Goal: Task Accomplishment & Management: Use online tool/utility

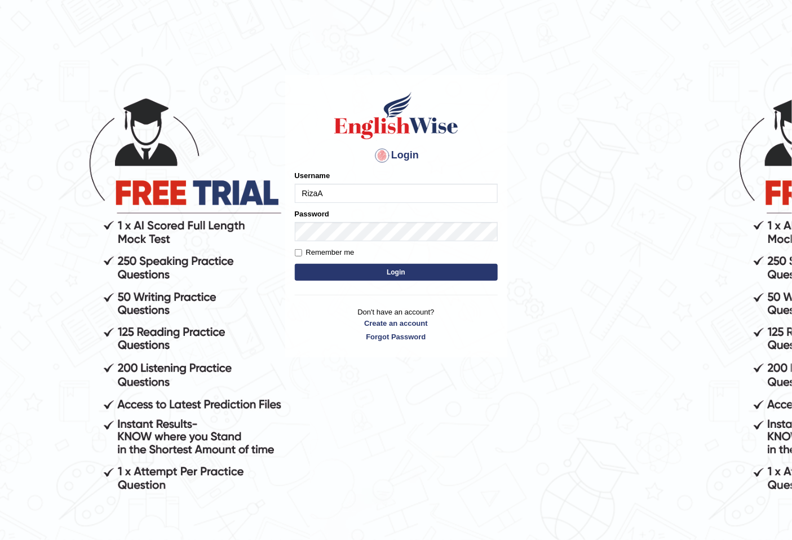
type input "RizaA"
click at [295, 264] on button "Login" at bounding box center [396, 272] width 203 height 17
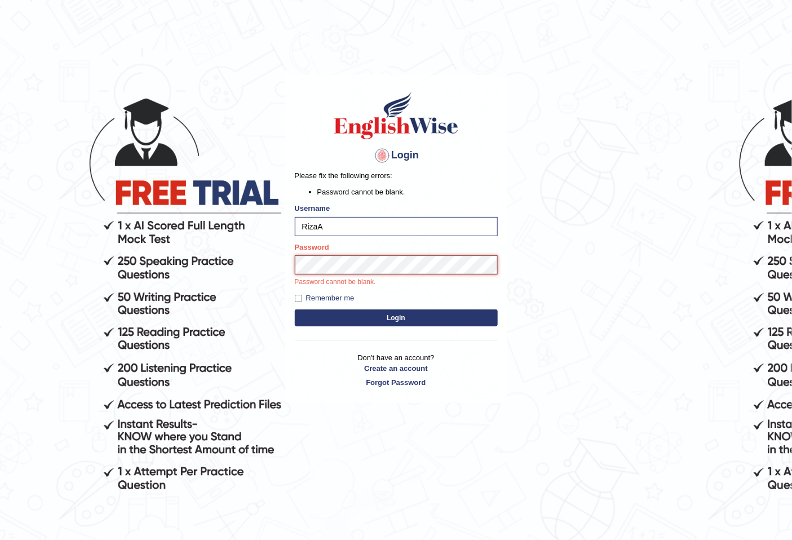
click at [295, 310] on button "Login" at bounding box center [396, 318] width 203 height 17
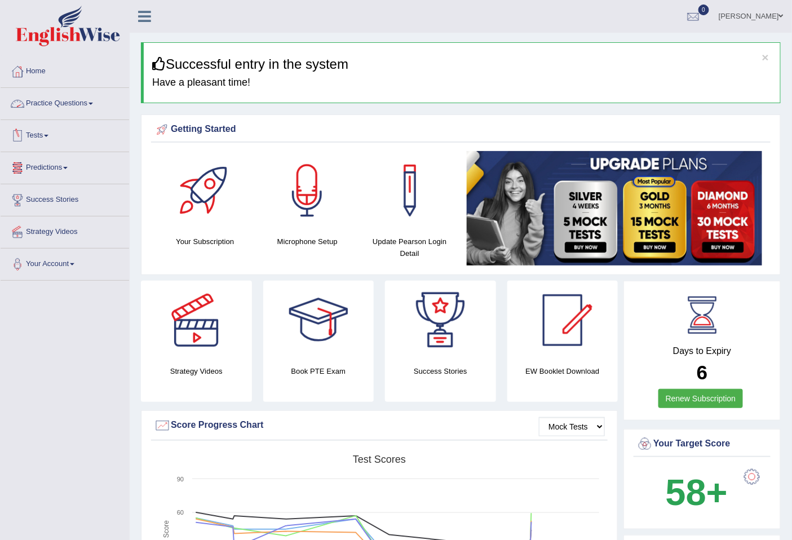
click at [94, 105] on link "Practice Questions" at bounding box center [65, 102] width 129 height 28
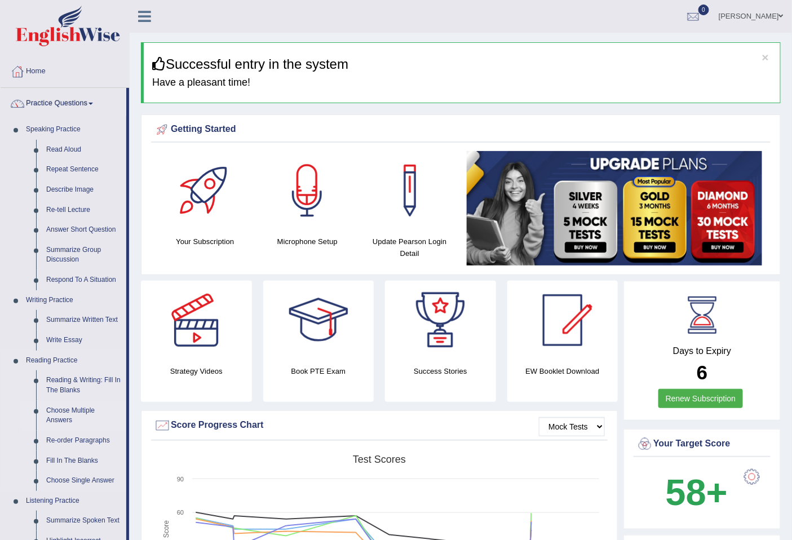
click at [79, 415] on link "Choose Multiple Answers" at bounding box center [83, 416] width 85 height 30
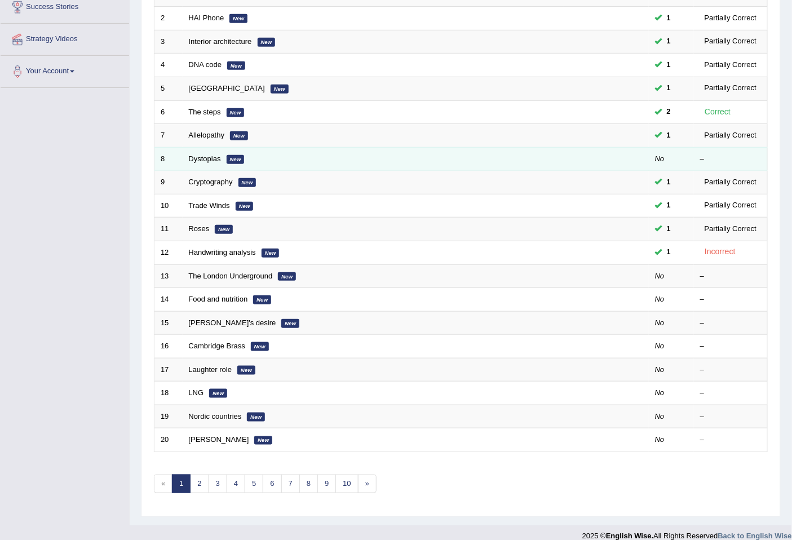
scroll to position [206, 0]
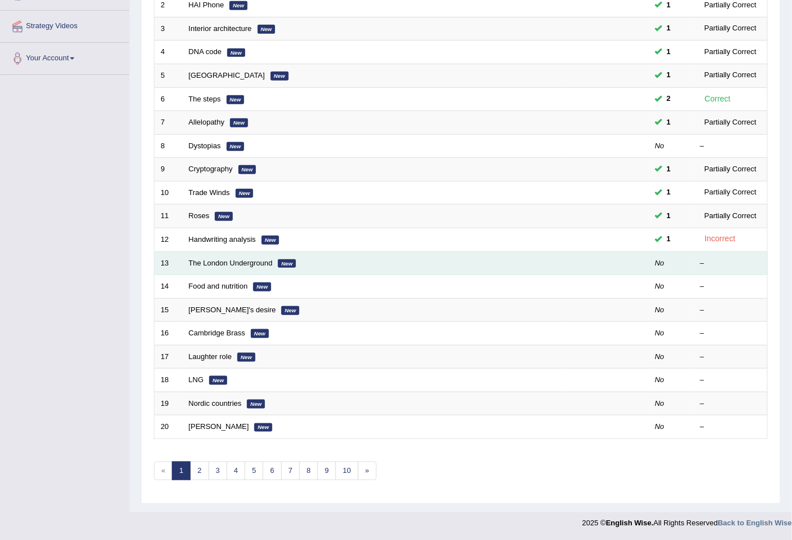
click at [284, 265] on em "New" at bounding box center [287, 263] width 18 height 9
click at [240, 264] on link "The London Underground" at bounding box center [231, 263] width 84 height 8
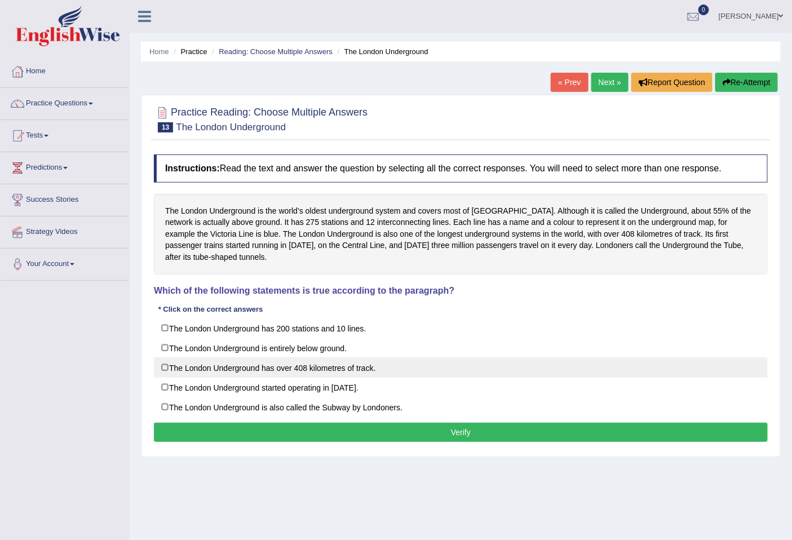
click at [172, 370] on label "The London Underground has over 408 kilometres of track." at bounding box center [461, 367] width 614 height 20
checkbox input "true"
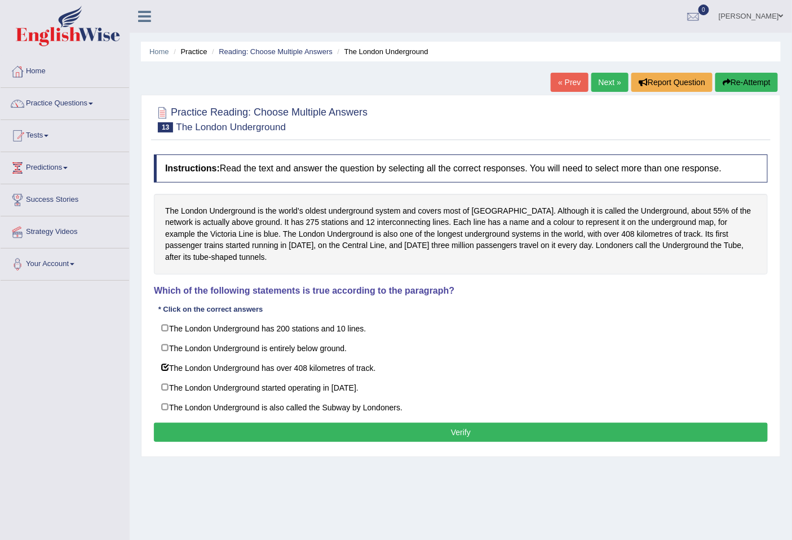
click at [455, 436] on button "Verify" at bounding box center [461, 432] width 614 height 19
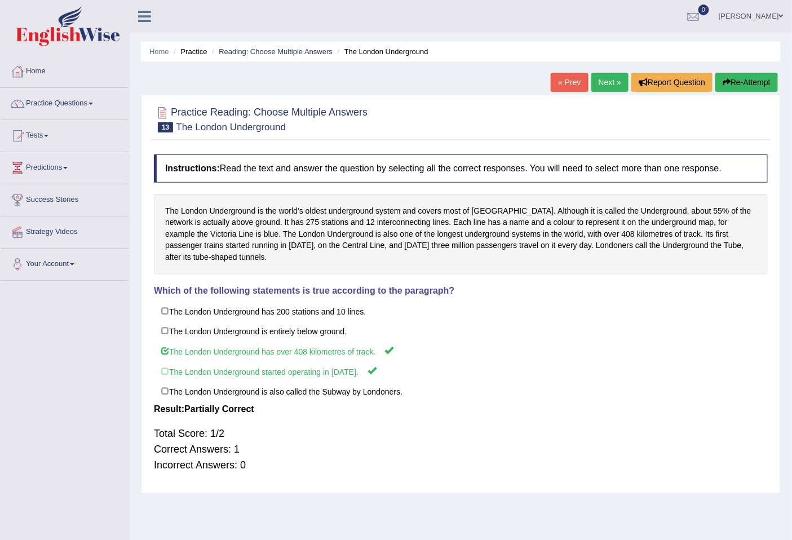
click at [608, 78] on link "Next »" at bounding box center [609, 82] width 37 height 19
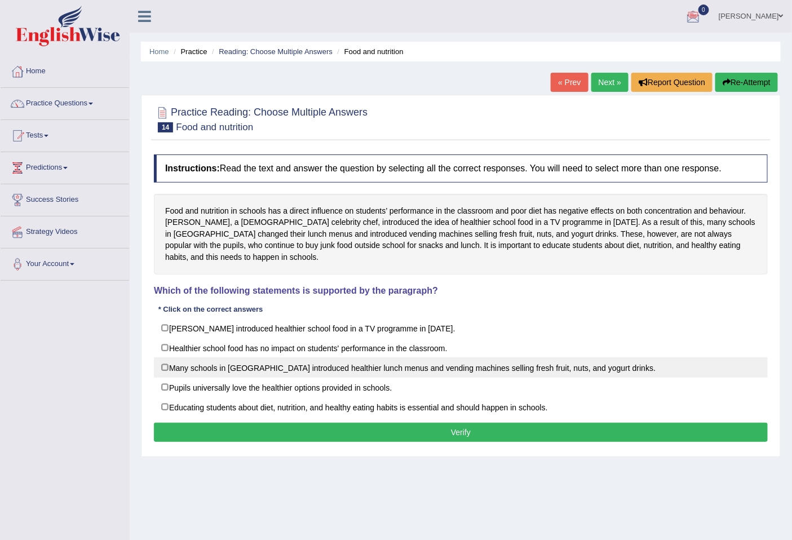
click at [171, 360] on label "Many schools in [GEOGRAPHIC_DATA] introduced healthier lunch menus and vending …" at bounding box center [461, 367] width 614 height 20
checkbox input "true"
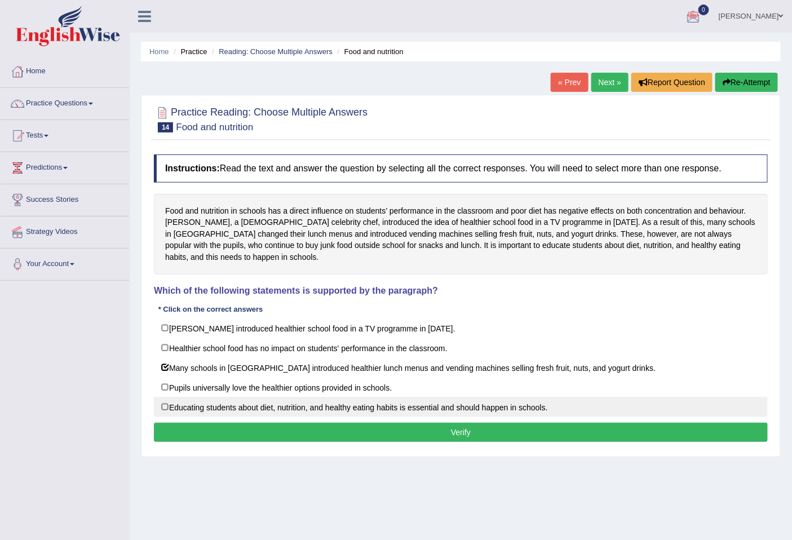
click at [166, 403] on label "Educating students about diet, nutrition, and healthy eating habits is essentia…" at bounding box center [461, 407] width 614 height 20
checkbox input "true"
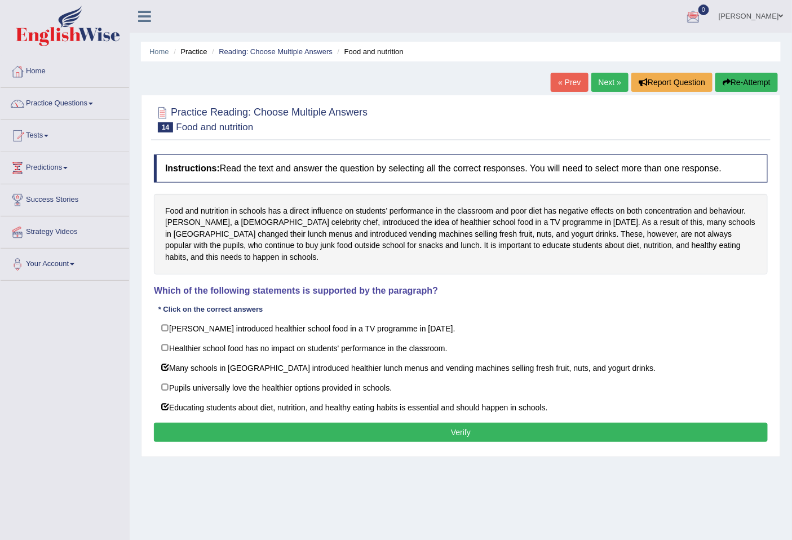
click at [383, 427] on button "Verify" at bounding box center [461, 432] width 614 height 19
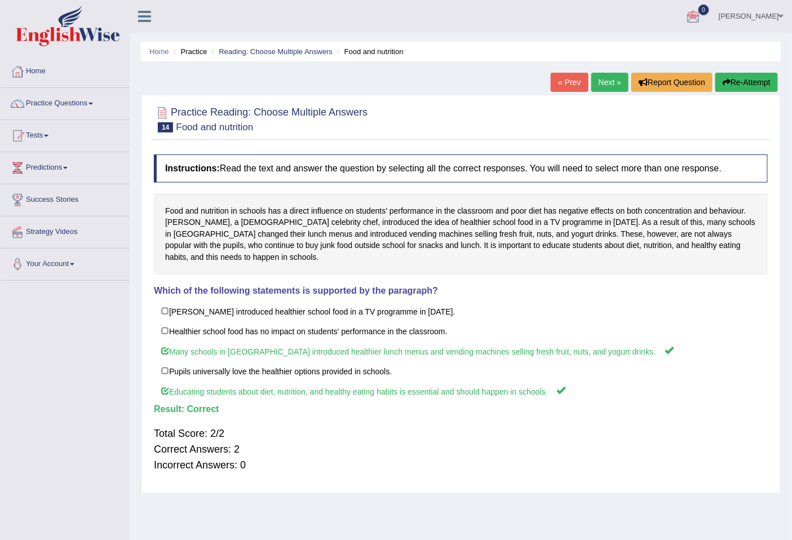
click at [612, 80] on link "Next »" at bounding box center [609, 82] width 37 height 19
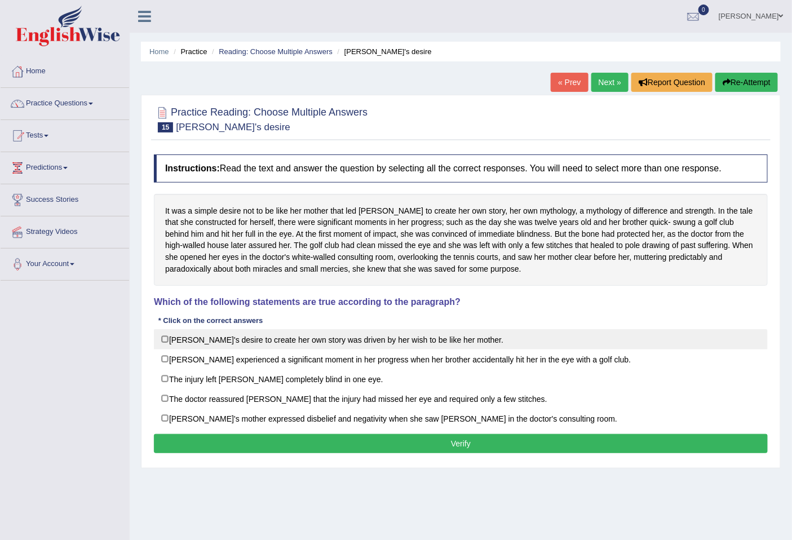
click at [171, 340] on label "Karen's desire to create her own story was driven by her wish to be like her mo…" at bounding box center [461, 339] width 614 height 20
checkbox input "true"
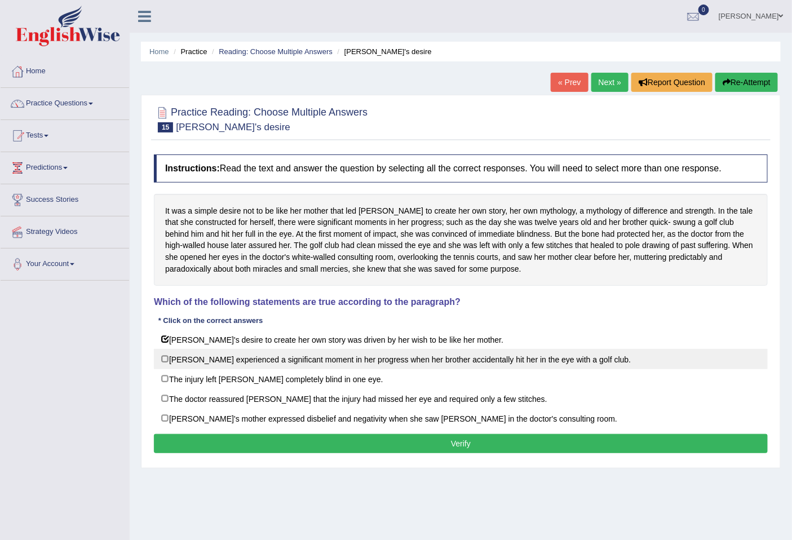
click at [165, 362] on label "Karen experienced a significant moment in her progress when her brother acciden…" at bounding box center [461, 359] width 614 height 20
checkbox input "true"
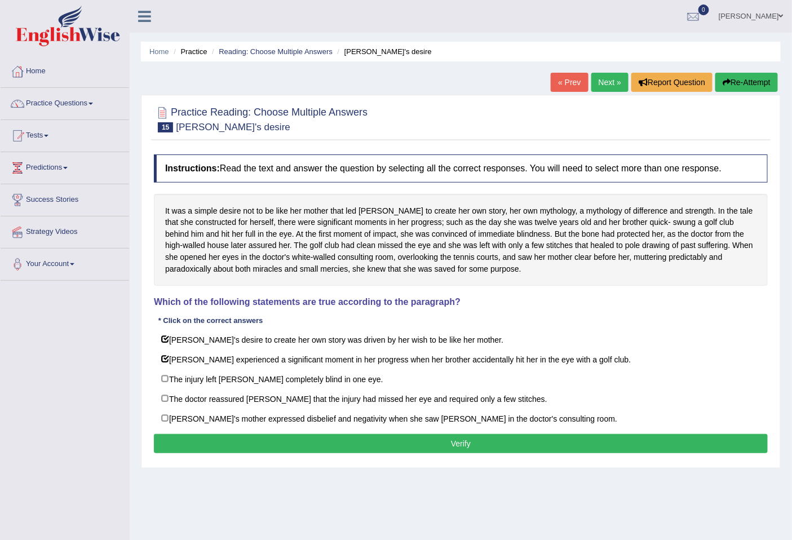
click at [322, 447] on button "Verify" at bounding box center [461, 443] width 614 height 19
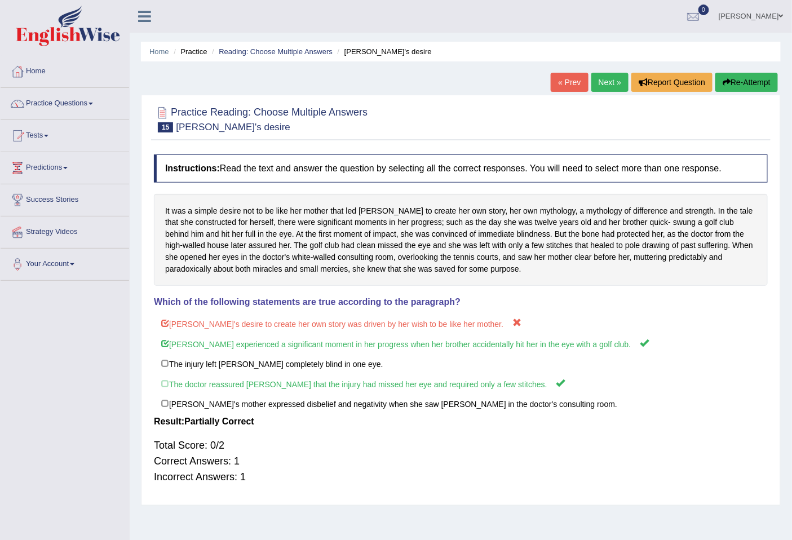
click at [608, 81] on link "Next »" at bounding box center [609, 82] width 37 height 19
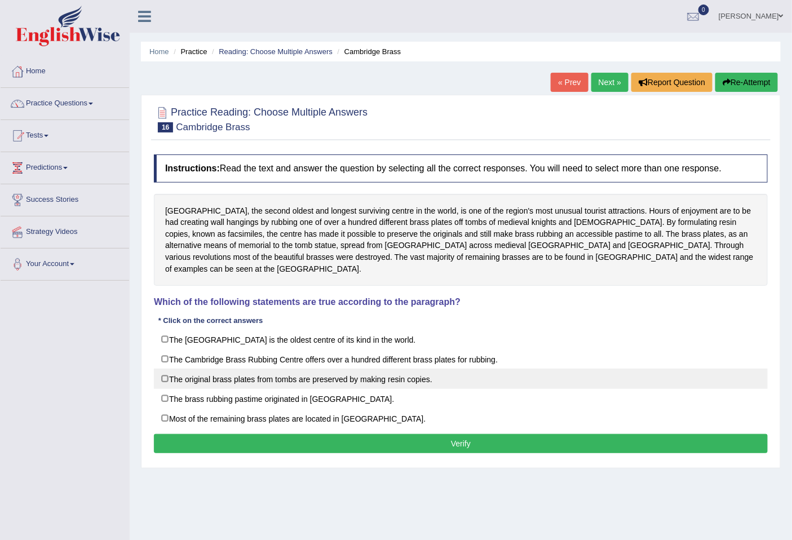
click at [166, 370] on label "The original brass plates from tombs are preserved by making resin copies." at bounding box center [461, 379] width 614 height 20
checkbox input "true"
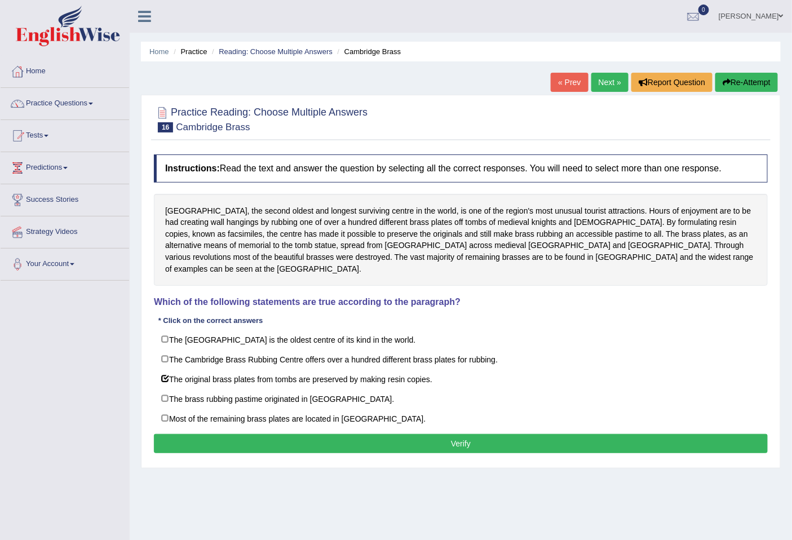
click at [337, 434] on button "Verify" at bounding box center [461, 443] width 614 height 19
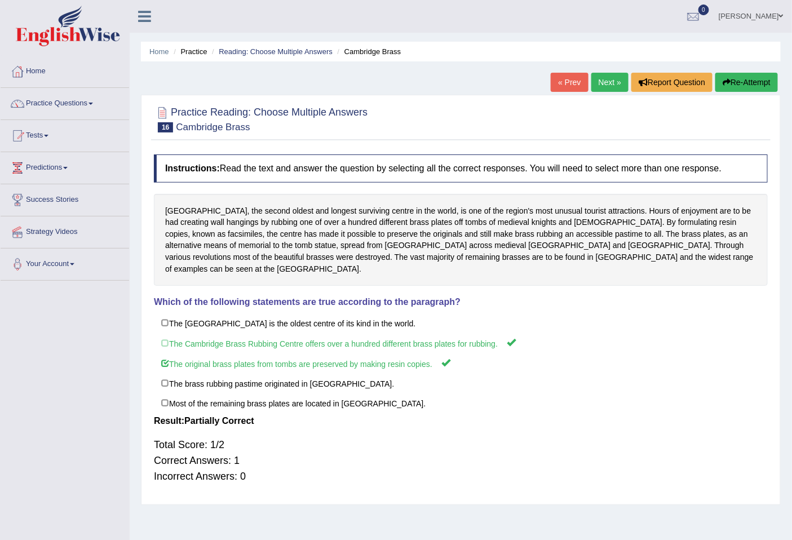
click at [609, 83] on link "Next »" at bounding box center [609, 82] width 37 height 19
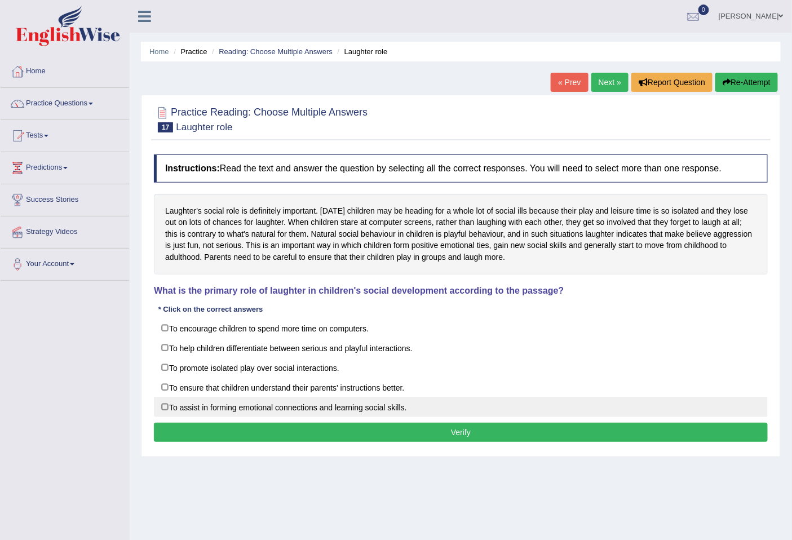
click at [167, 412] on label "To assist in forming emotional connections and learning social skills." at bounding box center [461, 407] width 614 height 20
checkbox input "true"
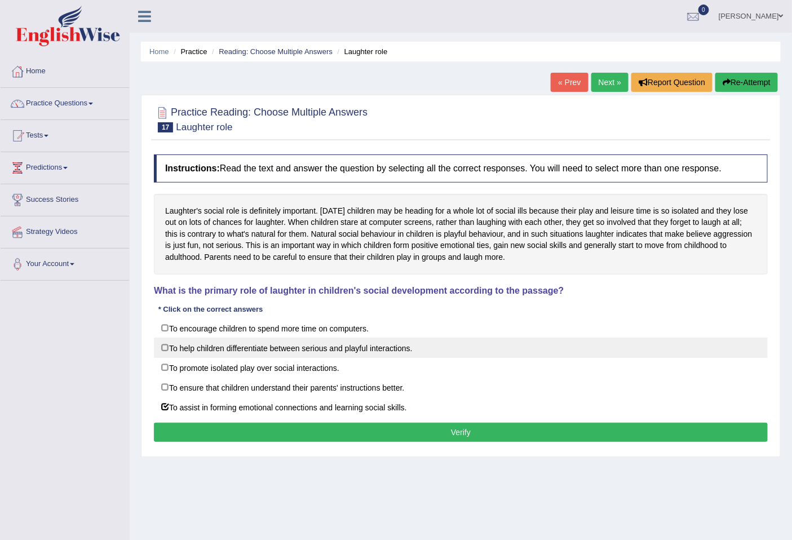
click at [160, 348] on label "To help children differentiate between serious and playful interactions." at bounding box center [461, 348] width 614 height 20
checkbox input "false"
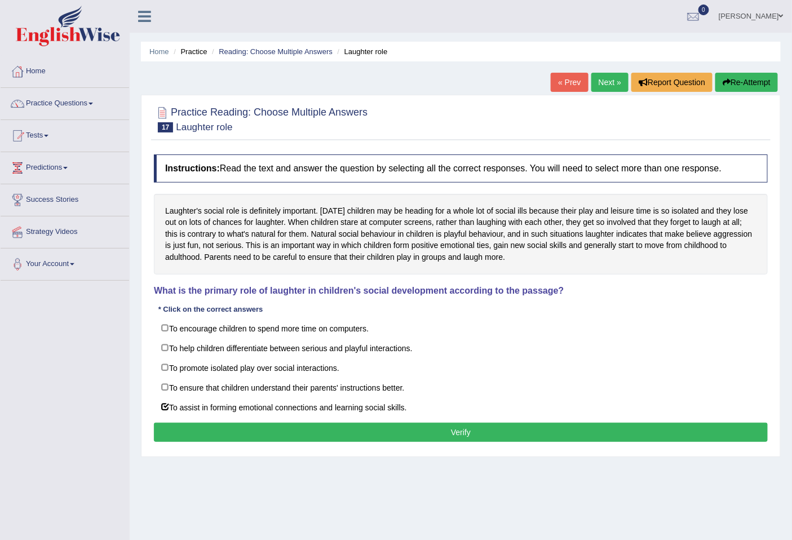
click at [268, 438] on button "Verify" at bounding box center [461, 432] width 614 height 19
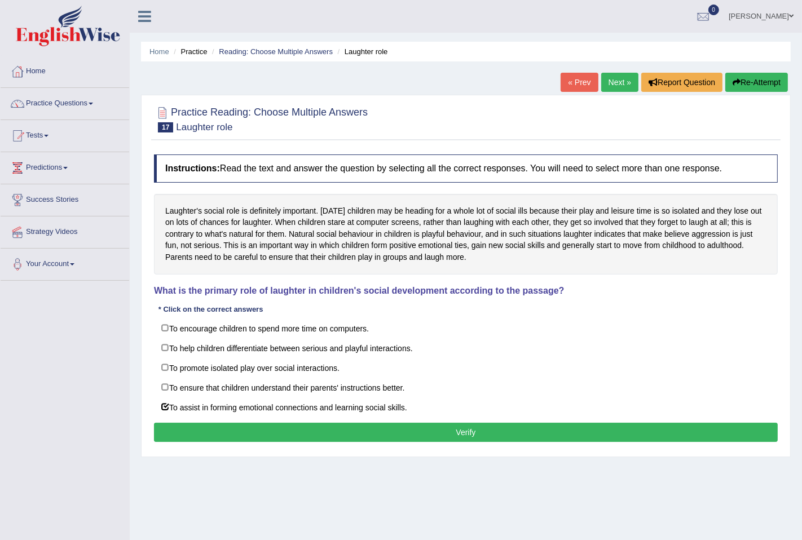
click at [268, 438] on div "Home Practice Reading: Choose Multiple Answers Laughter role « Prev Next » Repo…" at bounding box center [466, 282] width 672 height 564
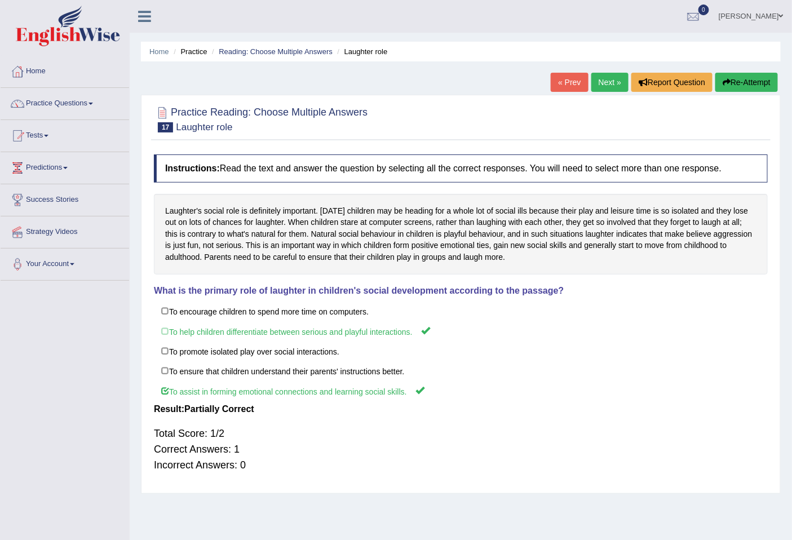
click at [609, 81] on link "Next »" at bounding box center [609, 82] width 37 height 19
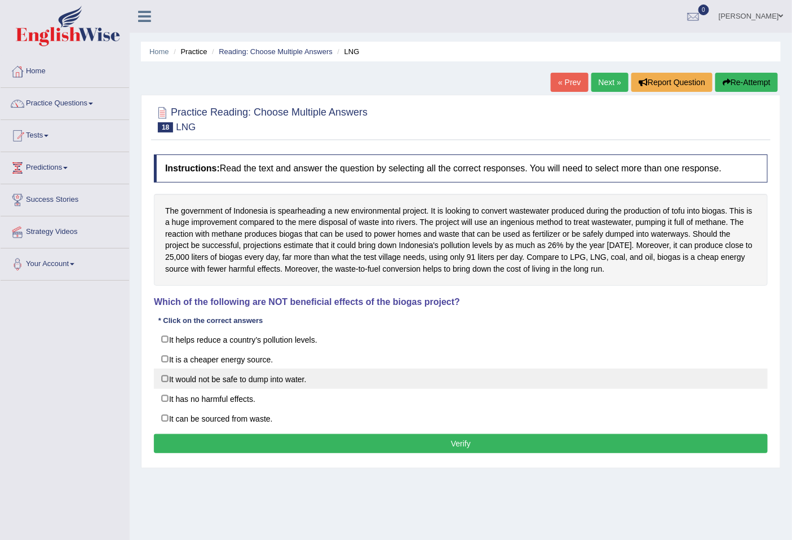
click at [165, 380] on label "It would not be safe to dump into water." at bounding box center [461, 379] width 614 height 20
checkbox input "true"
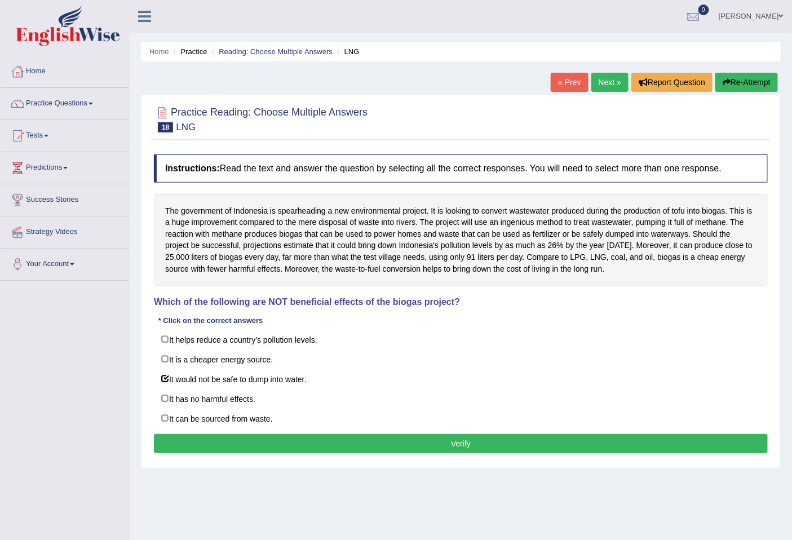
click at [322, 448] on button "Verify" at bounding box center [461, 443] width 614 height 19
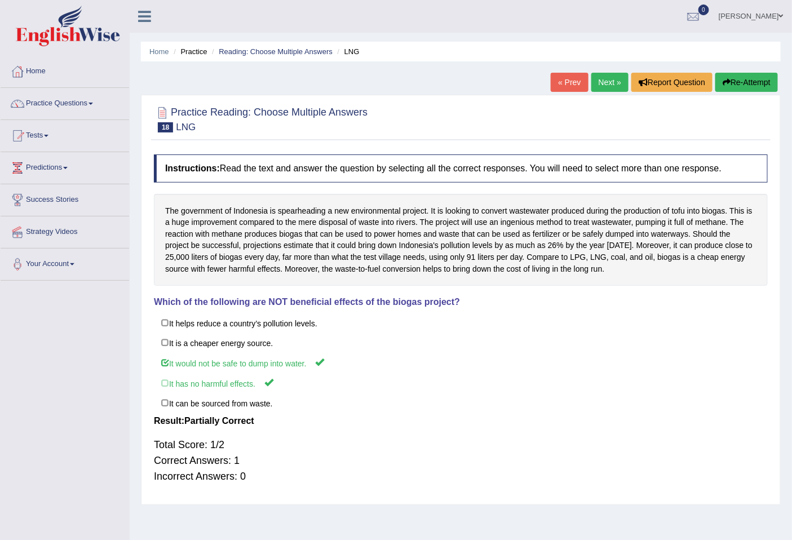
click at [599, 83] on link "Next »" at bounding box center [609, 82] width 37 height 19
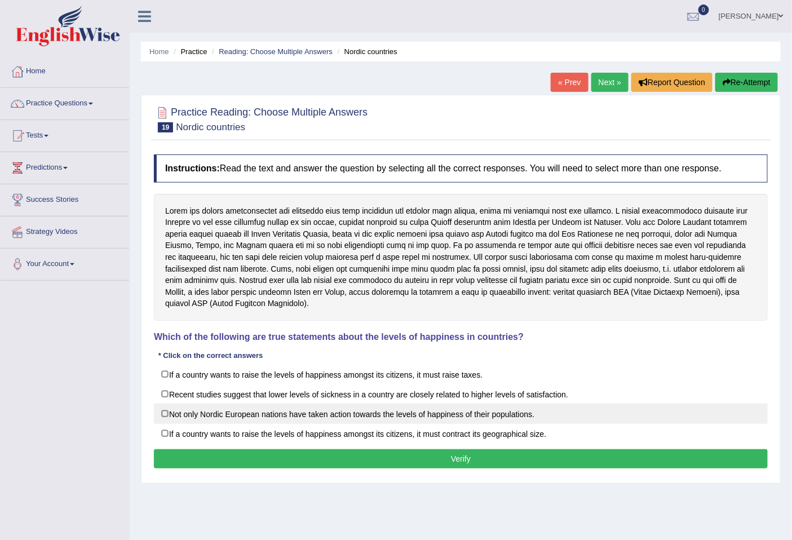
click at [165, 415] on label "Not only Nordic European nations have taken action towards the levels of happin…" at bounding box center [461, 414] width 614 height 20
checkbox input "true"
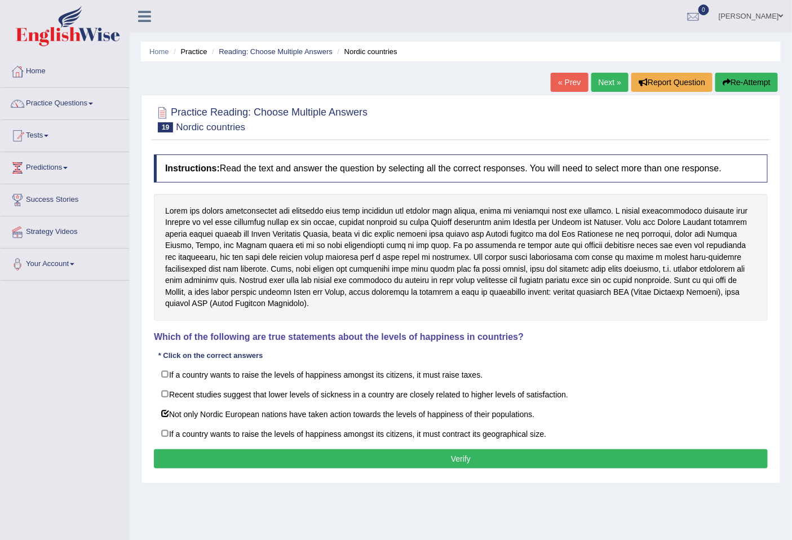
click at [414, 469] on button "Verify" at bounding box center [461, 458] width 614 height 19
click at [414, 470] on div "Home Practice Reading: Choose Multiple Answers Nordic countries « Prev Next » R…" at bounding box center [461, 282] width 662 height 564
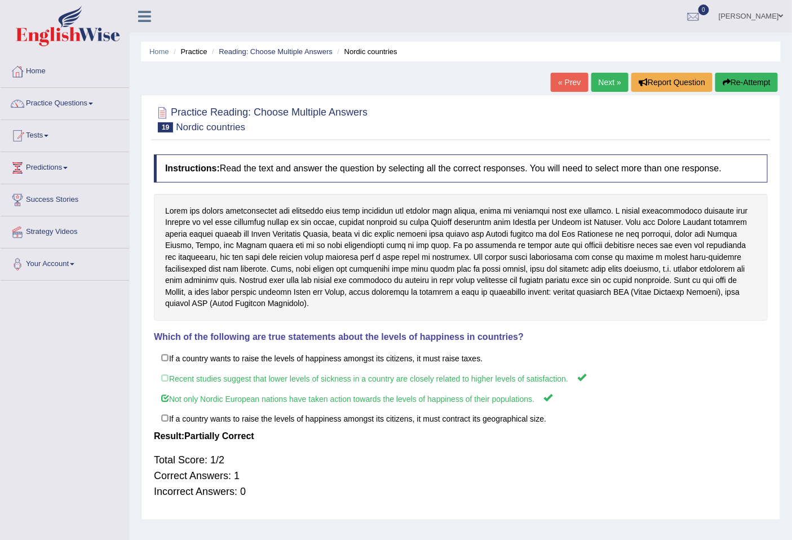
click at [600, 81] on link "Next »" at bounding box center [609, 82] width 37 height 19
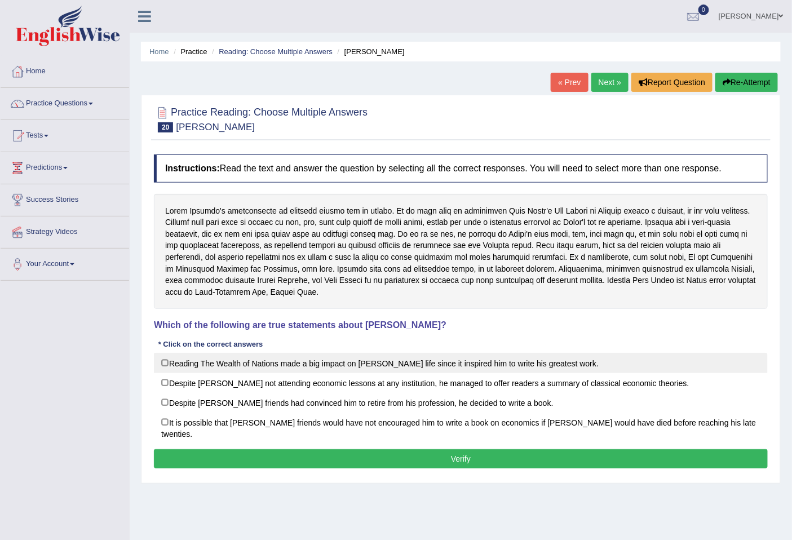
click at [168, 363] on label "Reading The Wealth of Nations made a big impact on [PERSON_NAME] life since it …" at bounding box center [461, 363] width 614 height 20
checkbox input "true"
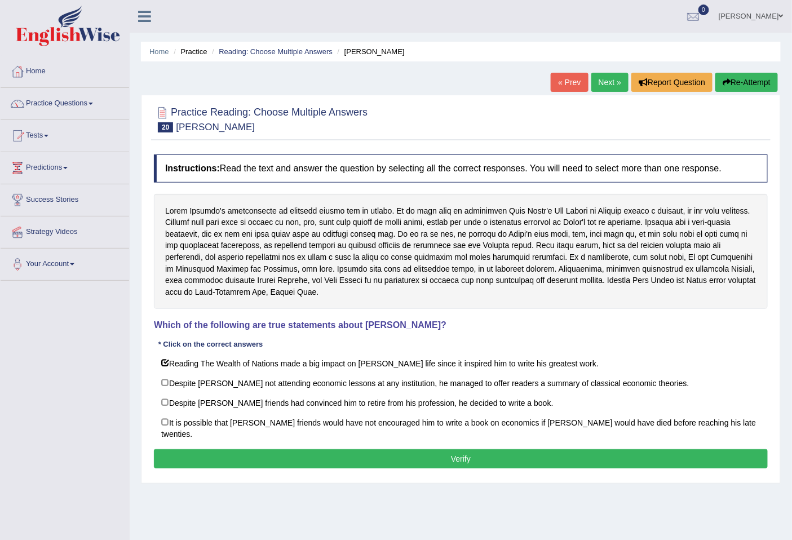
click at [361, 459] on button "Verify" at bounding box center [461, 458] width 614 height 19
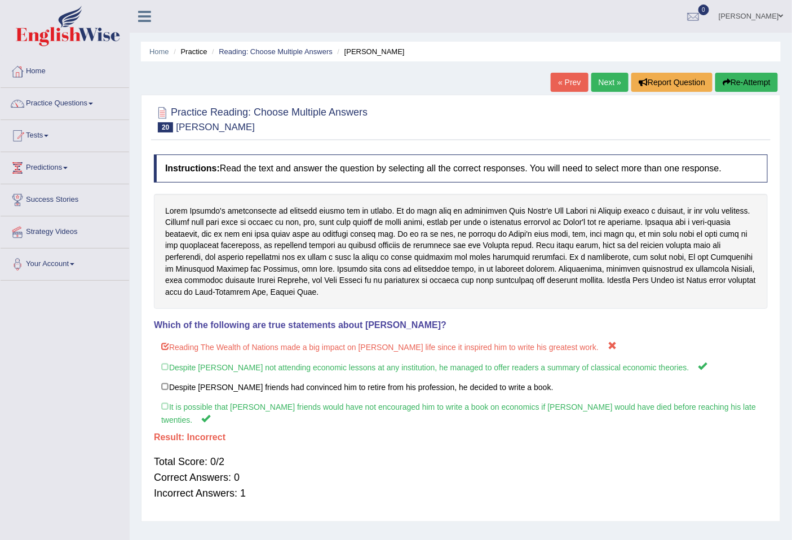
click at [596, 83] on link "Next »" at bounding box center [609, 82] width 37 height 19
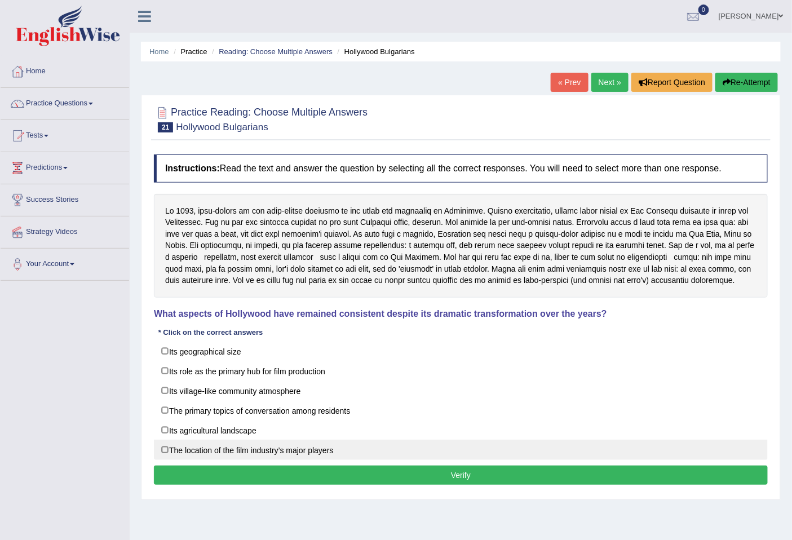
click at [162, 453] on label "The location of the film industry’s major players" at bounding box center [461, 450] width 614 height 20
checkbox input "true"
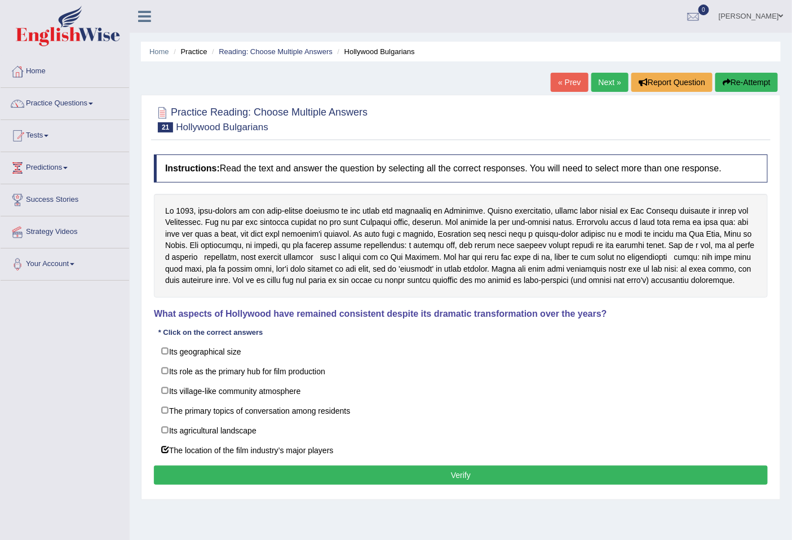
click at [410, 494] on div "Instructions: Read the text and answer the question by selecting all the correc…" at bounding box center [461, 321] width 620 height 345
click at [421, 485] on button "Verify" at bounding box center [461, 475] width 614 height 19
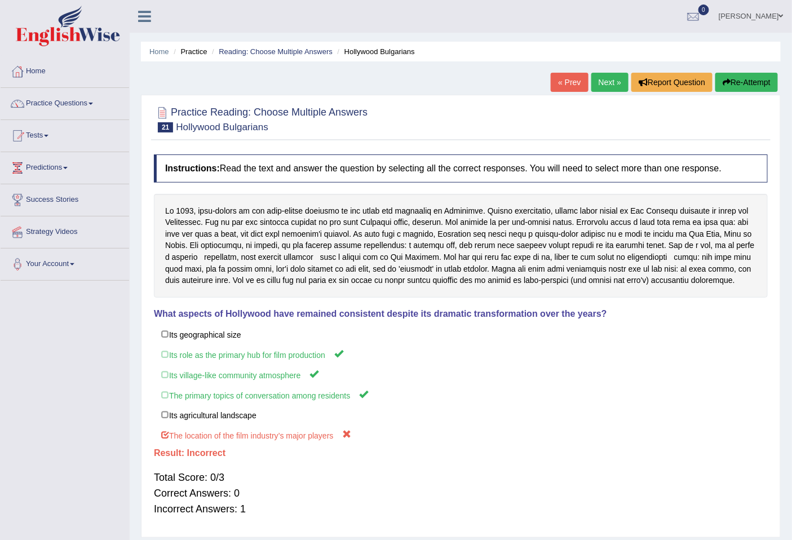
click at [732, 86] on button "Re-Attempt" at bounding box center [746, 82] width 63 height 19
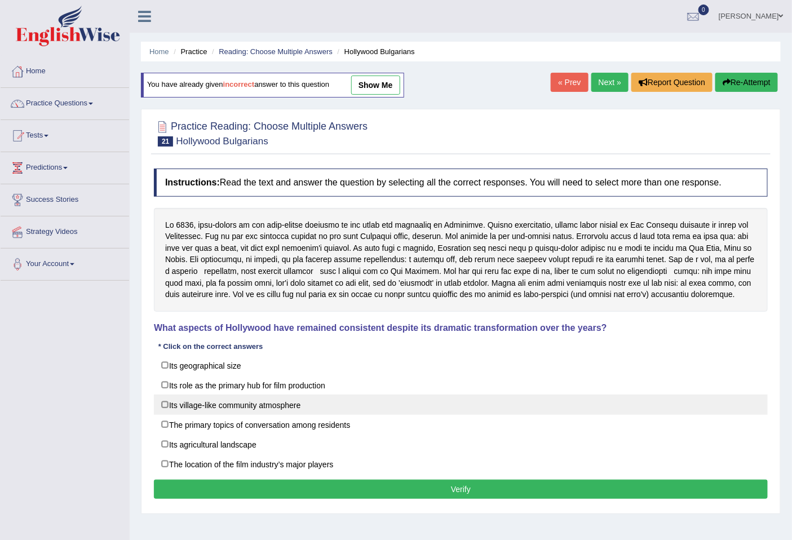
click at [178, 397] on label "Its village-like community atmosphere" at bounding box center [461, 405] width 614 height 20
click at [187, 408] on label "Its village-like community atmosphere" at bounding box center [461, 405] width 614 height 20
checkbox input "true"
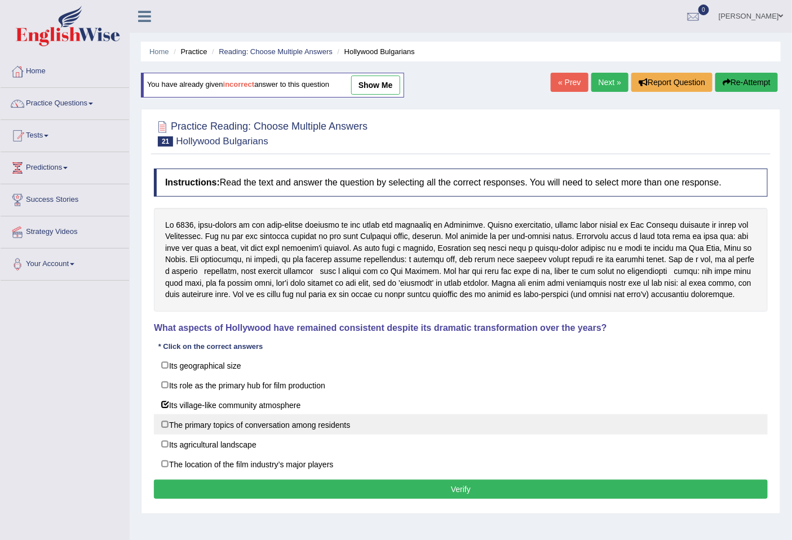
click at [187, 423] on label "The primary topics of conversation among residents" at bounding box center [461, 424] width 614 height 20
checkbox input "true"
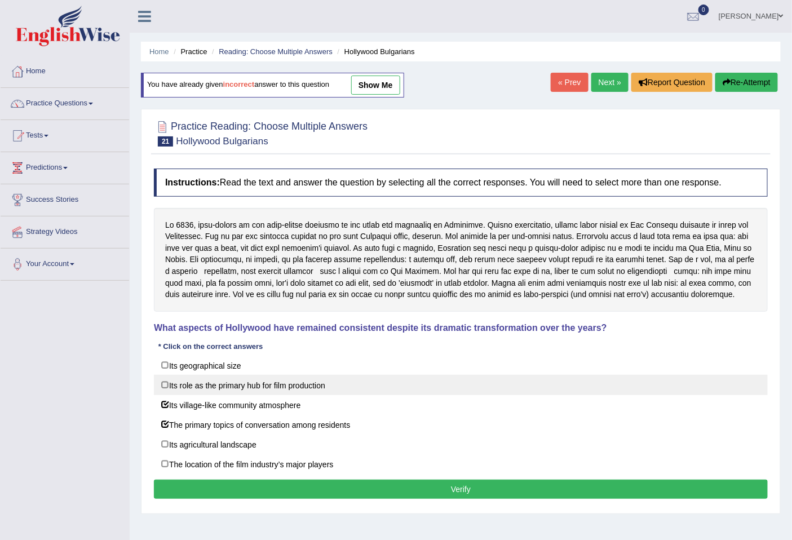
click at [183, 392] on label "Its role as the primary hub for film production" at bounding box center [461, 385] width 614 height 20
checkbox input "true"
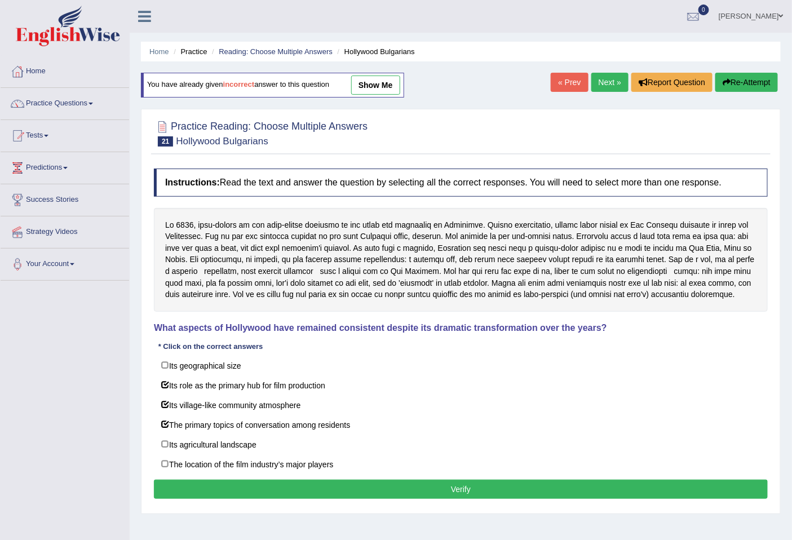
click at [307, 498] on button "Verify" at bounding box center [461, 489] width 614 height 19
click at [307, 498] on div "Home Practice Reading: Choose Multiple Answers Hollywood Bulgarians You have al…" at bounding box center [461, 282] width 662 height 564
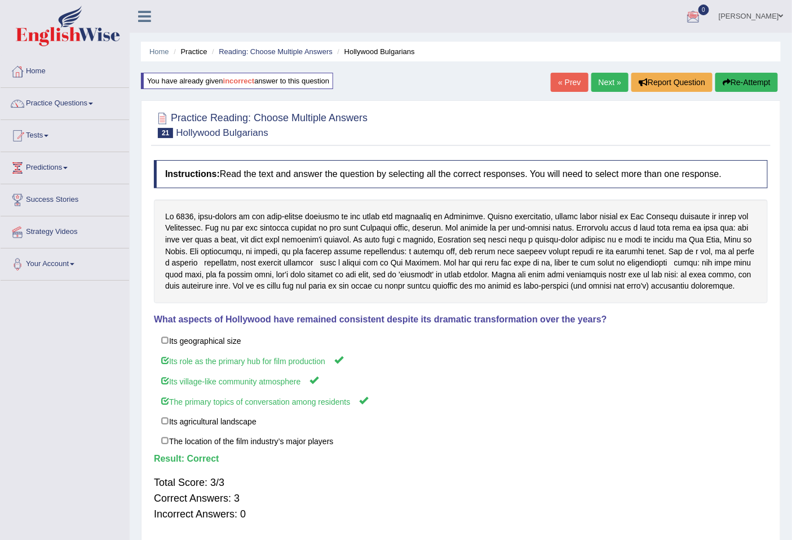
click at [601, 85] on link "Next »" at bounding box center [609, 82] width 37 height 19
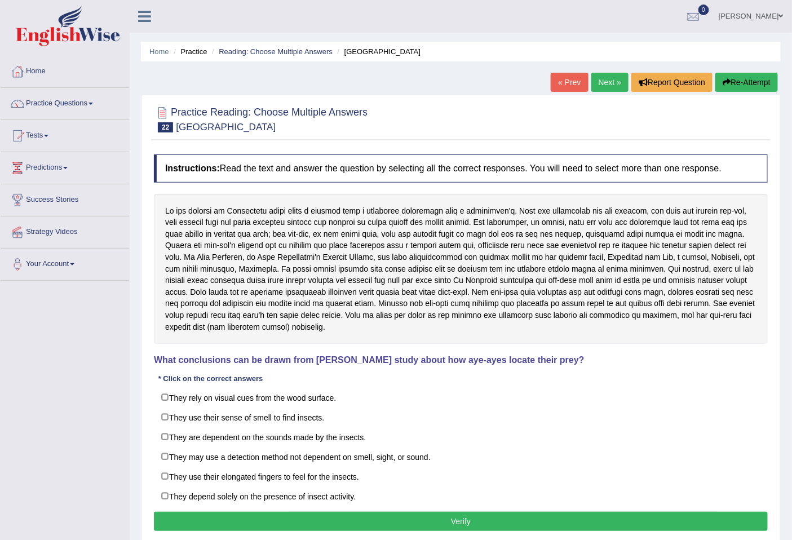
scroll to position [51, 0]
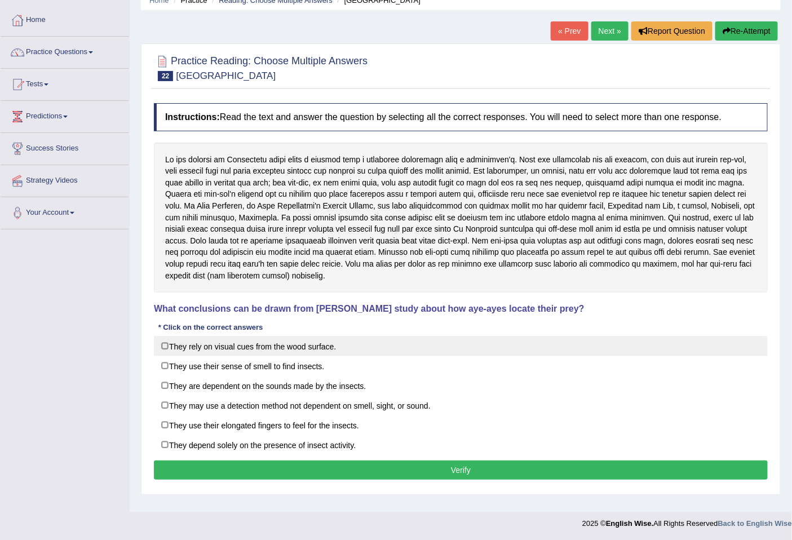
click at [173, 348] on label "They rely on visual cues from the wood surface." at bounding box center [461, 346] width 614 height 20
checkbox input "true"
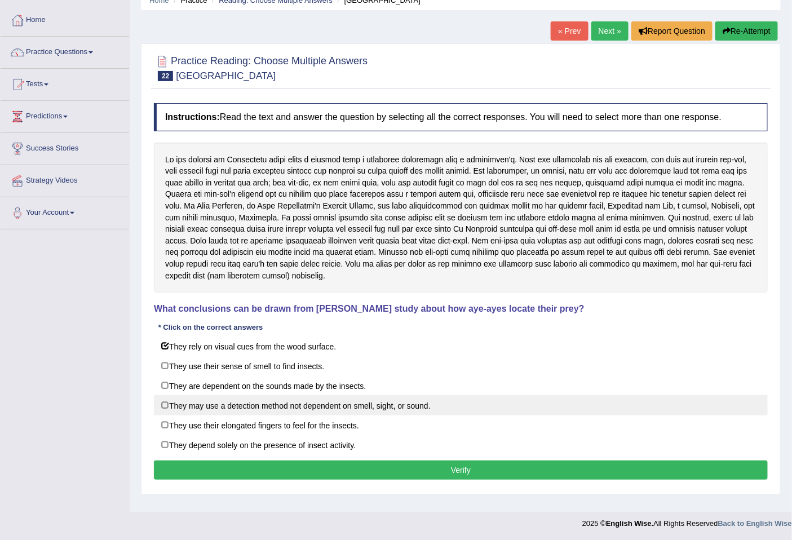
click at [170, 409] on label "They may use a detection method not dependent on smell, sight, or sound." at bounding box center [461, 405] width 614 height 20
checkbox input "true"
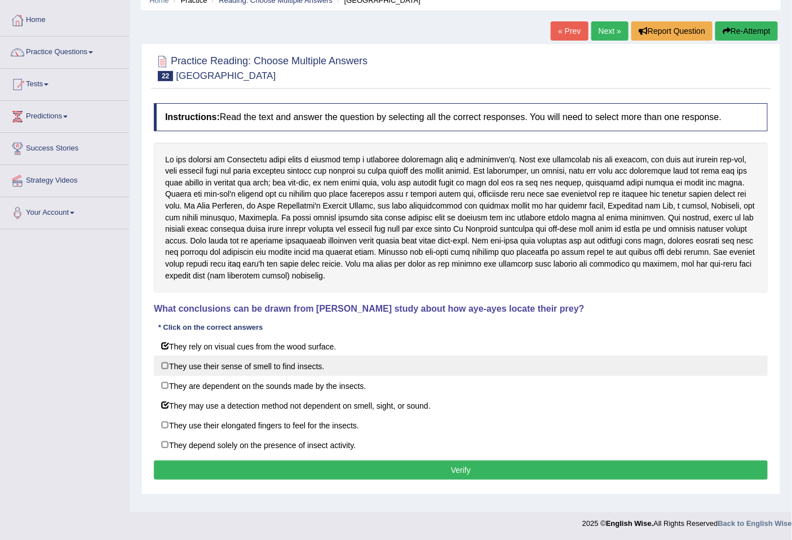
click at [169, 368] on label "They use their sense of smell to find insects." at bounding box center [461, 366] width 614 height 20
checkbox input "true"
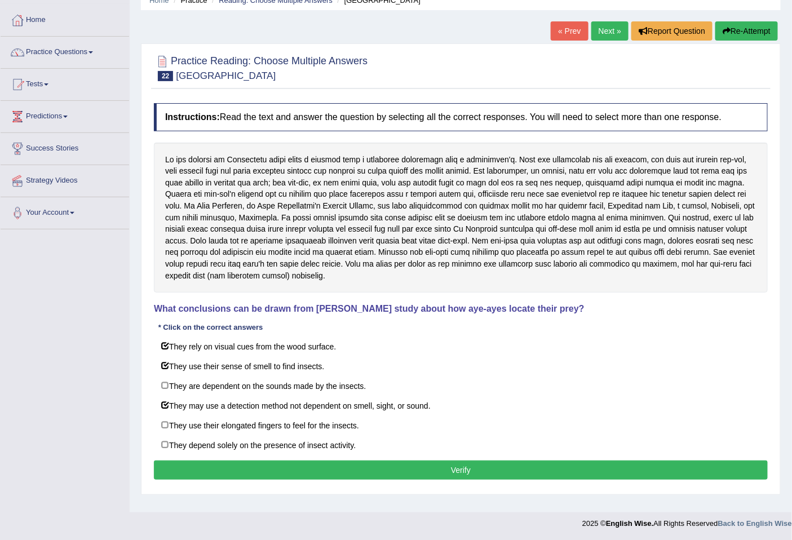
click at [407, 478] on button "Verify" at bounding box center [461, 470] width 614 height 19
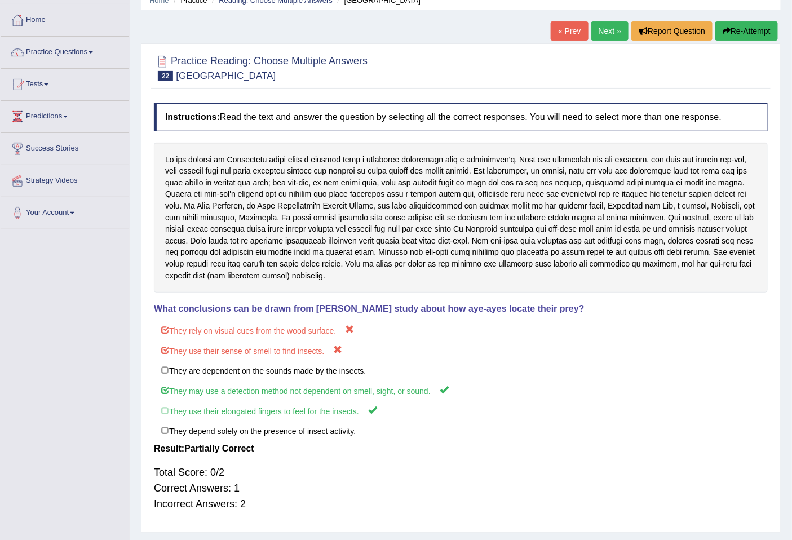
click at [748, 34] on button "Re-Attempt" at bounding box center [746, 30] width 63 height 19
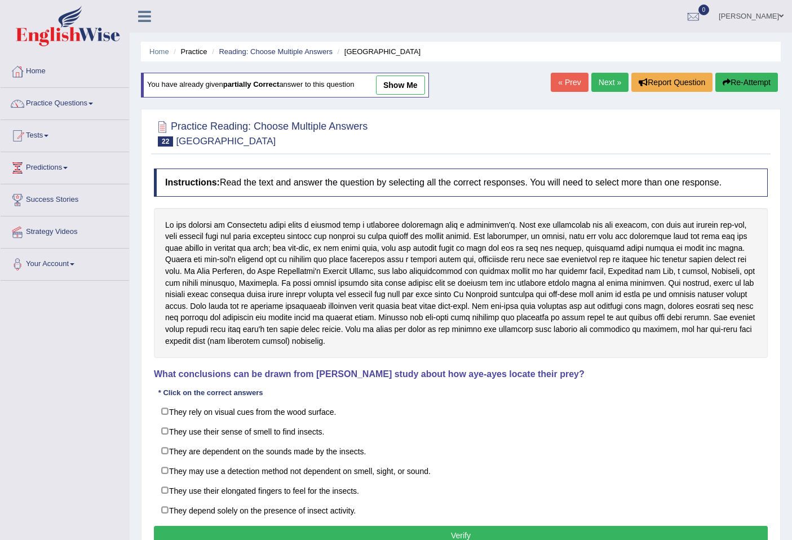
scroll to position [51, 0]
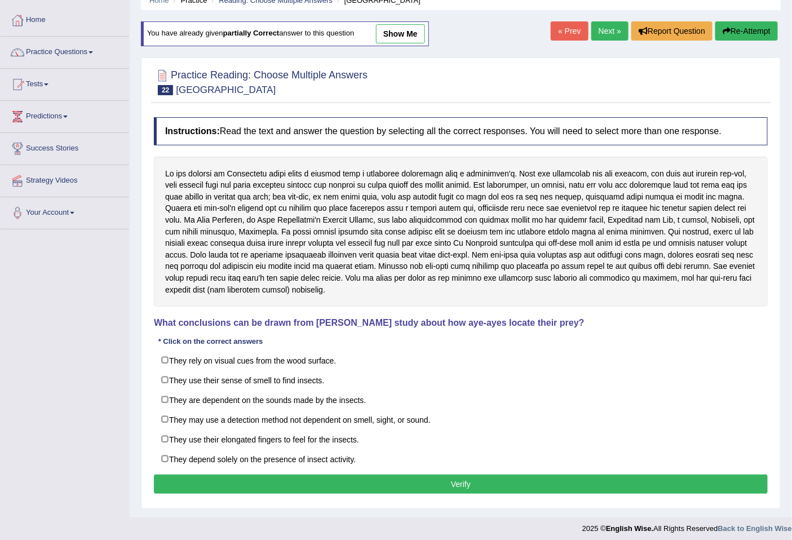
click at [162, 439] on label "They use their elongated fingers to feel for the insects." at bounding box center [461, 439] width 614 height 20
checkbox input "true"
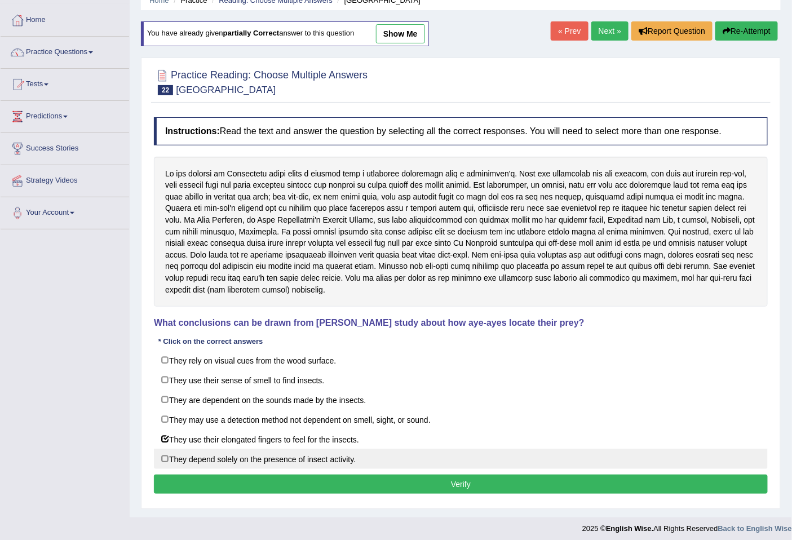
click at [162, 457] on label "They depend solely on the presence of insect activity." at bounding box center [461, 459] width 614 height 20
checkbox input "true"
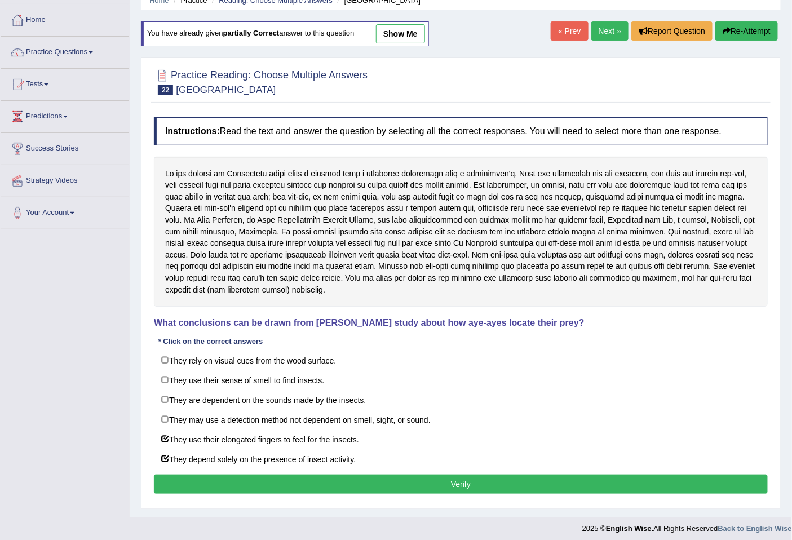
click at [385, 492] on button "Verify" at bounding box center [461, 484] width 614 height 19
click at [385, 492] on div "Home Practice Reading: Choose Multiple Answers Primate Center You have already …" at bounding box center [461, 233] width 662 height 569
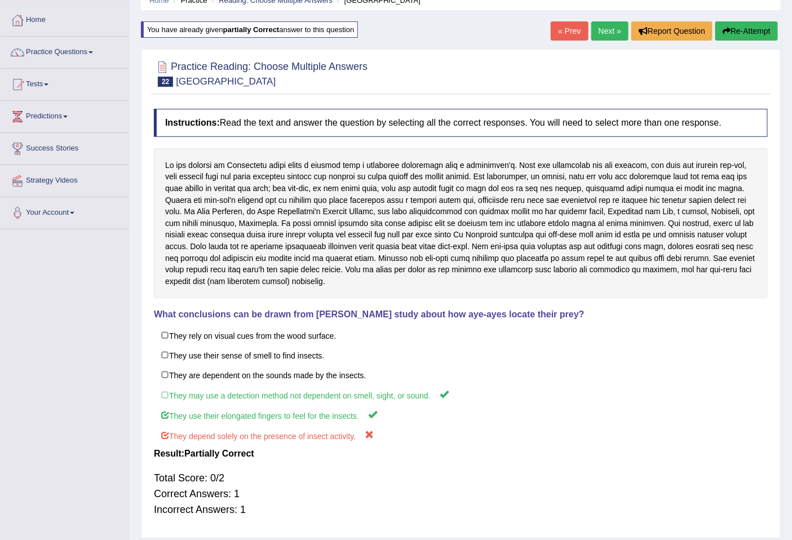
click at [728, 32] on button "Re-Attempt" at bounding box center [746, 30] width 63 height 19
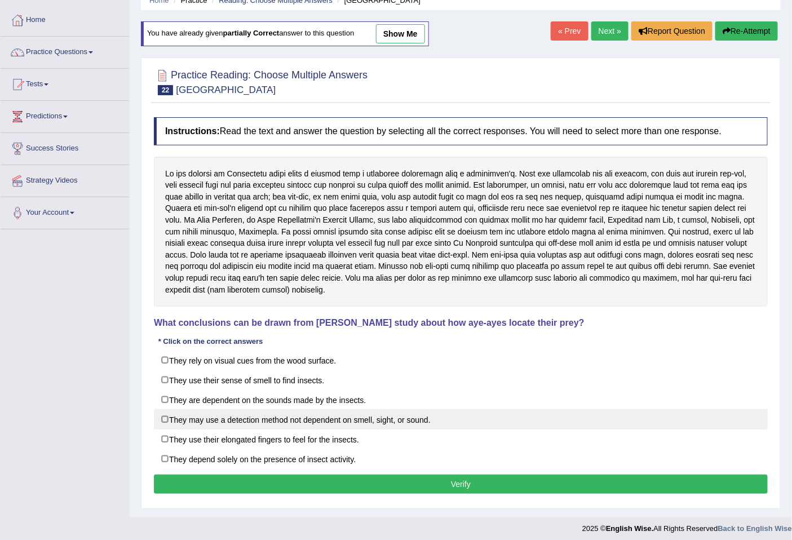
click at [161, 424] on label "They may use a detection method not dependent on smell, sight, or sound." at bounding box center [461, 419] width 614 height 20
checkbox input "true"
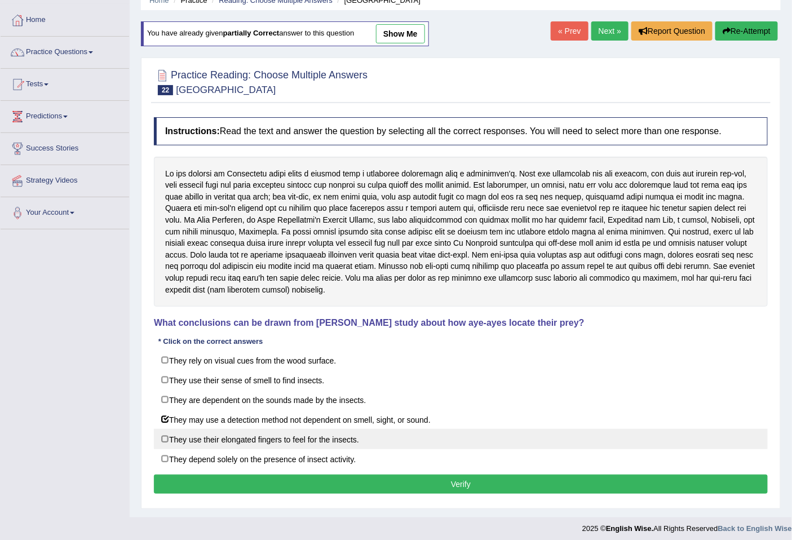
click at [160, 436] on label "They use their elongated fingers to feel for the insects." at bounding box center [461, 439] width 614 height 20
checkbox input "true"
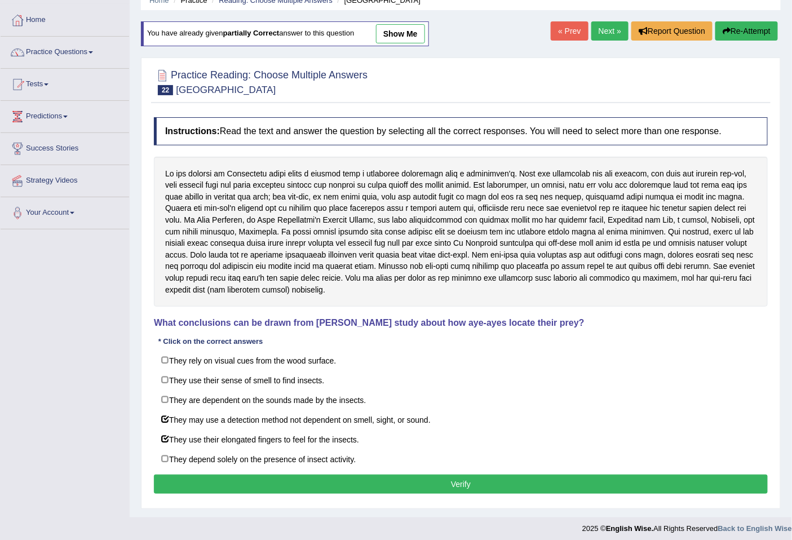
click at [258, 488] on button "Verify" at bounding box center [461, 484] width 614 height 19
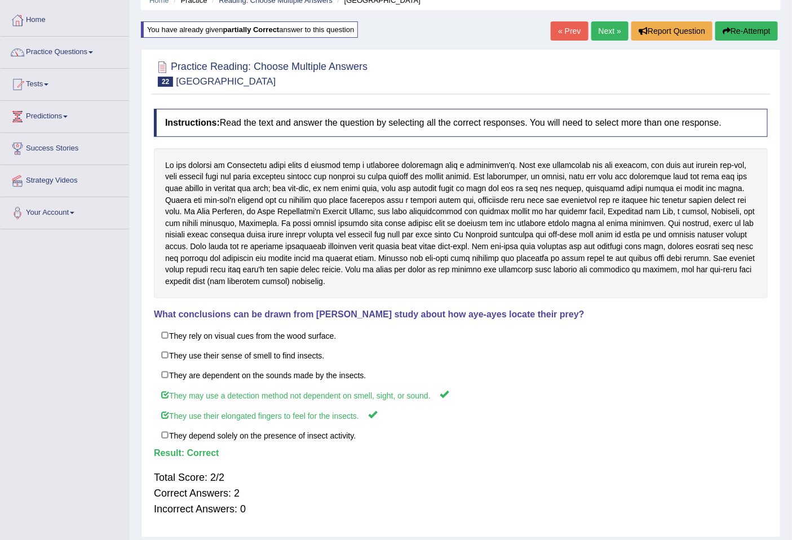
click at [734, 34] on button "Re-Attempt" at bounding box center [746, 30] width 63 height 19
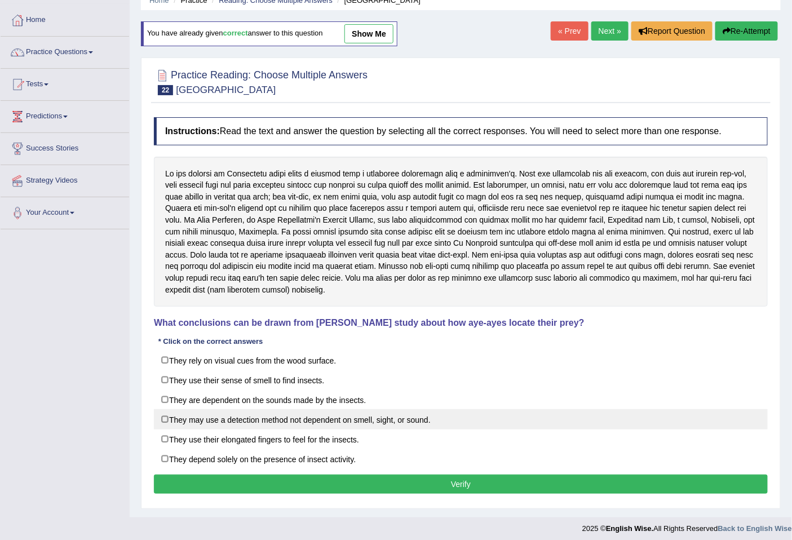
click at [173, 423] on label "They may use a detection method not dependent on smell, sight, or sound." at bounding box center [461, 419] width 614 height 20
checkbox input "true"
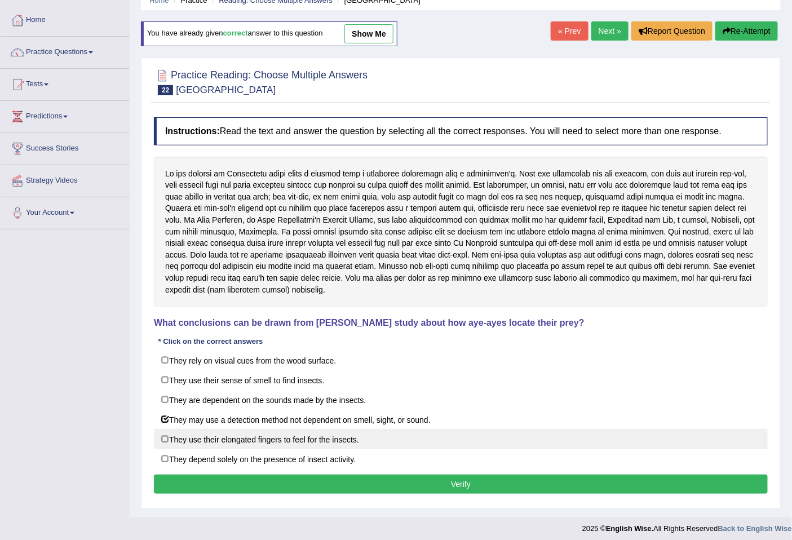
click at [170, 438] on label "They use their elongated fingers to feel for the insects." at bounding box center [461, 439] width 614 height 20
checkbox input "true"
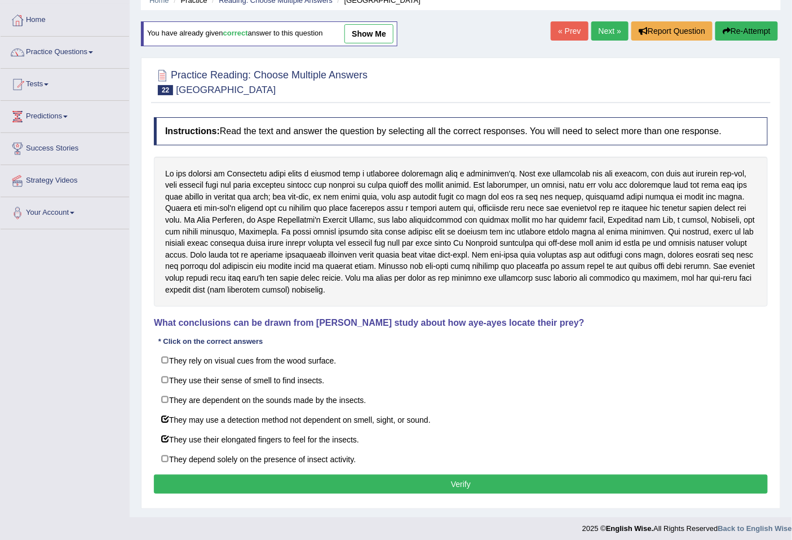
click at [308, 485] on button "Verify" at bounding box center [461, 484] width 614 height 19
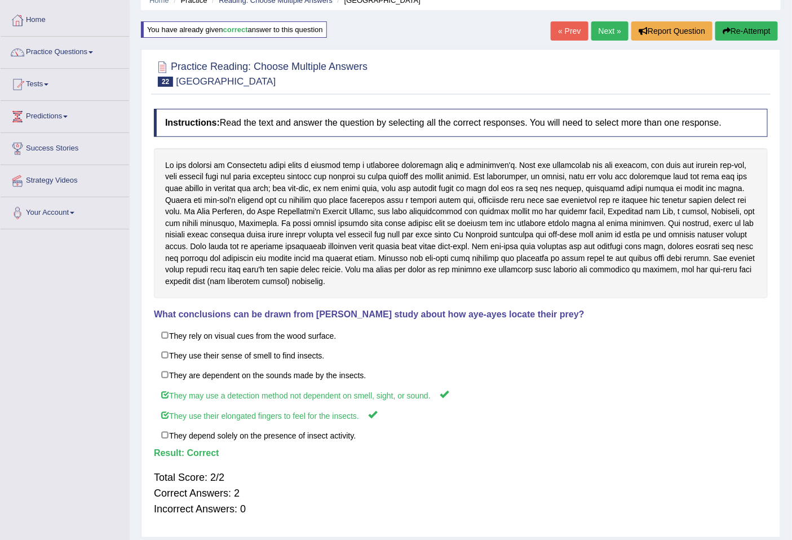
click at [595, 29] on link "Next »" at bounding box center [609, 30] width 37 height 19
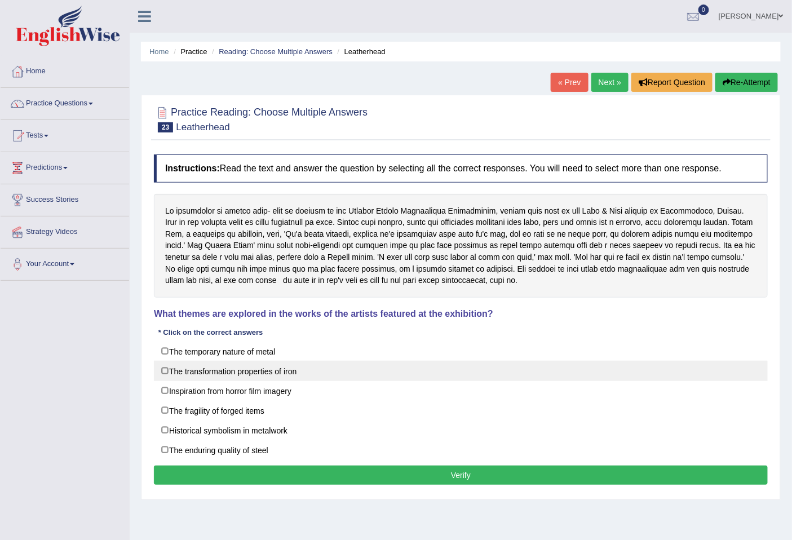
click at [170, 377] on label "The transformation properties of iron" at bounding box center [461, 371] width 614 height 20
checkbox input "true"
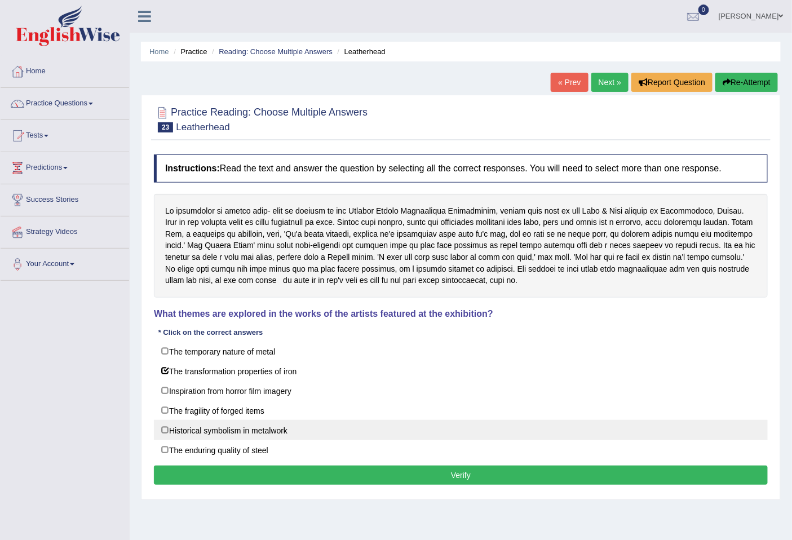
click at [166, 436] on label "Historical symbolism in metalwork" at bounding box center [461, 430] width 614 height 20
checkbox input "true"
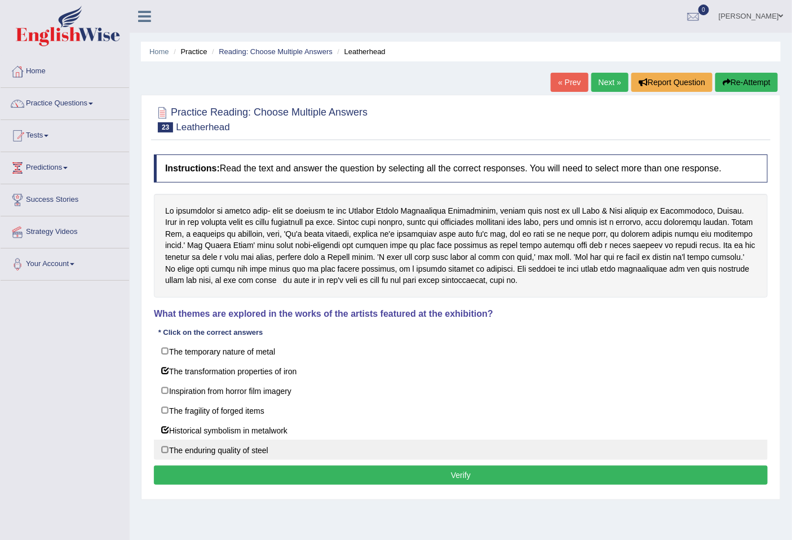
click at [171, 452] on label "The enduring quality of steel" at bounding box center [461, 450] width 614 height 20
checkbox input "true"
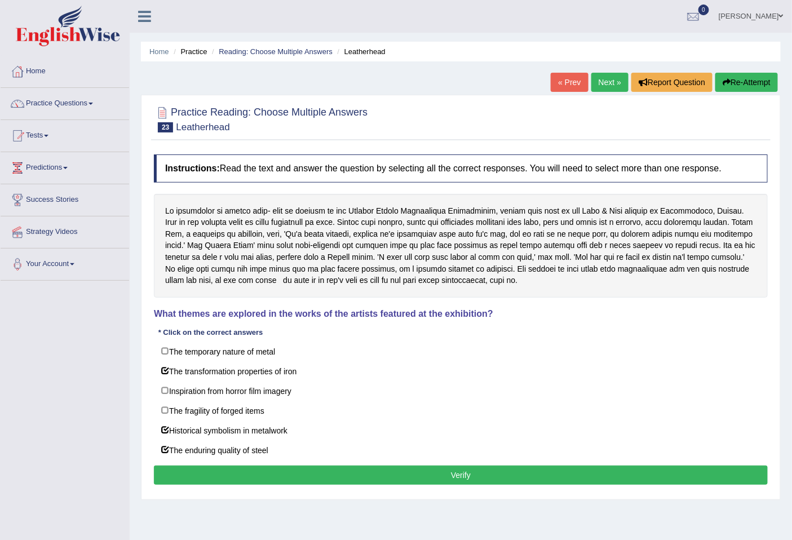
click at [311, 485] on button "Verify" at bounding box center [461, 475] width 614 height 19
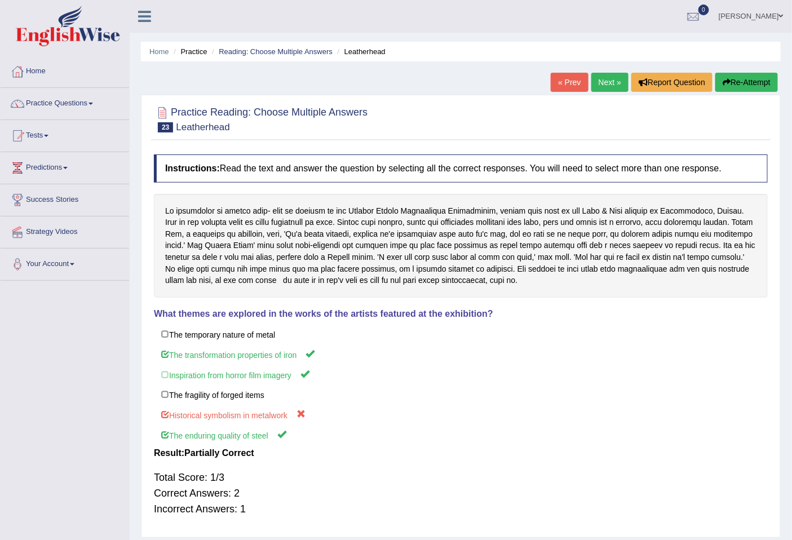
click at [609, 82] on link "Next »" at bounding box center [609, 82] width 37 height 19
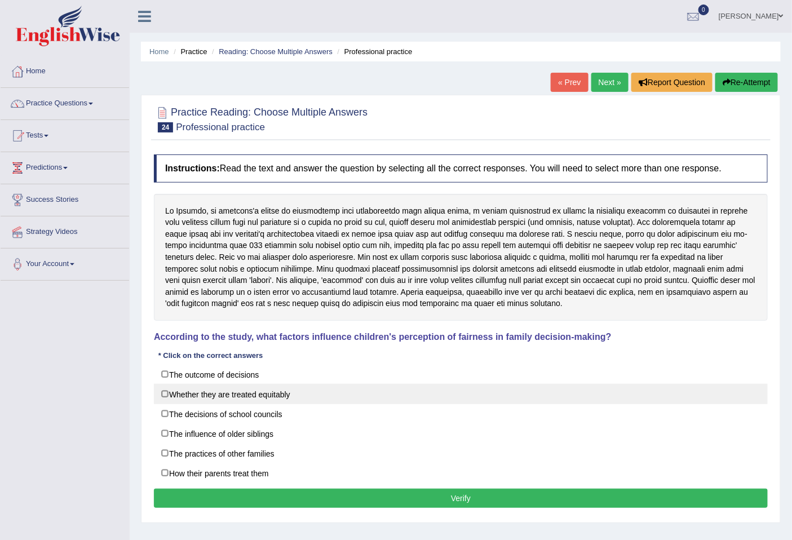
click at [167, 400] on label "Whether they are treated equitably" at bounding box center [461, 394] width 614 height 20
checkbox input "true"
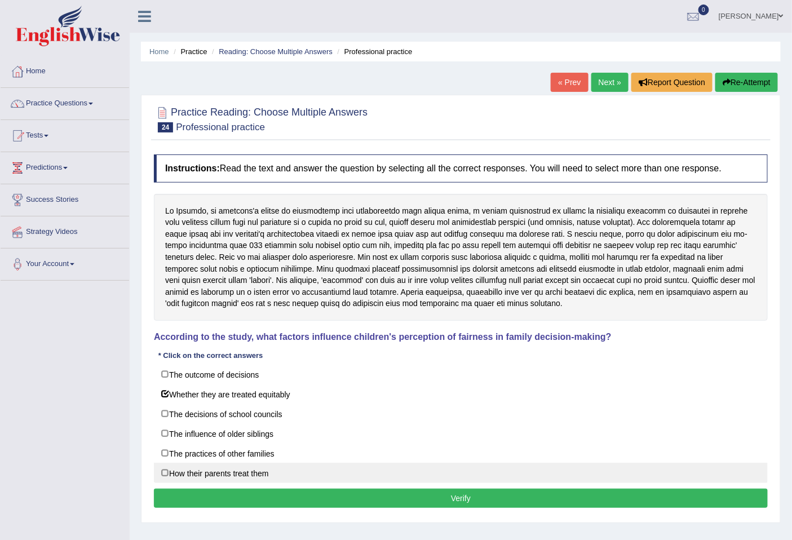
click at [170, 480] on label "How their parents treat them" at bounding box center [461, 473] width 614 height 20
checkbox input "true"
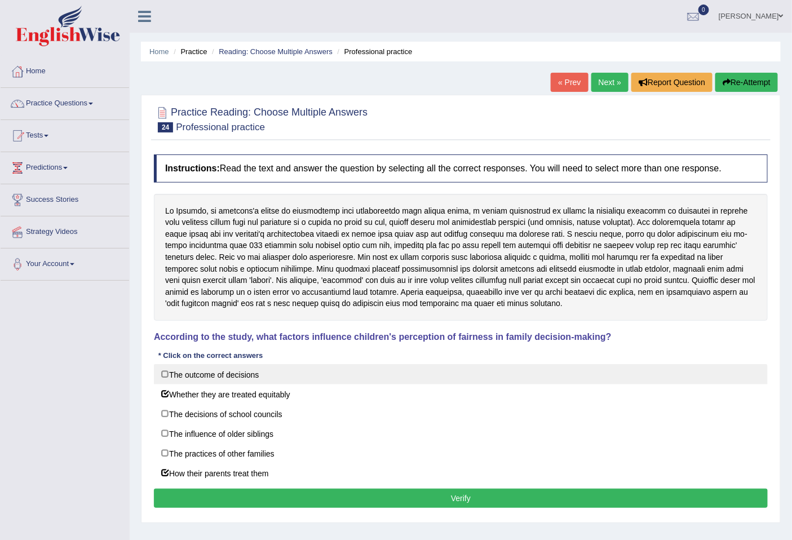
click at [166, 381] on label "The outcome of decisions" at bounding box center [461, 374] width 614 height 20
click at [174, 377] on label "The outcome of decisions" at bounding box center [461, 374] width 614 height 20
checkbox input "true"
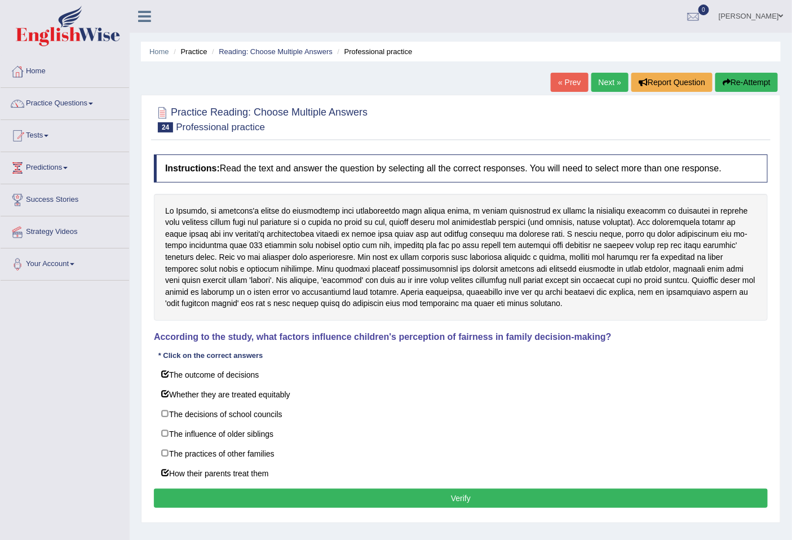
click at [423, 507] on button "Verify" at bounding box center [461, 498] width 614 height 19
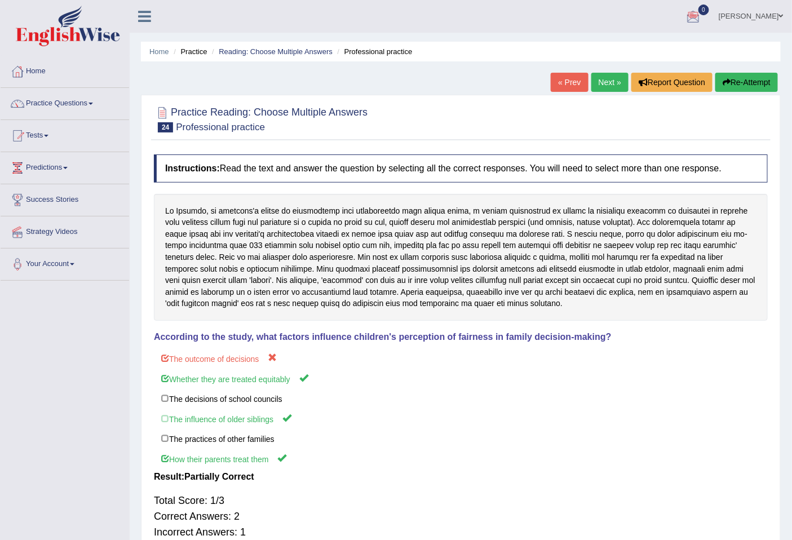
click at [606, 85] on link "Next »" at bounding box center [609, 82] width 37 height 19
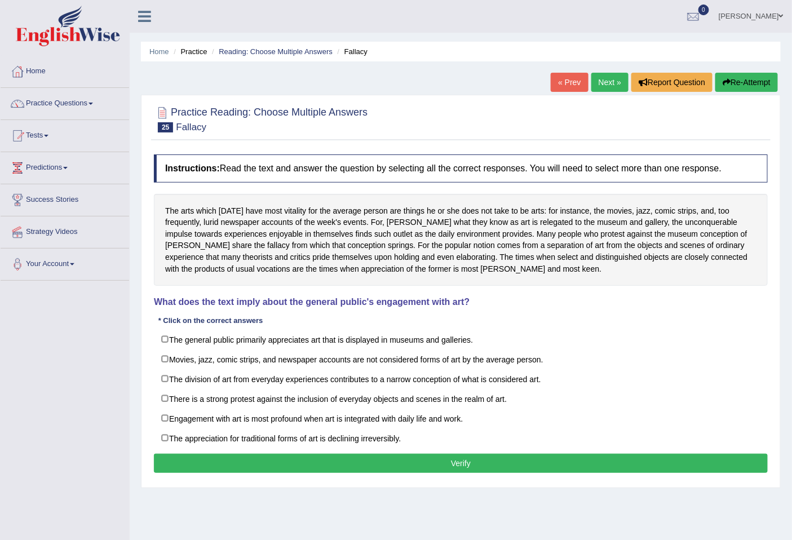
click at [98, 104] on link "Practice Questions" at bounding box center [65, 102] width 129 height 28
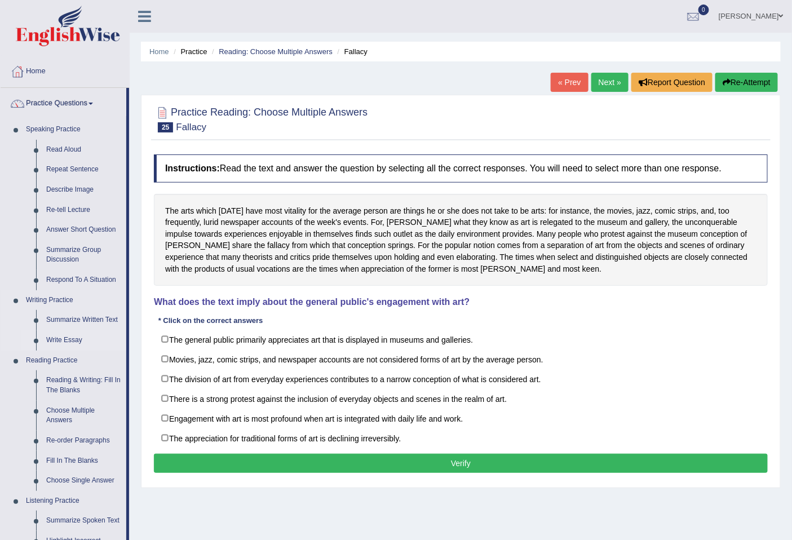
click at [70, 339] on link "Write Essay" at bounding box center [83, 340] width 85 height 20
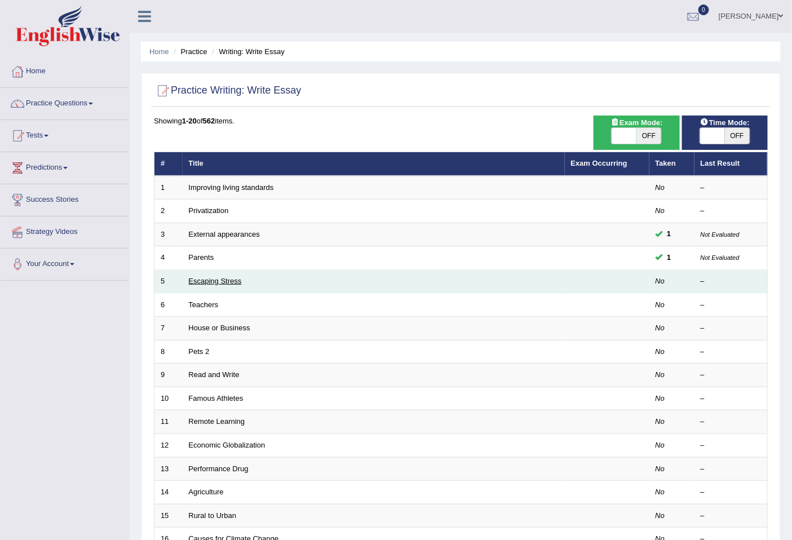
click at [226, 279] on link "Escaping Stress" at bounding box center [215, 281] width 53 height 8
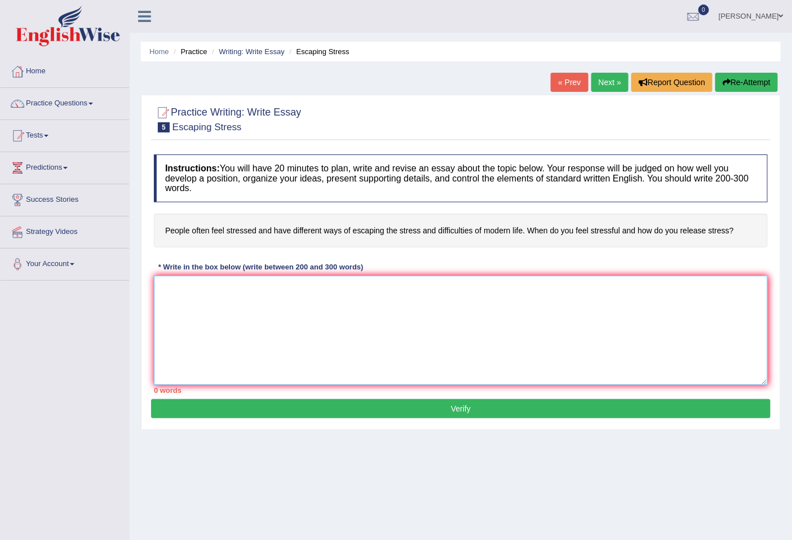
click at [200, 290] on textarea at bounding box center [461, 330] width 614 height 109
type textarea "I"
type textarea "t"
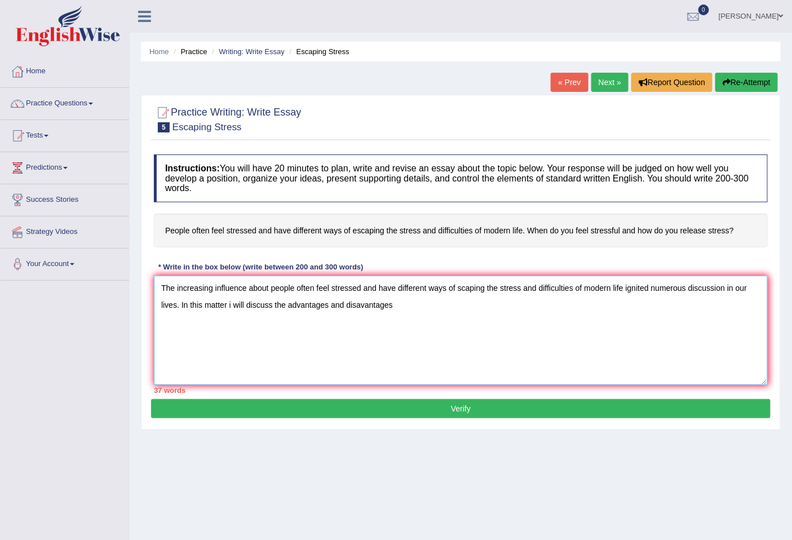
click at [361, 306] on textarea "The increasing influence about people often feel stressed and have different wa…" at bounding box center [461, 330] width 614 height 109
click at [401, 304] on textarea "The increasing influence about people often feel stressed and have different wa…" at bounding box center [461, 330] width 614 height 109
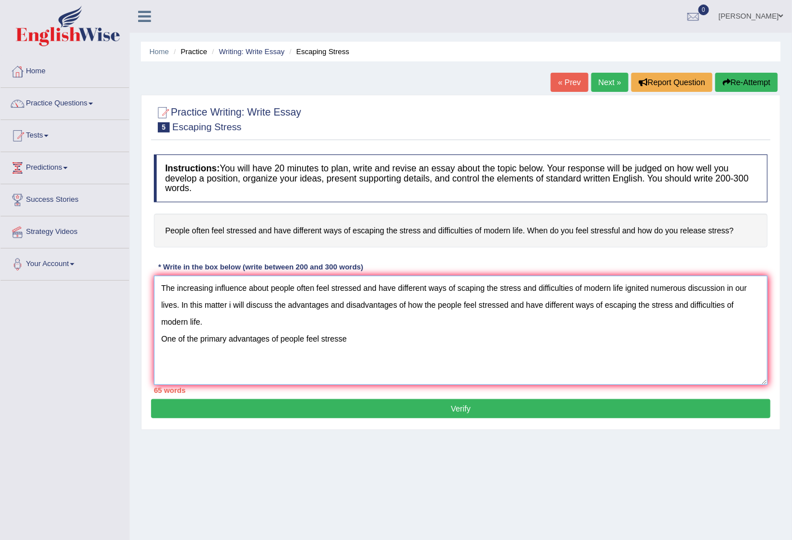
click at [397, 305] on textarea "The increasing influence about people often feel stressed and have different wa…" at bounding box center [461, 330] width 614 height 109
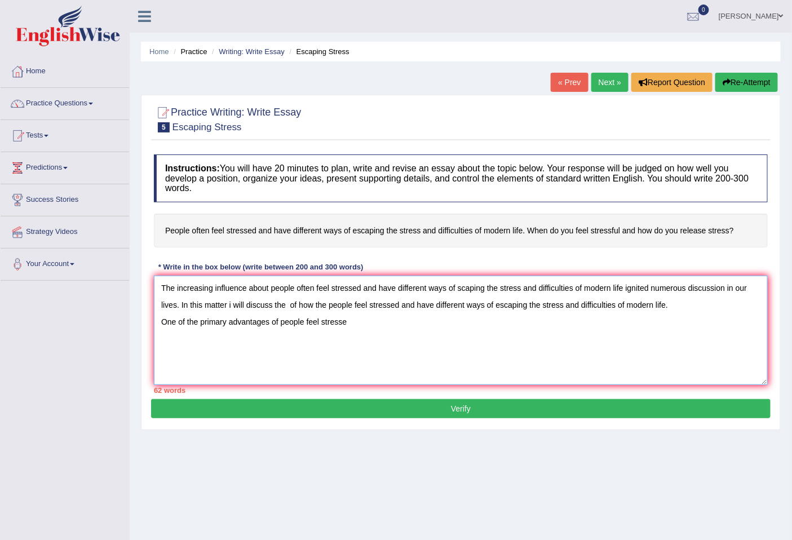
click at [295, 304] on textarea "The increasing influence about people often feel stressed and have different wa…" at bounding box center [461, 330] width 614 height 109
click at [297, 304] on textarea "The increasing influence about people often feel stressed and have different wa…" at bounding box center [461, 330] width 614 height 109
click at [347, 324] on textarea "The increasing influence about people often feel stressed and have different wa…" at bounding box center [461, 330] width 614 height 109
click at [266, 322] on textarea "The increasing influence about people often feel stressed and have different wa…" at bounding box center [461, 330] width 614 height 109
click at [269, 320] on textarea "The increasing influence about people often feel stressed and have different wa…" at bounding box center [461, 330] width 614 height 109
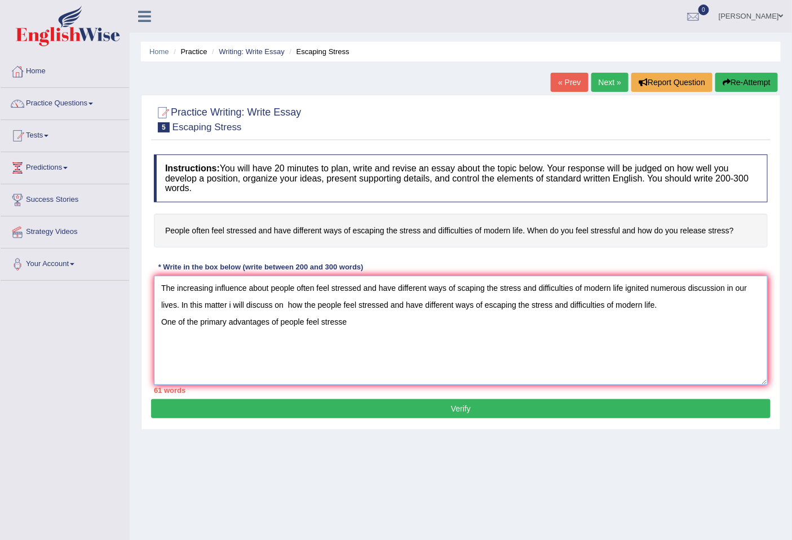
click at [269, 320] on textarea "The increasing influence about people often feel stressed and have different wa…" at bounding box center [461, 330] width 614 height 109
click at [268, 323] on textarea "The increasing influence about people often feel stressed and have different wa…" at bounding box center [461, 330] width 614 height 109
click at [271, 306] on textarea "The increasing influence about people often feel stressed and have different wa…" at bounding box center [461, 330] width 614 height 109
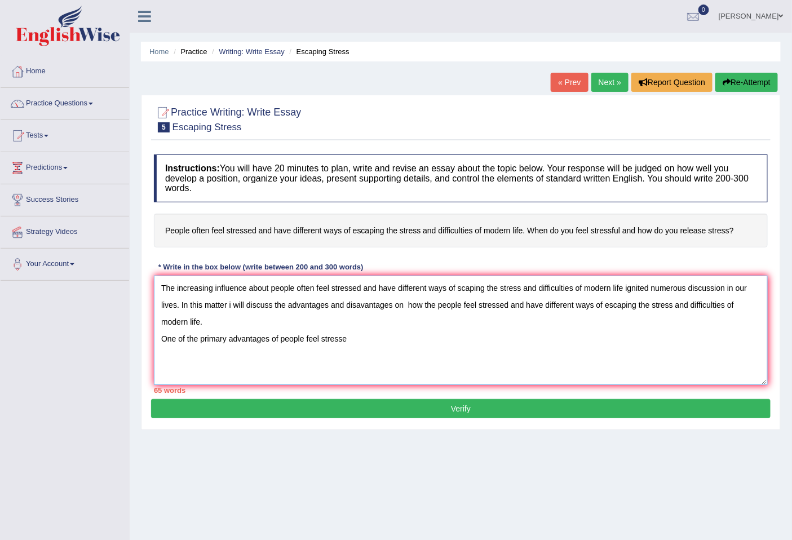
click at [348, 337] on textarea "The increasing influence about people often feel stressed and have different wa…" at bounding box center [461, 330] width 614 height 109
type textarea "The increasing influence about people often feel stressed and have different wa…"
click at [285, 350] on textarea "The increasing influence about people often feel stressed and have different wa…" at bounding box center [461, 330] width 614 height 109
click at [515, 342] on textarea "The increasing influence about people often feel stressed and have different wa…" at bounding box center [461, 330] width 614 height 109
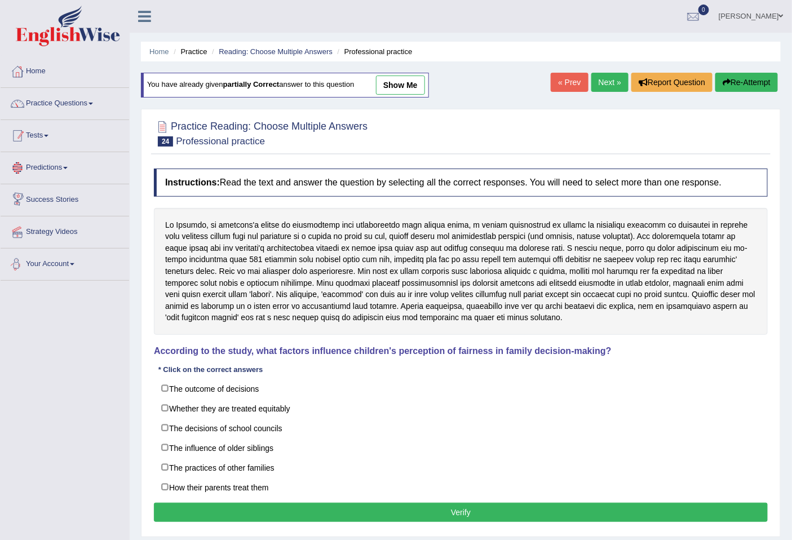
click at [56, 143] on link "Tests" at bounding box center [65, 134] width 129 height 28
click at [18, 145] on link "Tests" at bounding box center [65, 134] width 129 height 28
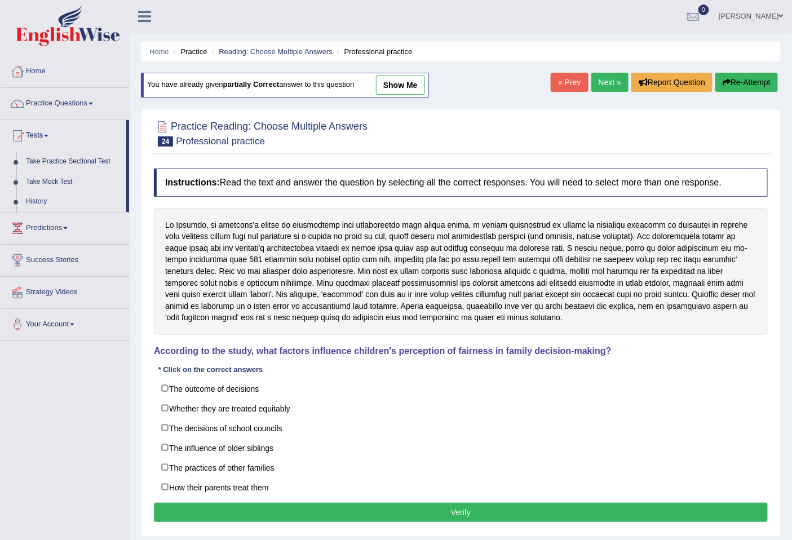
click at [36, 201] on link "History" at bounding box center [73, 202] width 105 height 20
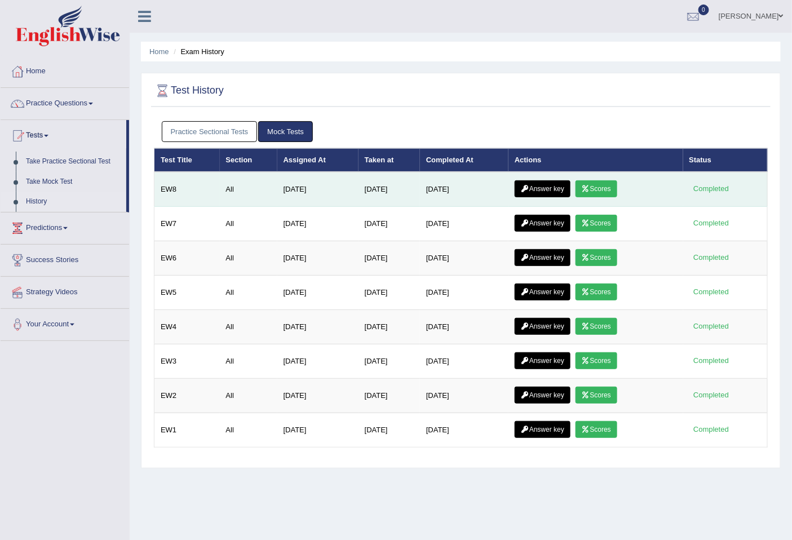
click at [595, 186] on link "Scores" at bounding box center [597, 188] width 42 height 17
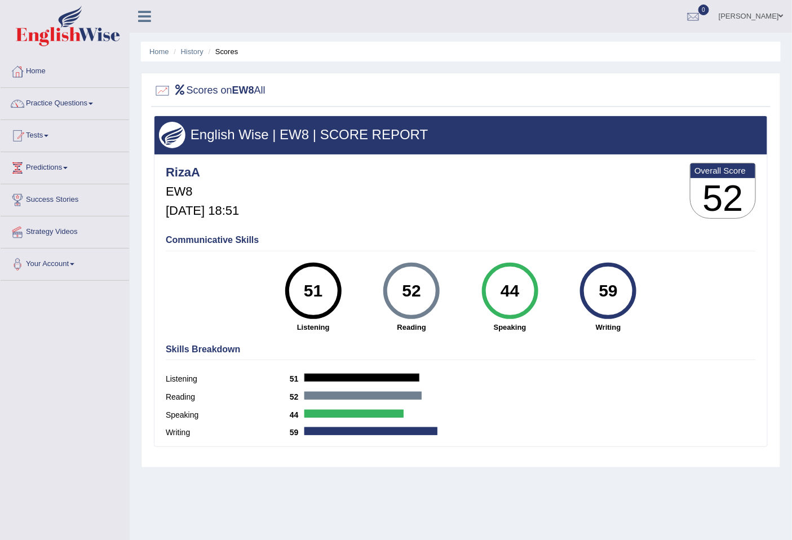
click at [505, 426] on div "Writing 59" at bounding box center [461, 434] width 590 height 18
drag, startPoint x: 529, startPoint y: 288, endPoint x: 502, endPoint y: 288, distance: 26.5
click at [502, 288] on div "44" at bounding box center [509, 290] width 41 height 47
click at [508, 289] on div "44" at bounding box center [509, 290] width 41 height 47
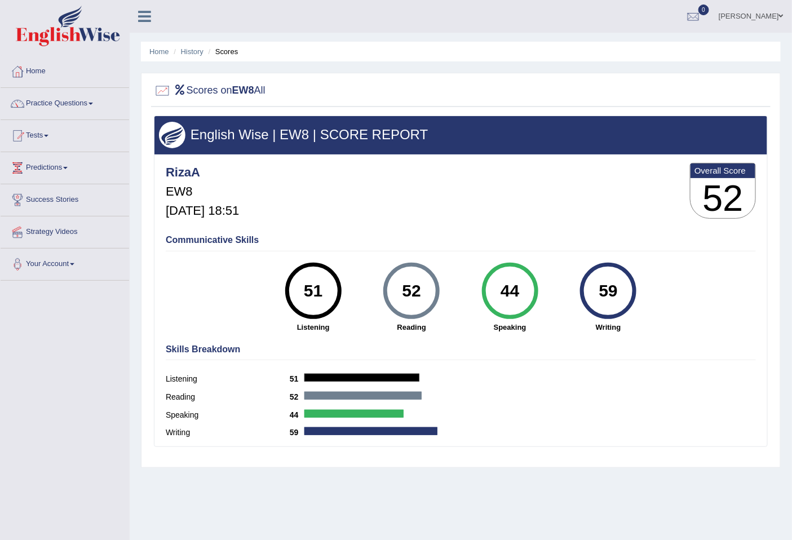
click at [508, 289] on div "44" at bounding box center [509, 290] width 41 height 47
click at [40, 144] on link "Tests" at bounding box center [65, 134] width 129 height 28
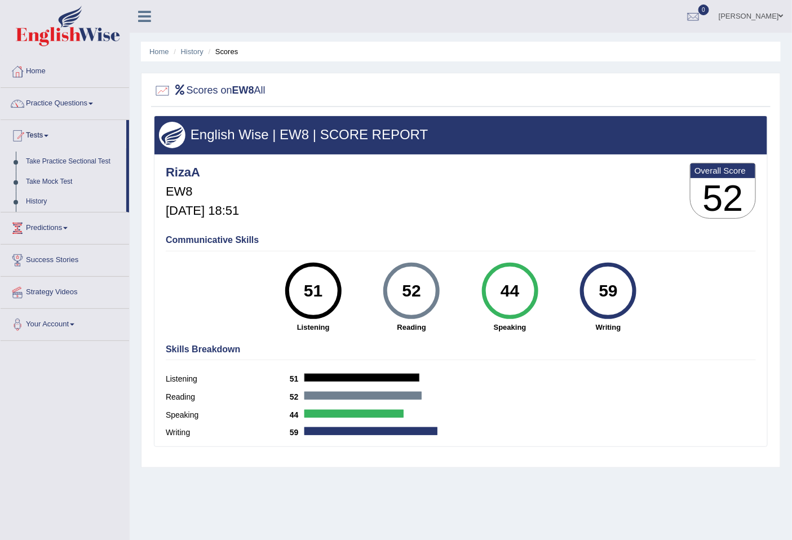
click at [509, 290] on div "44" at bounding box center [509, 290] width 41 height 47
drag, startPoint x: 525, startPoint y: 289, endPoint x: 510, endPoint y: 284, distance: 16.0
click at [510, 284] on div "44" at bounding box center [509, 290] width 41 height 47
click at [46, 199] on link "History" at bounding box center [73, 202] width 105 height 20
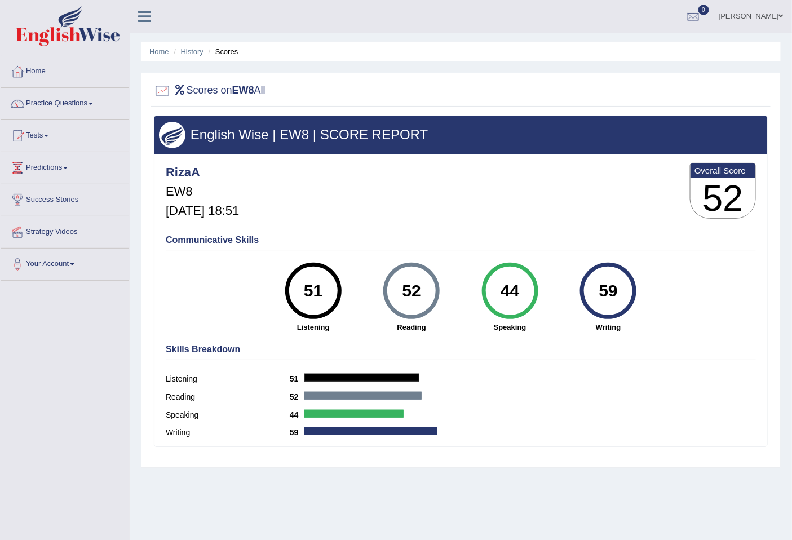
drag, startPoint x: 522, startPoint y: 289, endPoint x: 498, endPoint y: 294, distance: 24.1
click at [498, 294] on div "44" at bounding box center [509, 290] width 41 height 47
click at [374, 290] on div "52 [GEOGRAPHIC_DATA]" at bounding box center [412, 298] width 99 height 70
click at [374, 290] on div "52 Reading" at bounding box center [412, 298] width 99 height 70
click at [540, 271] on div "44 Speaking" at bounding box center [510, 298] width 99 height 70
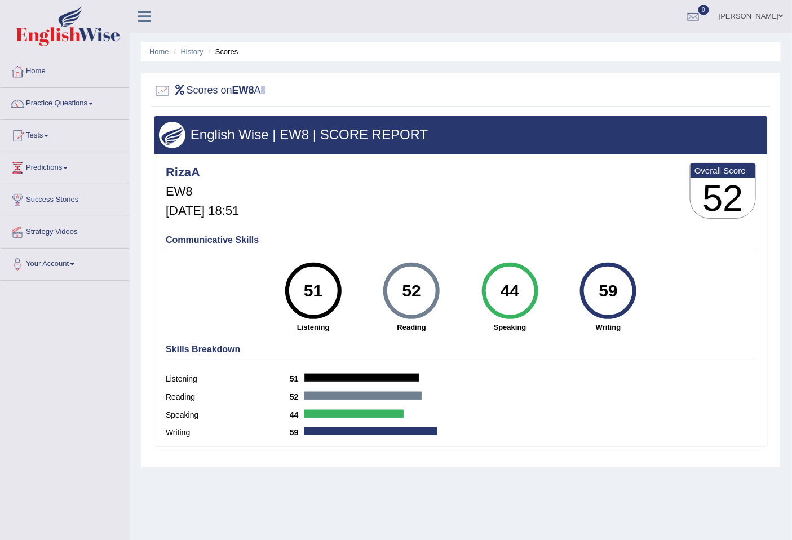
drag, startPoint x: 526, startPoint y: 289, endPoint x: 461, endPoint y: 297, distance: 65.2
click at [461, 297] on div "44 Speaking" at bounding box center [510, 298] width 99 height 70
drag, startPoint x: 424, startPoint y: 290, endPoint x: 367, endPoint y: 293, distance: 57.0
click at [367, 293] on div "52 Reading" at bounding box center [412, 298] width 99 height 70
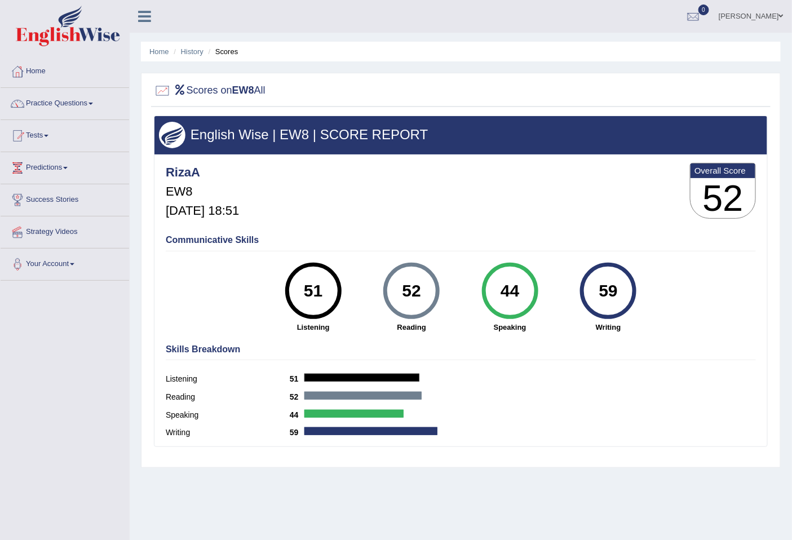
drag, startPoint x: 391, startPoint y: 296, endPoint x: 408, endPoint y: 288, distance: 18.9
click at [391, 295] on div "52" at bounding box center [411, 290] width 41 height 47
drag, startPoint x: 423, startPoint y: 288, endPoint x: 384, endPoint y: 295, distance: 39.6
click at [384, 295] on div "52" at bounding box center [411, 291] width 56 height 56
drag, startPoint x: 520, startPoint y: 294, endPoint x: 498, endPoint y: 303, distance: 23.0
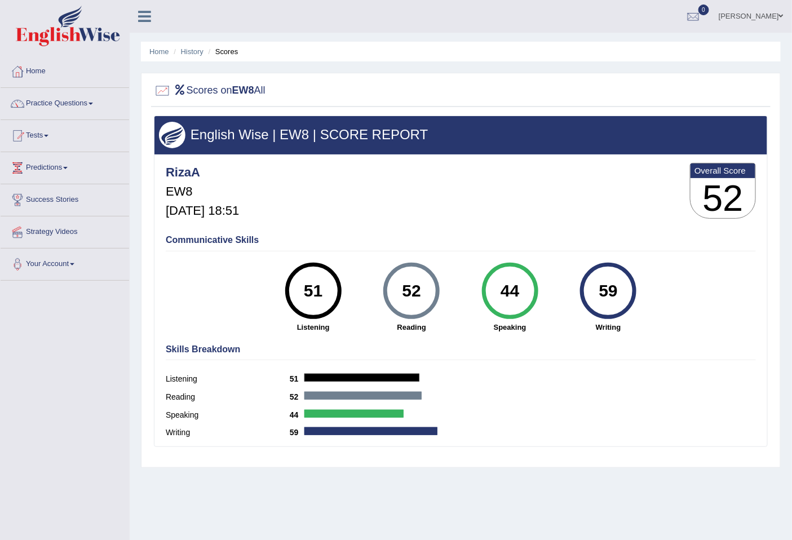
click at [498, 303] on div "44" at bounding box center [509, 290] width 41 height 47
click at [92, 102] on link "Practice Questions" at bounding box center [65, 102] width 129 height 28
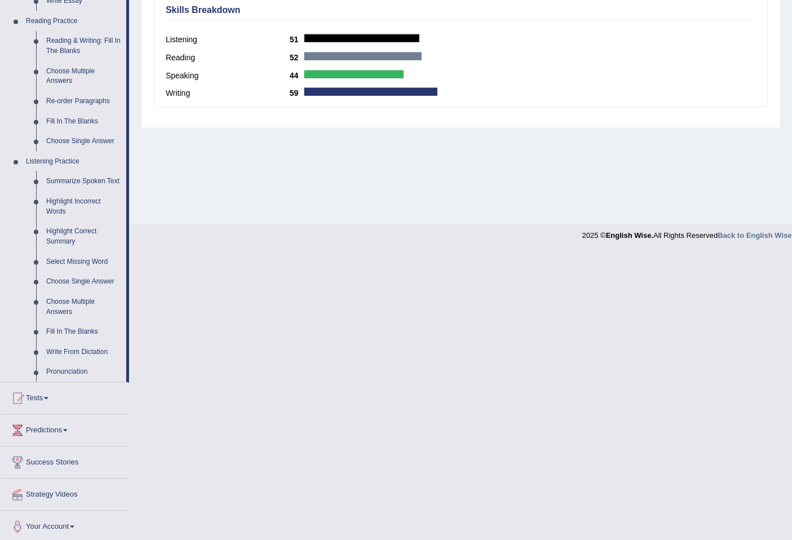
scroll to position [343, 0]
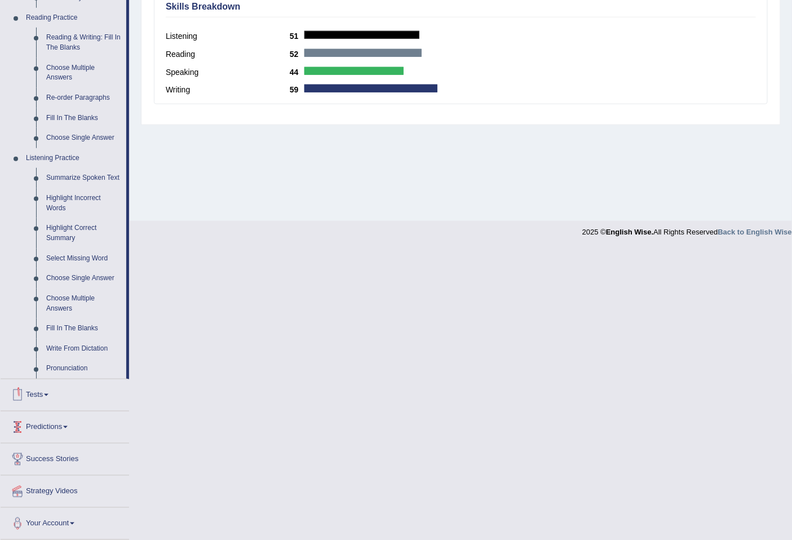
click at [48, 395] on span at bounding box center [46, 395] width 5 height 2
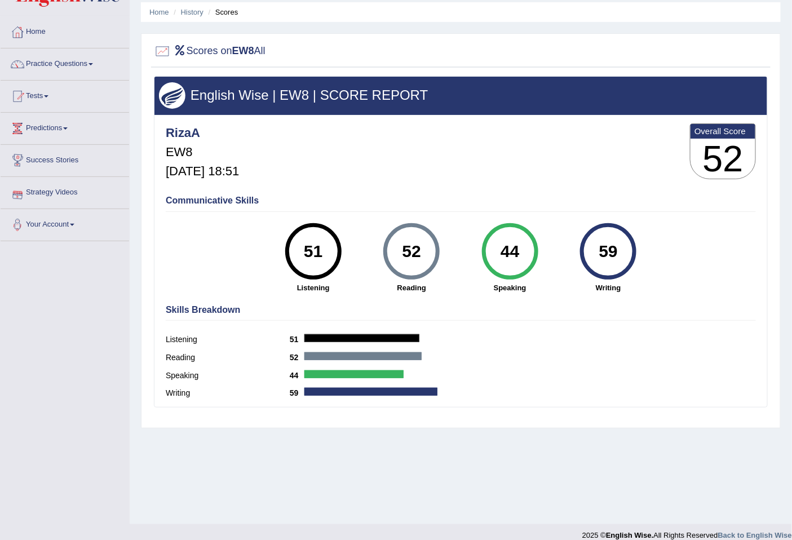
scroll to position [0, 0]
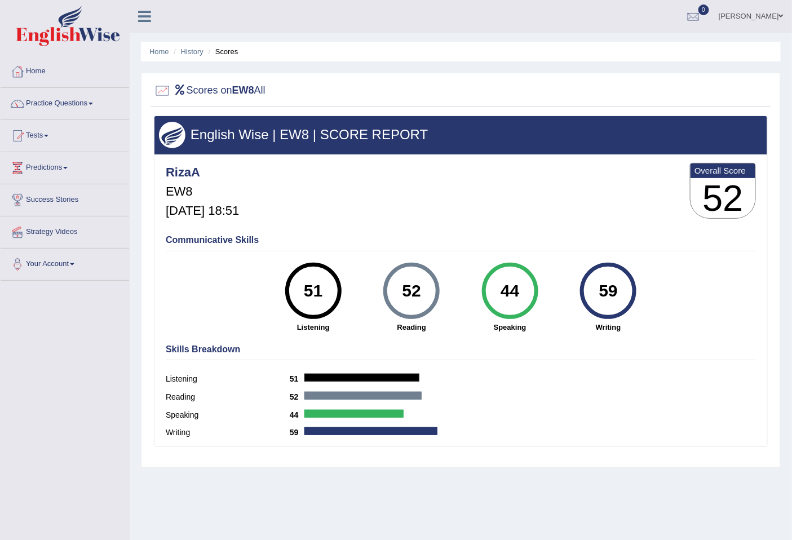
click at [49, 138] on link "Tests" at bounding box center [65, 134] width 129 height 28
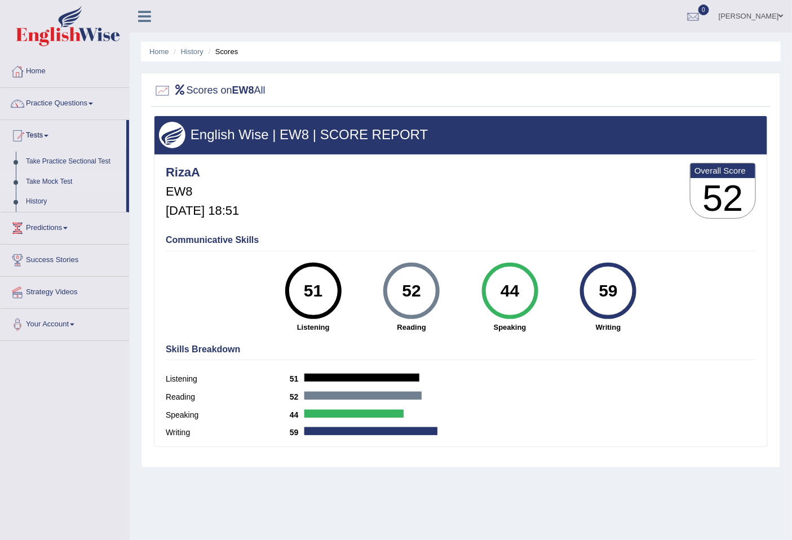
click at [65, 182] on link "Take Mock Test" at bounding box center [73, 182] width 105 height 20
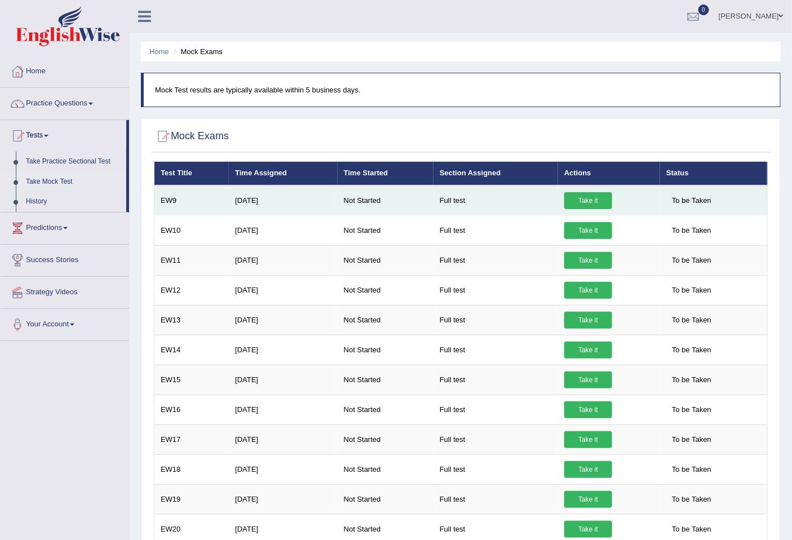
click at [590, 194] on link "Take it" at bounding box center [588, 200] width 48 height 17
click at [589, 201] on link "Take it" at bounding box center [588, 200] width 48 height 17
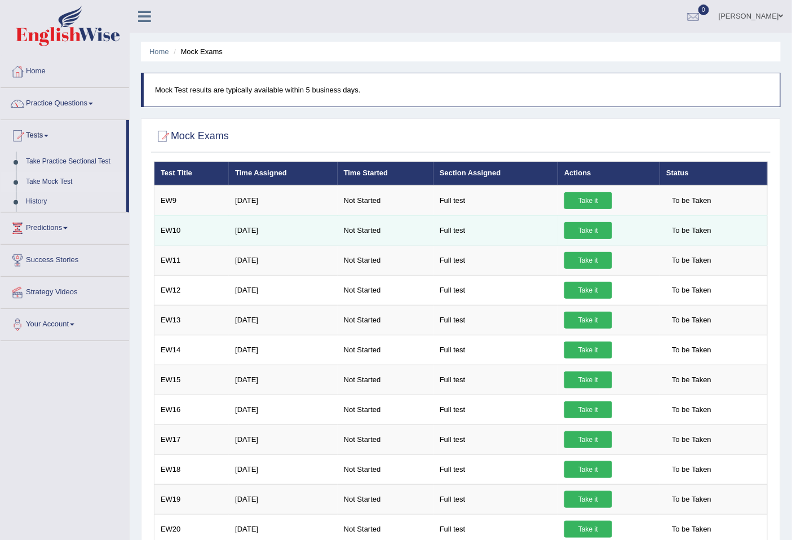
click at [589, 234] on link "Take it" at bounding box center [588, 230] width 48 height 17
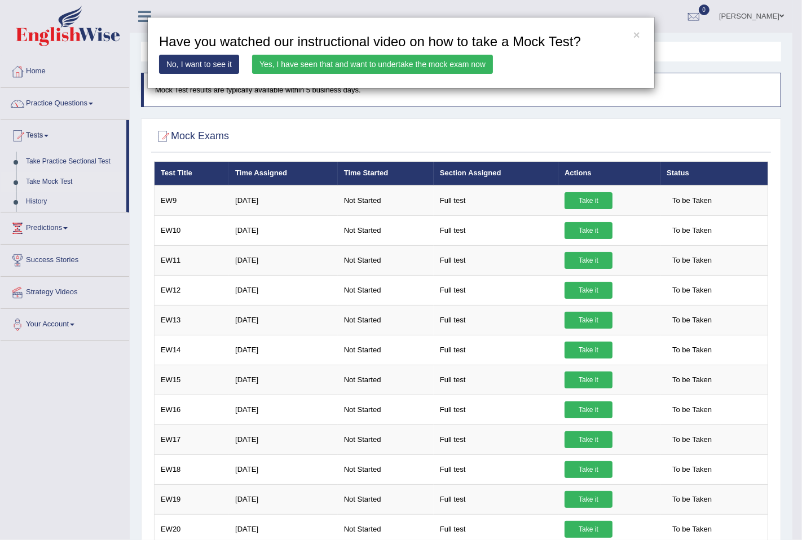
click at [350, 70] on link "Yes, I have seen that and want to undertake the mock exam now" at bounding box center [372, 64] width 241 height 19
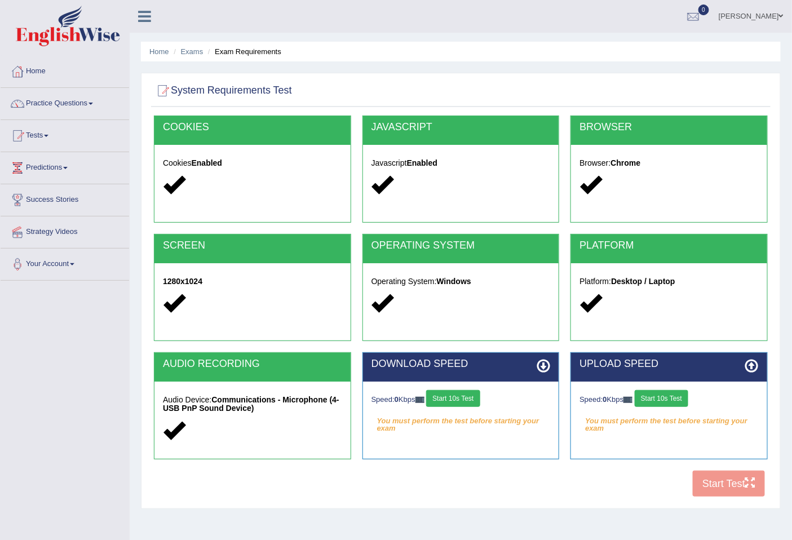
click at [464, 402] on button "Start 10s Test" at bounding box center [453, 398] width 54 height 17
click at [667, 400] on button "Start 10s Test" at bounding box center [662, 398] width 54 height 17
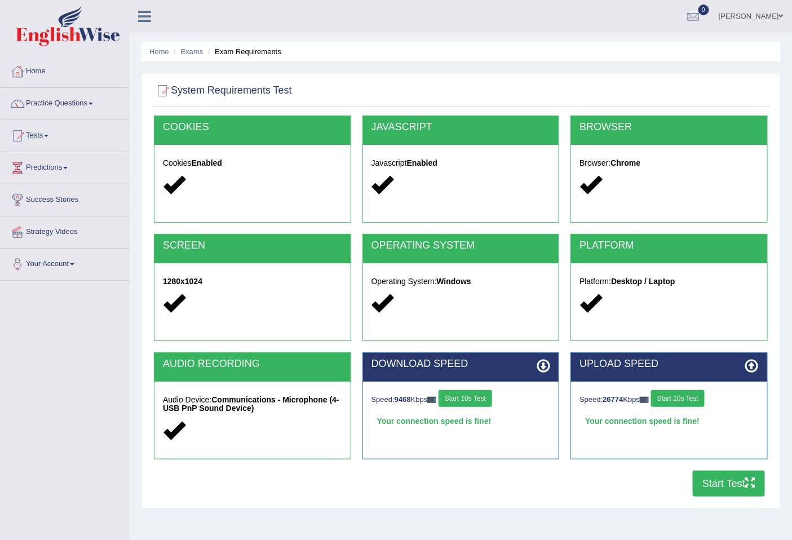
click at [730, 483] on button "Start Test" at bounding box center [729, 484] width 72 height 26
click at [59, 67] on link "Home" at bounding box center [65, 70] width 129 height 28
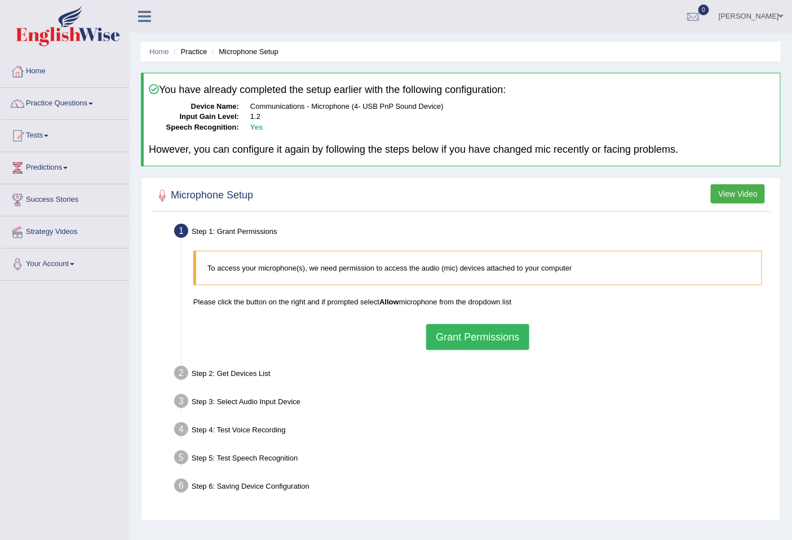
click at [510, 334] on button "Grant Permissions" at bounding box center [477, 337] width 103 height 26
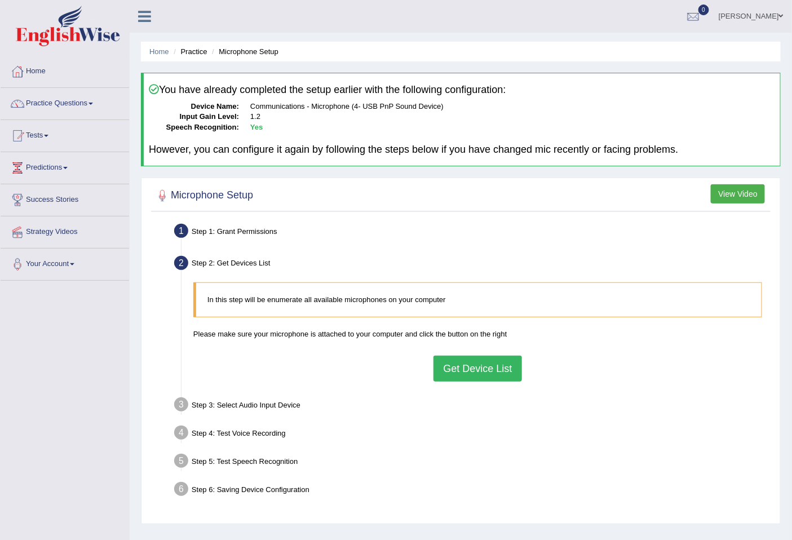
click at [488, 367] on button "Get Device List" at bounding box center [478, 369] width 88 height 26
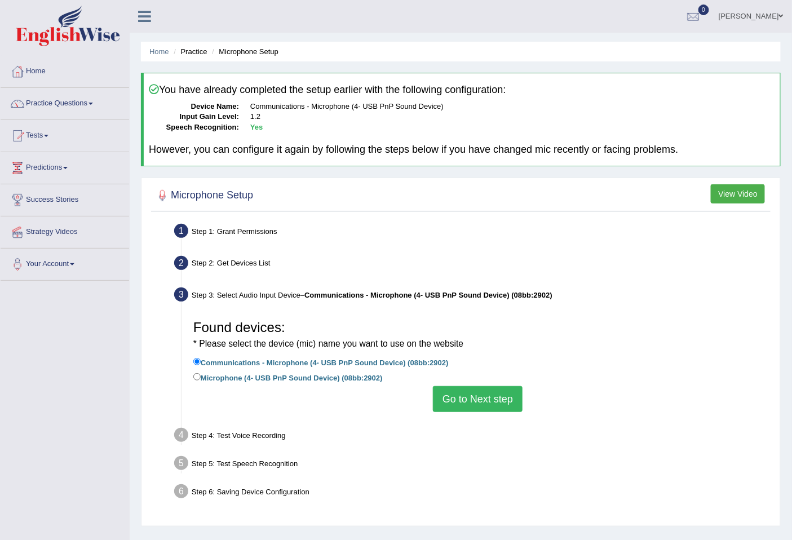
click at [477, 403] on button "Go to Next step" at bounding box center [478, 399] width 90 height 26
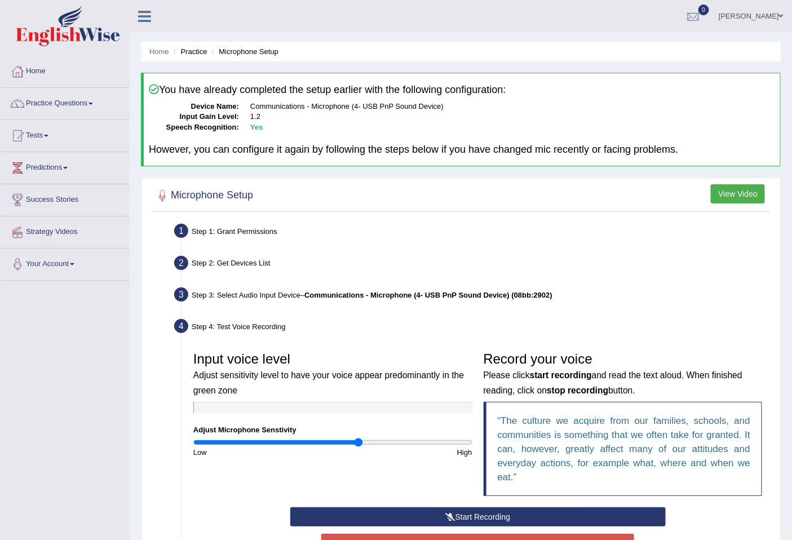
scroll to position [167, 0]
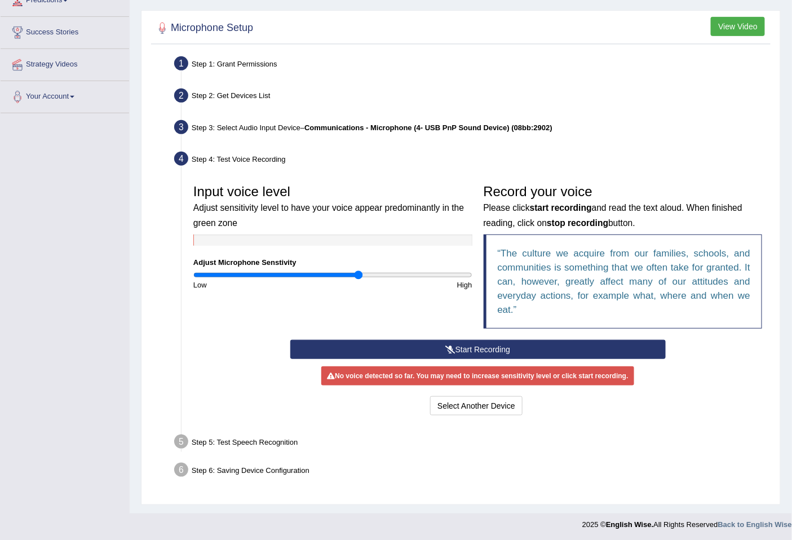
click at [416, 342] on button "Start Recording" at bounding box center [477, 349] width 375 height 19
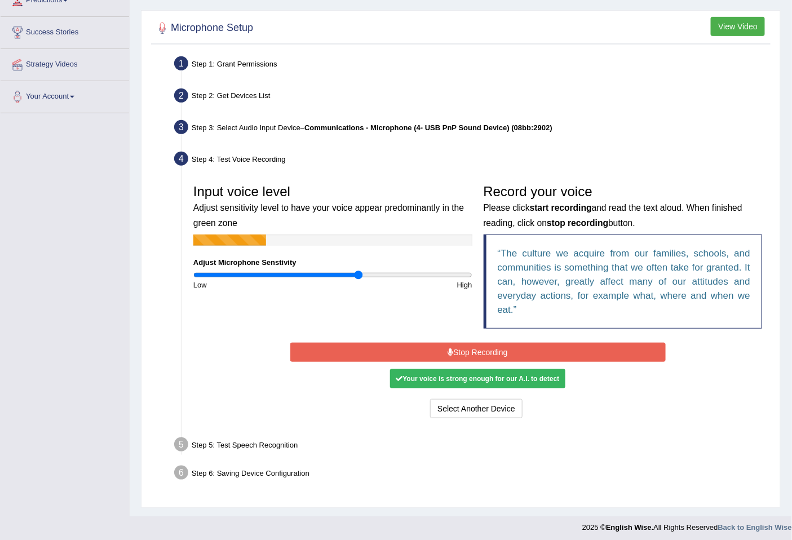
click at [429, 357] on button "Stop Recording" at bounding box center [477, 352] width 375 height 19
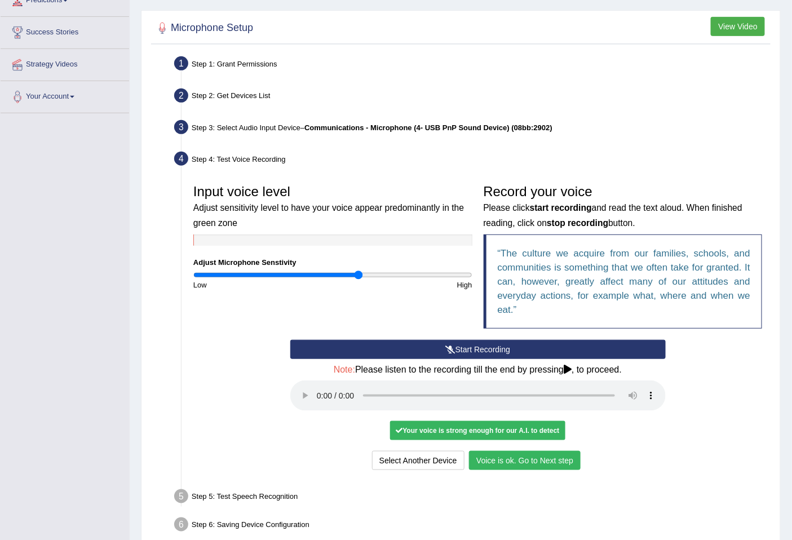
click at [544, 463] on button "Voice is ok. Go to Next step" at bounding box center [525, 460] width 112 height 19
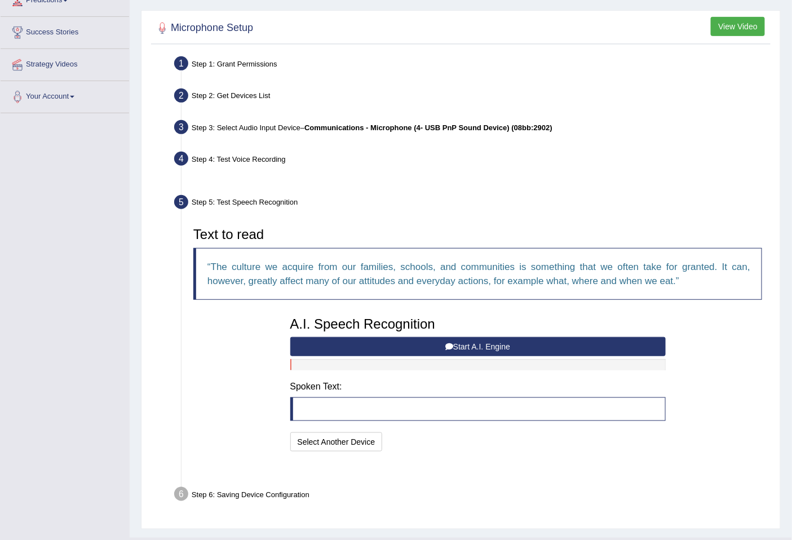
scroll to position [164, 0]
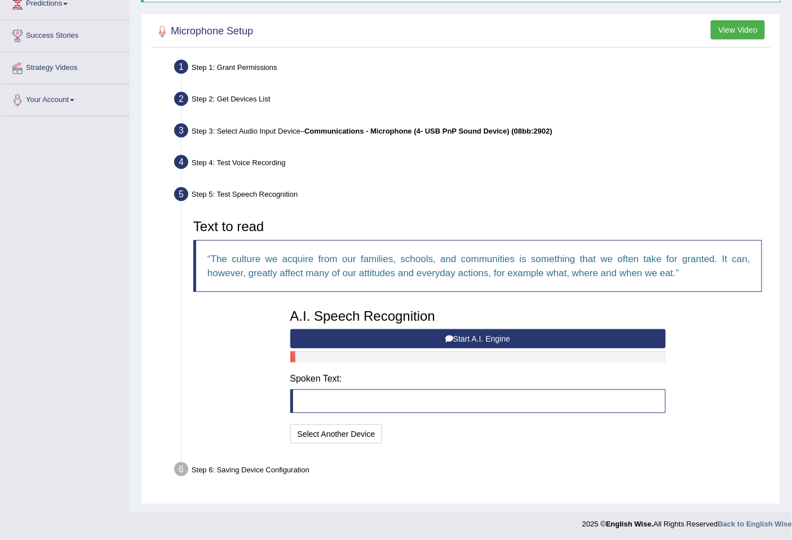
click at [476, 340] on button "Start A.I. Engine" at bounding box center [477, 338] width 375 height 19
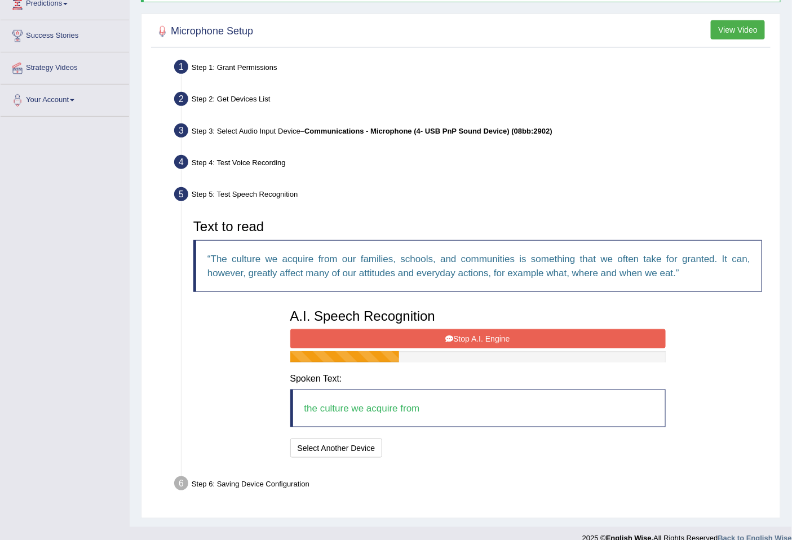
click at [476, 340] on button "Stop A.I. Engine" at bounding box center [477, 338] width 375 height 19
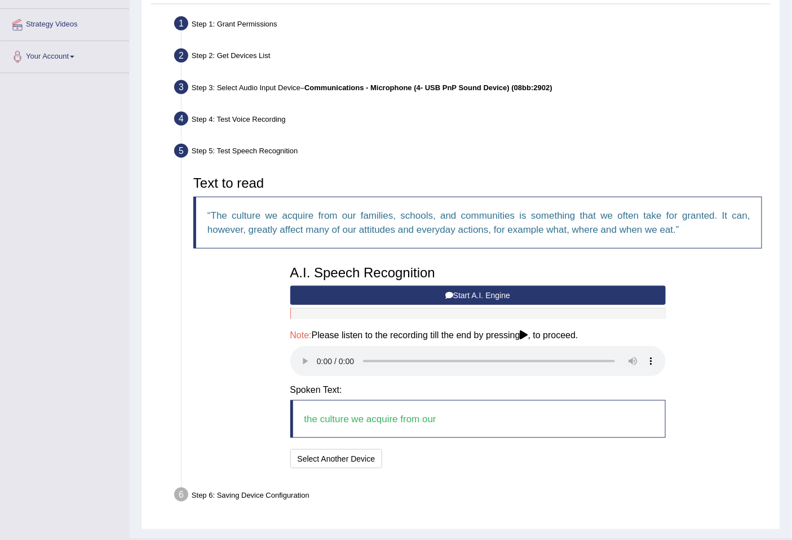
scroll to position [232, 0]
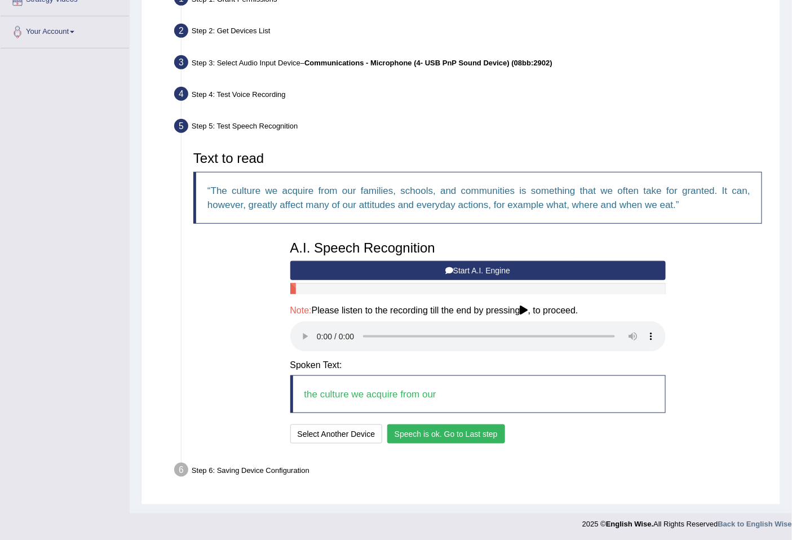
click at [443, 430] on button "Speech is ok. Go to Last step" at bounding box center [446, 434] width 118 height 19
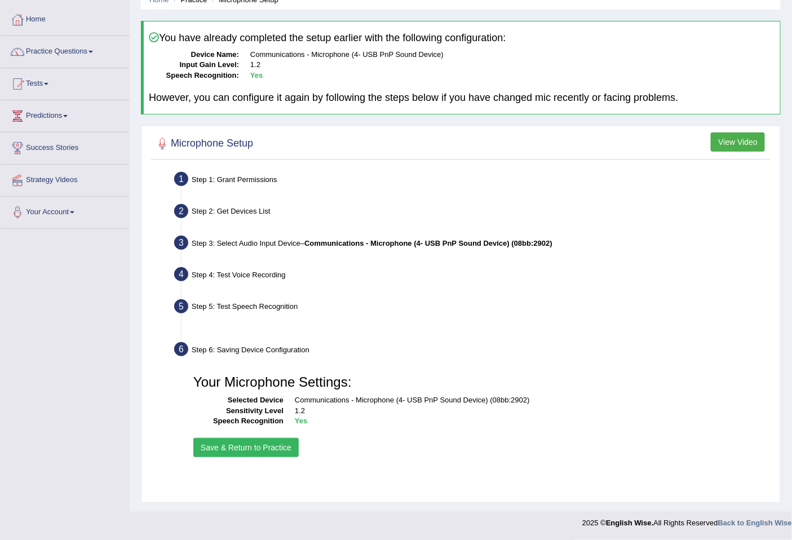
scroll to position [51, 0]
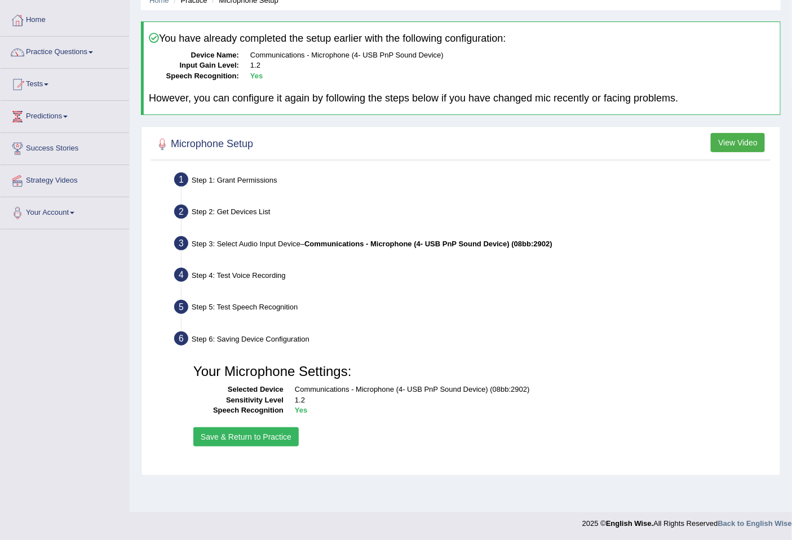
click at [269, 430] on button "Save & Return to Practice" at bounding box center [245, 436] width 105 height 19
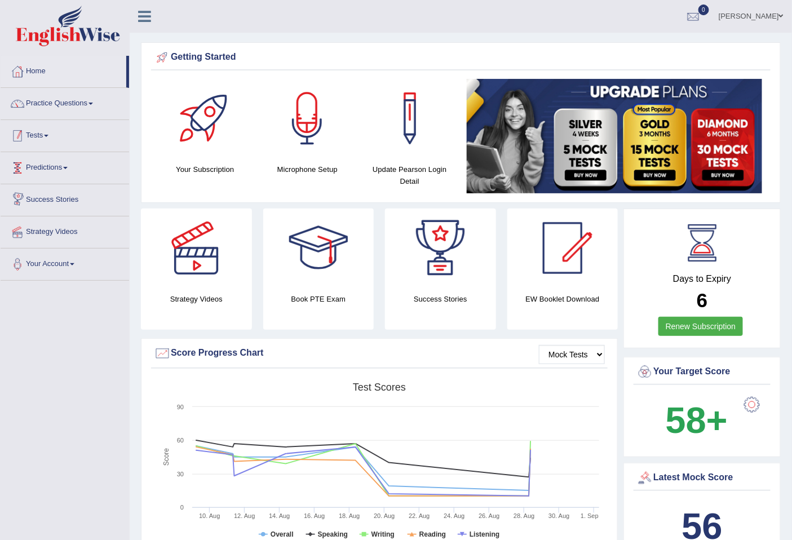
click at [41, 132] on link "Tests" at bounding box center [65, 134] width 129 height 28
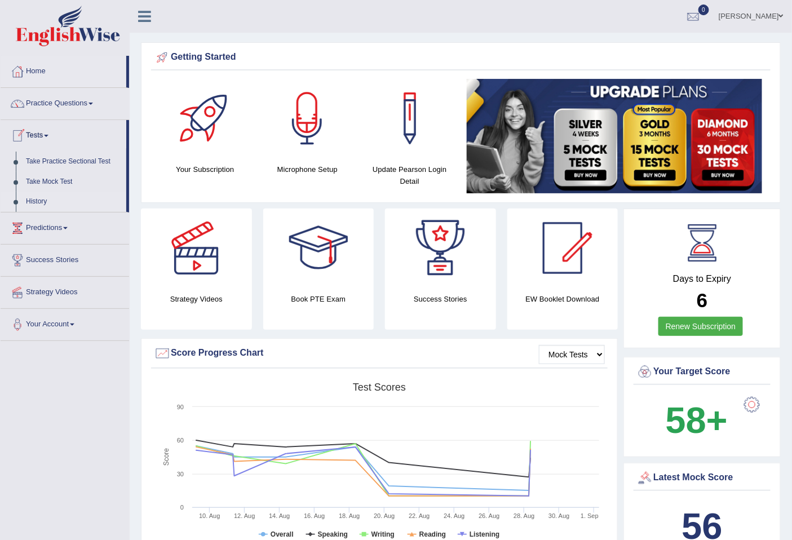
click at [41, 201] on link "History" at bounding box center [73, 202] width 105 height 20
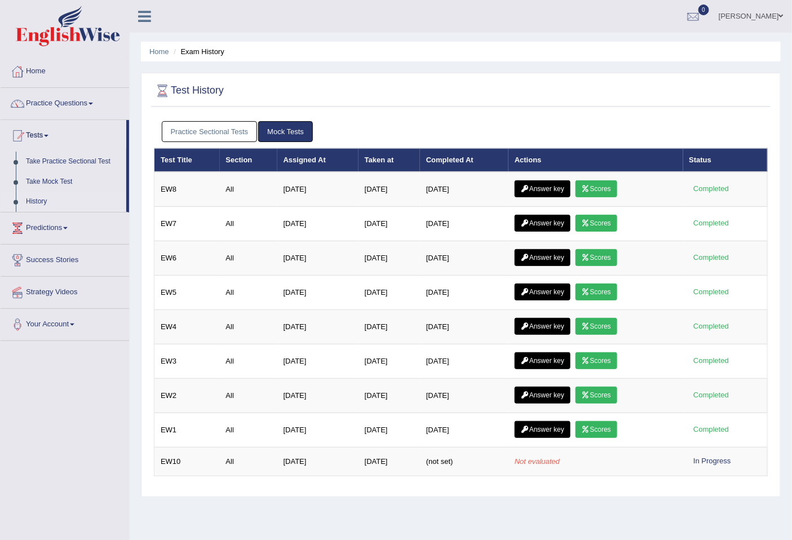
click at [207, 134] on link "Practice Sectional Tests" at bounding box center [210, 131] width 96 height 21
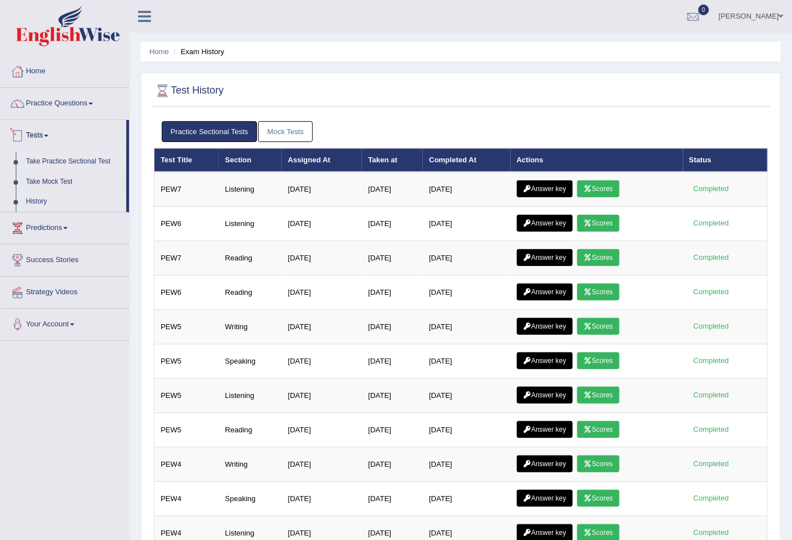
click at [47, 164] on link "Take Practice Sectional Test" at bounding box center [73, 162] width 105 height 20
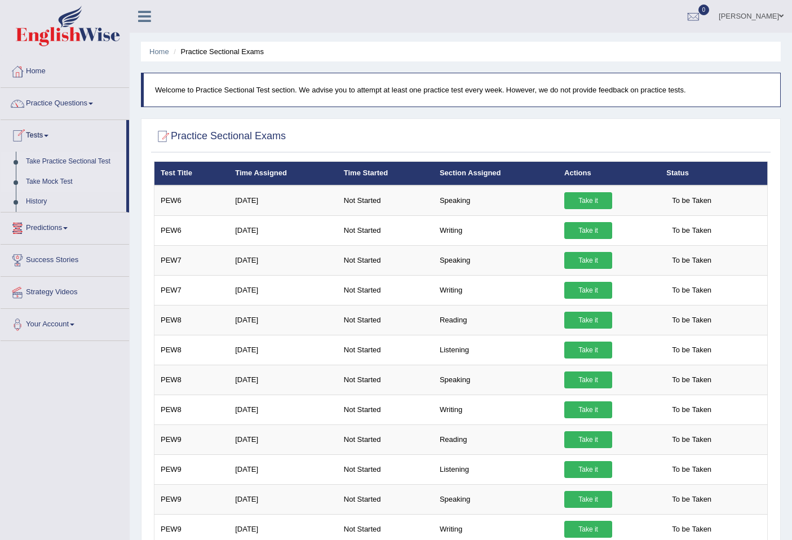
click at [52, 176] on link "Take Mock Test" at bounding box center [73, 182] width 105 height 20
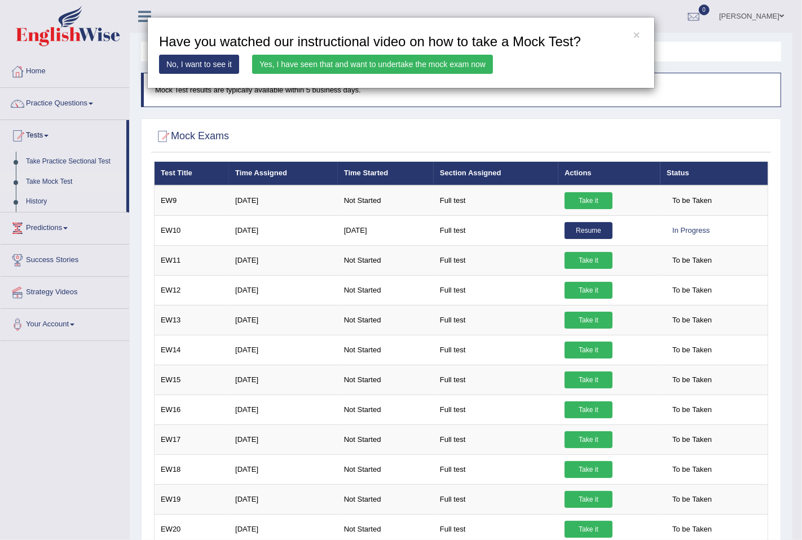
click at [358, 65] on link "Yes, I have seen that and want to undertake the mock exam now" at bounding box center [372, 64] width 241 height 19
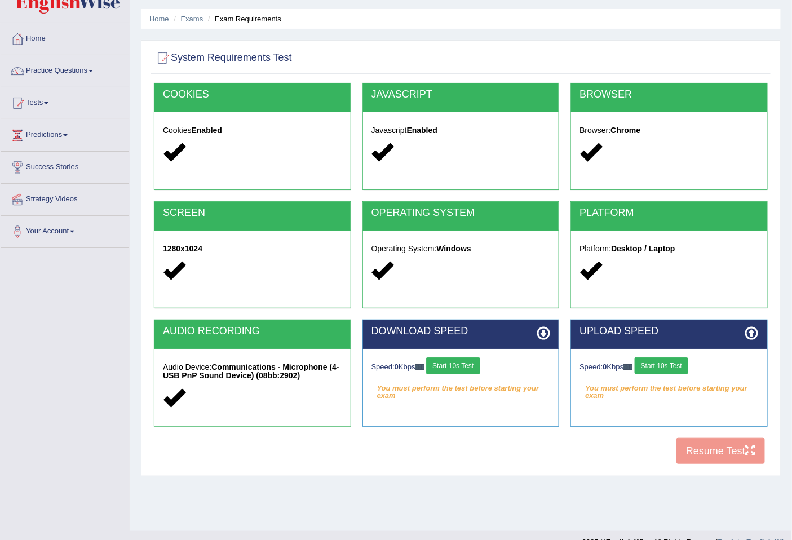
scroll to position [51, 0]
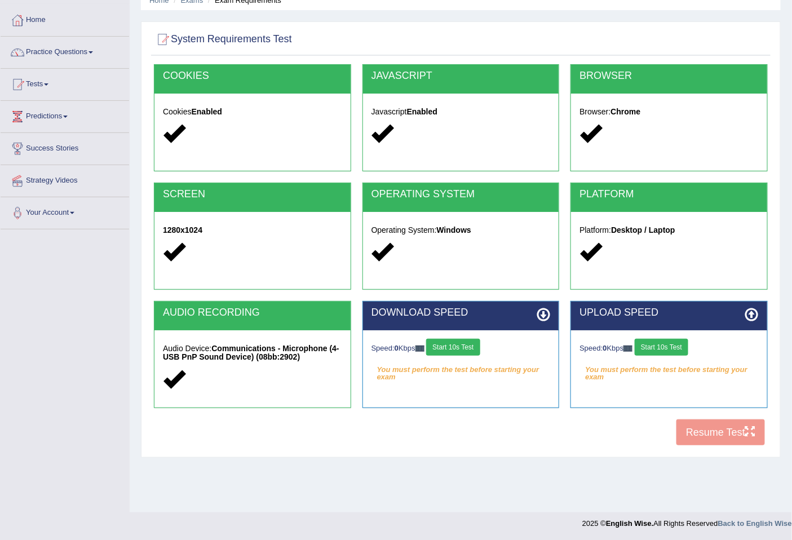
click at [449, 347] on button "Start 10s Test" at bounding box center [453, 347] width 54 height 17
click at [669, 348] on div "Speed: 0 Kbps Start 10s Test" at bounding box center [669, 349] width 179 height 20
click at [663, 345] on div "Speed: 0 Kbps Start 10s Test" at bounding box center [669, 349] width 179 height 20
click at [658, 346] on div "Speed: 0 Kbps Start 10s Test" at bounding box center [669, 349] width 179 height 20
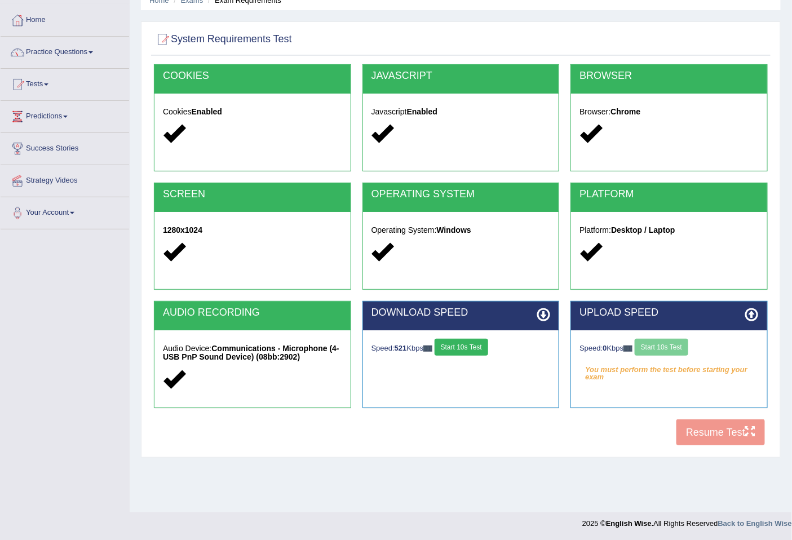
click at [658, 346] on div "Speed: 0 Kbps Start 10s Test" at bounding box center [669, 349] width 179 height 20
click at [668, 347] on button "Start 10s Test" at bounding box center [662, 347] width 54 height 17
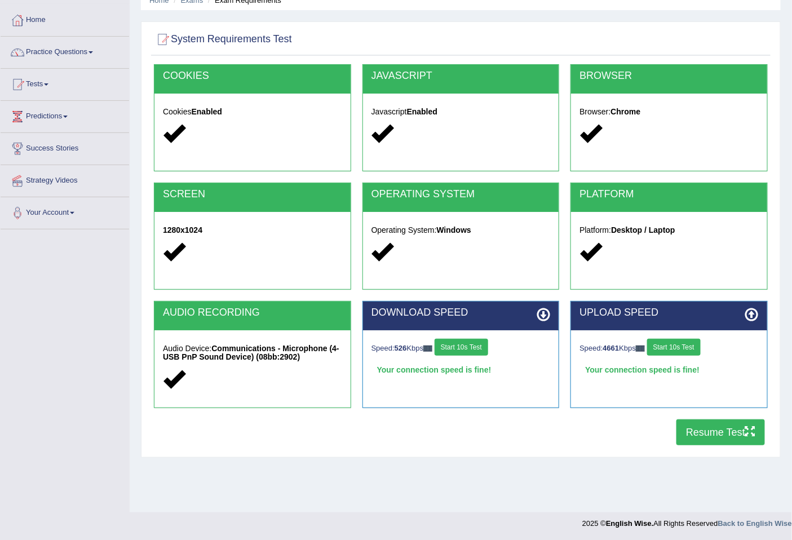
click at [711, 433] on button "Resume Test" at bounding box center [721, 432] width 89 height 26
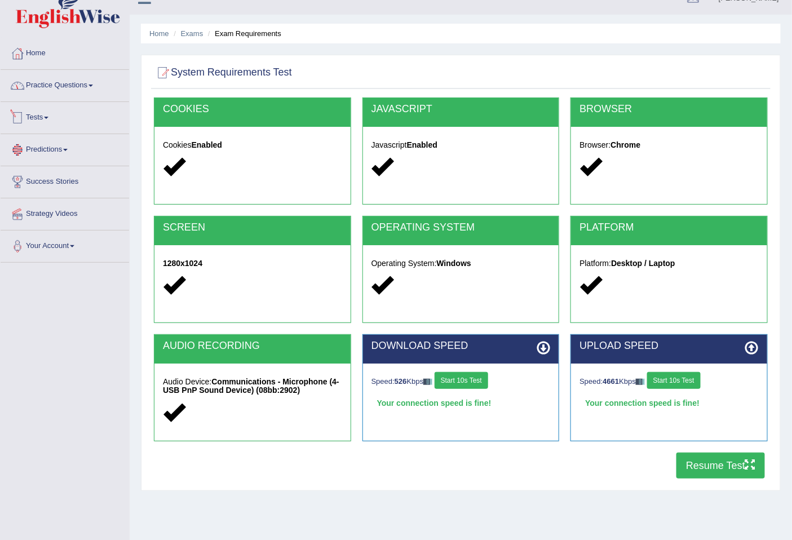
scroll to position [0, 0]
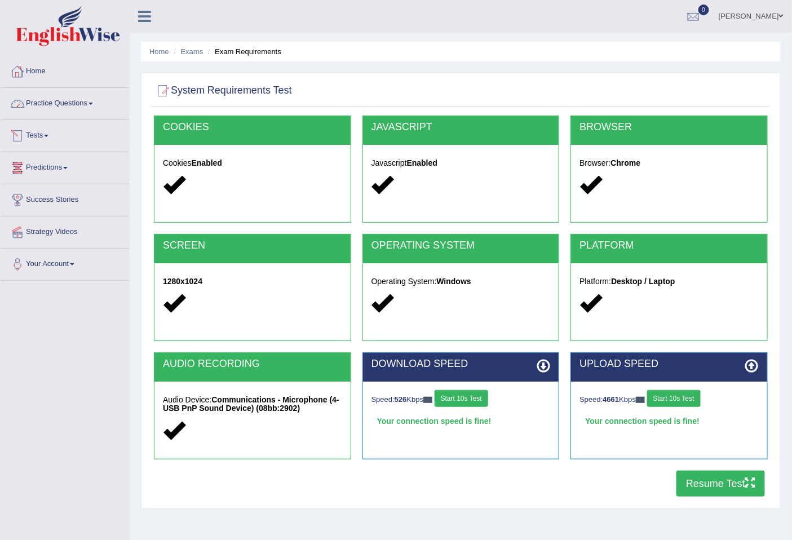
click at [38, 80] on link "Home" at bounding box center [65, 70] width 129 height 28
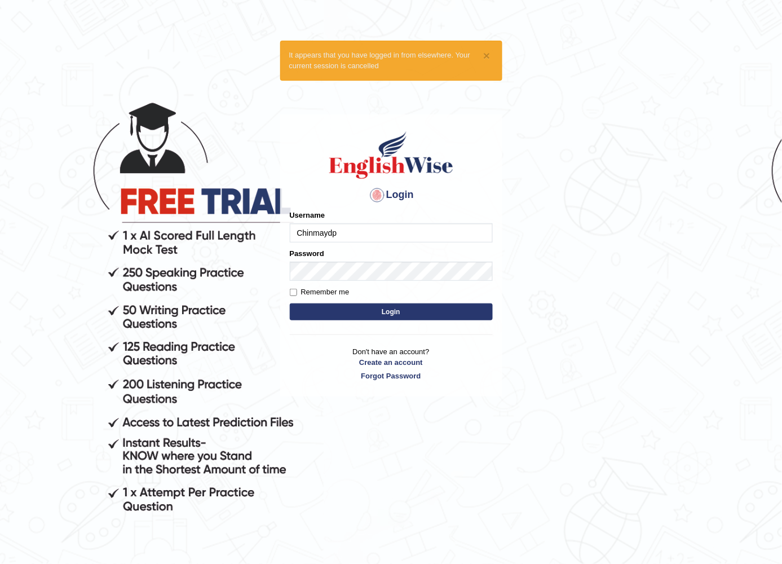
type input "Chinmaydp"
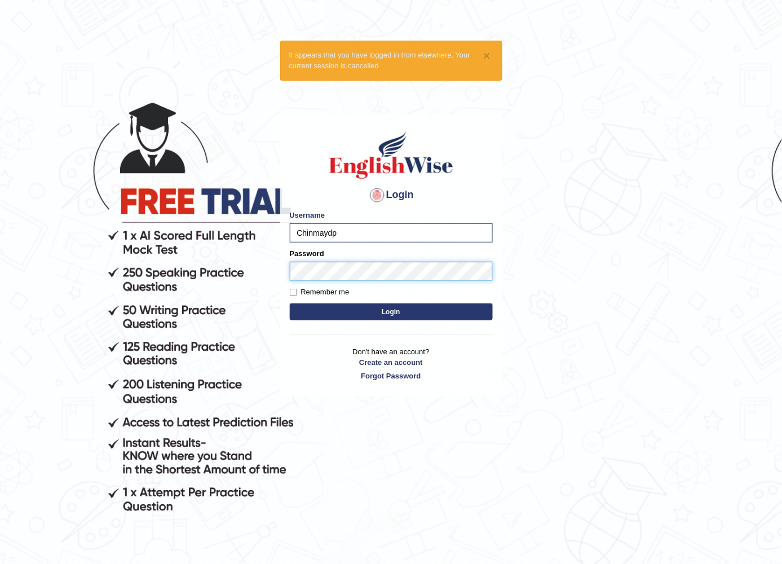
click at [290, 303] on button "Login" at bounding box center [391, 311] width 203 height 17
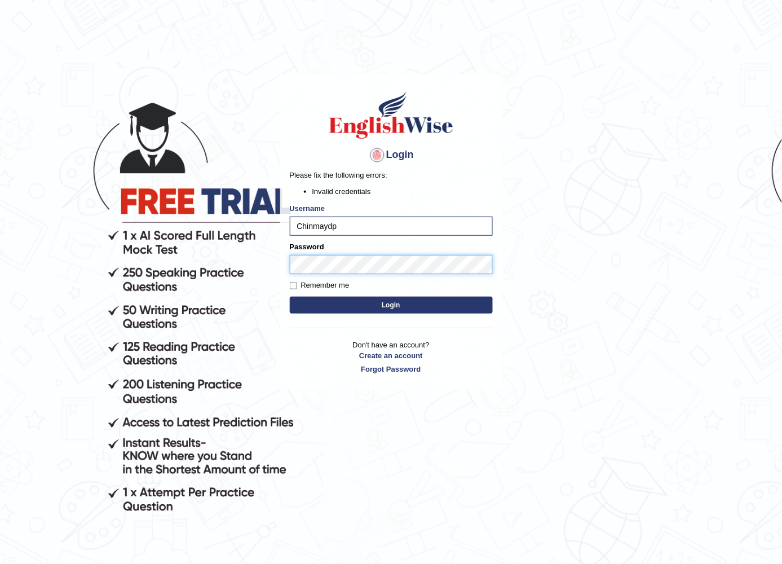
click at [290, 297] on button "Login" at bounding box center [391, 305] width 203 height 17
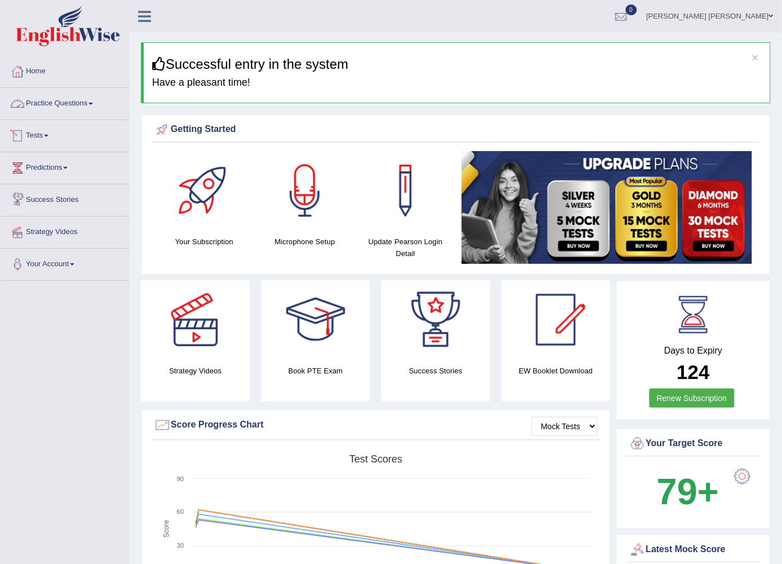
click at [74, 107] on link "Practice Questions" at bounding box center [65, 102] width 129 height 28
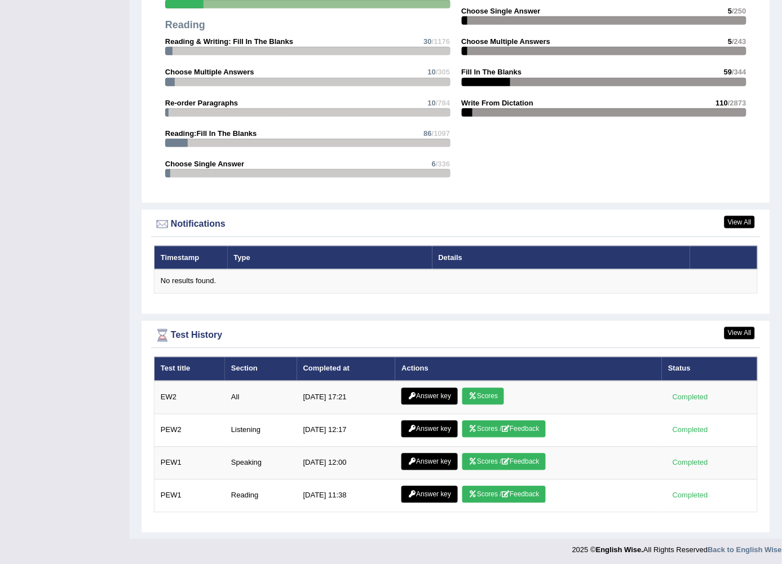
scroll to position [401, 0]
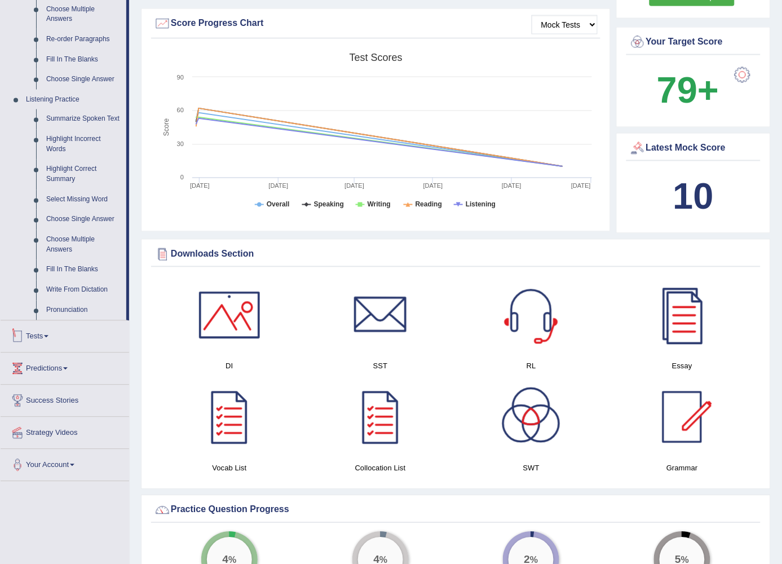
click at [51, 337] on link "Tests" at bounding box center [65, 335] width 129 height 28
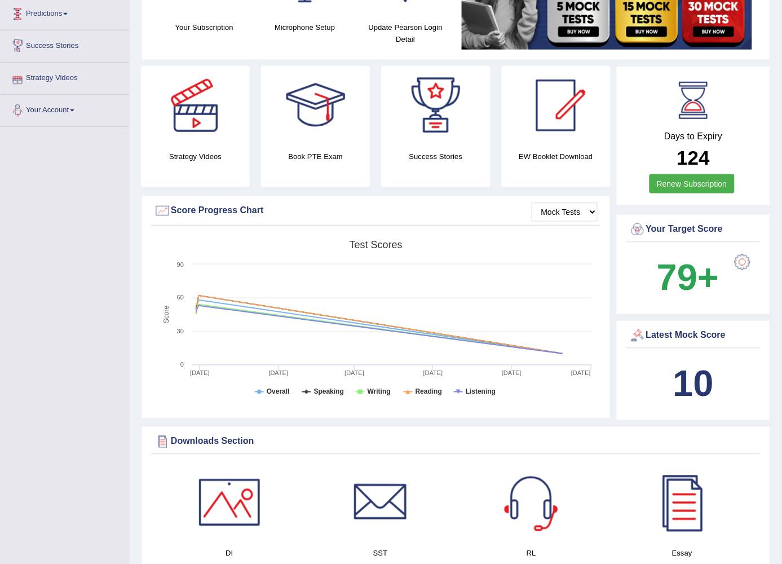
scroll to position [5, 0]
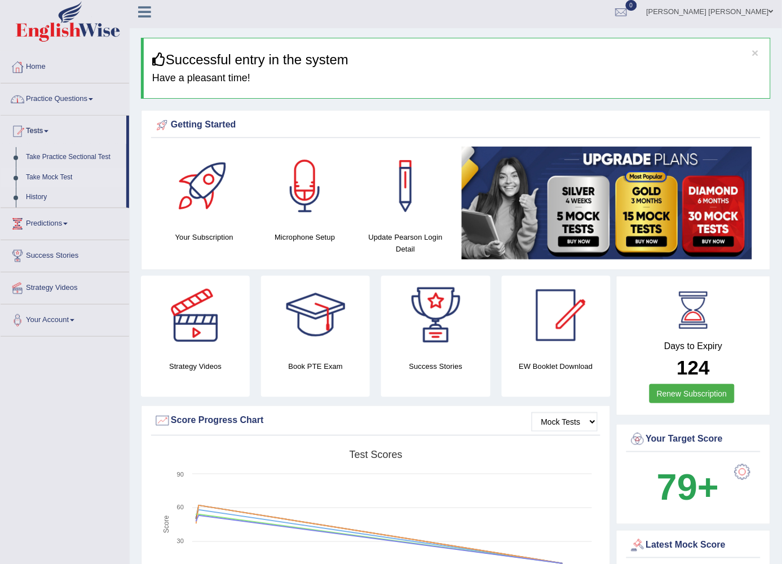
click at [43, 172] on link "Take Mock Test" at bounding box center [73, 177] width 105 height 20
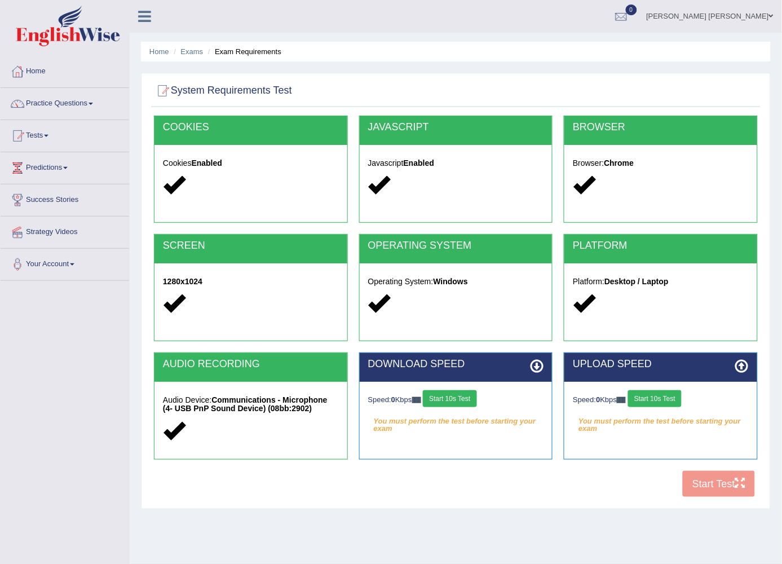
click at [453, 398] on button "Start 10s Test" at bounding box center [450, 398] width 54 height 17
click at [656, 402] on button "Start 10s Test" at bounding box center [655, 398] width 54 height 17
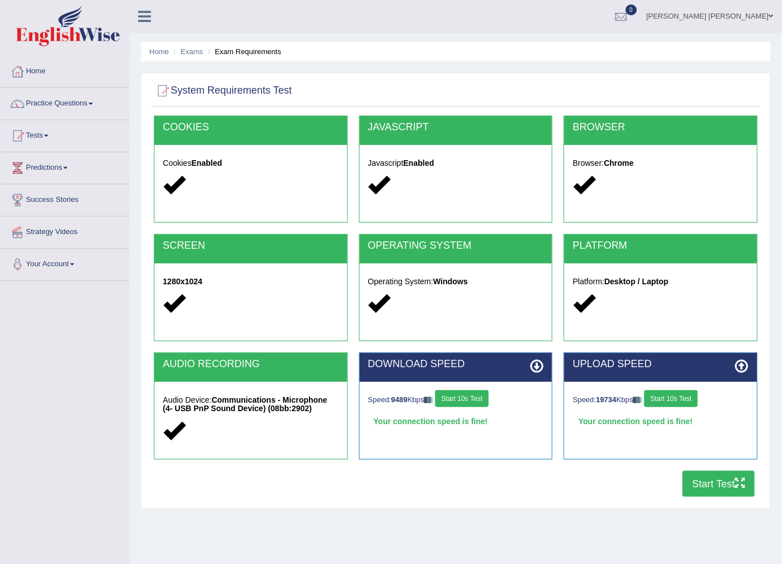
click at [724, 488] on button "Start Test" at bounding box center [719, 484] width 72 height 26
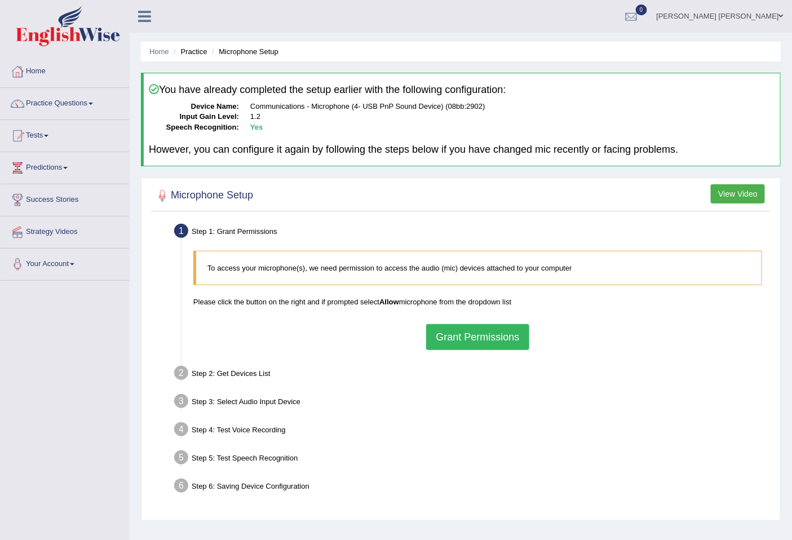
click at [487, 344] on button "Grant Permissions" at bounding box center [477, 337] width 103 height 26
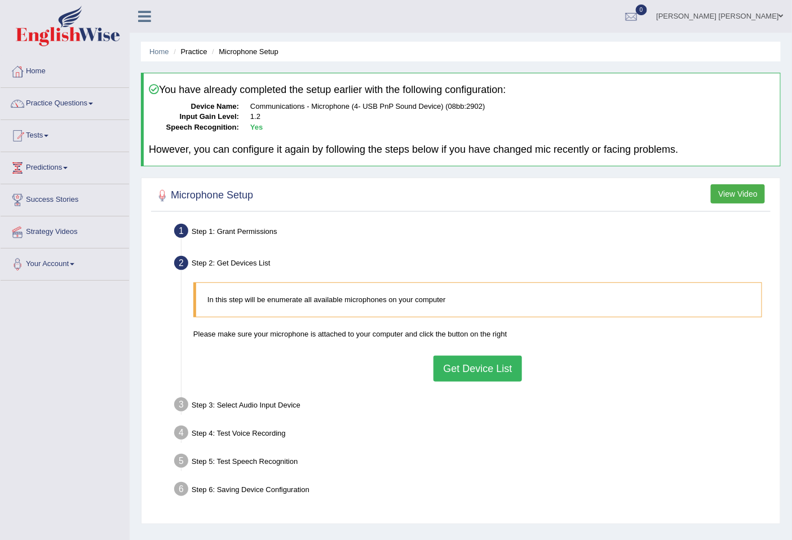
click at [475, 369] on button "Get Device List" at bounding box center [478, 369] width 88 height 26
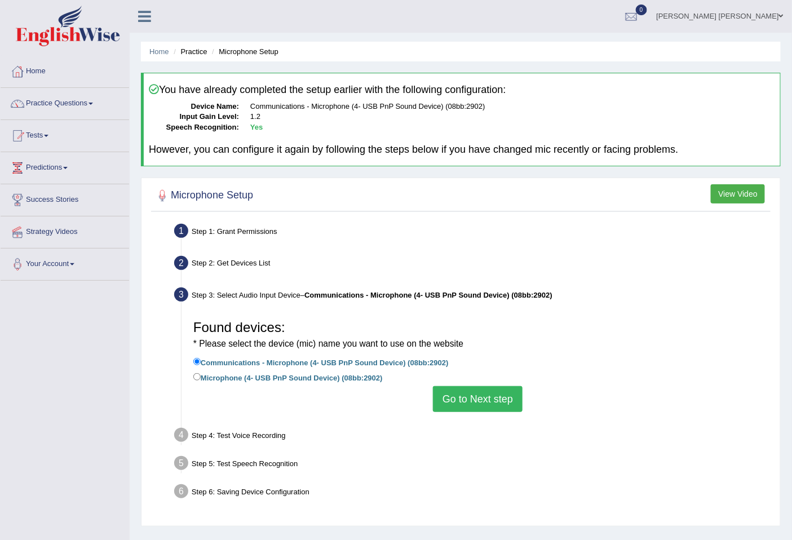
click at [479, 406] on button "Go to Next step" at bounding box center [478, 399] width 90 height 26
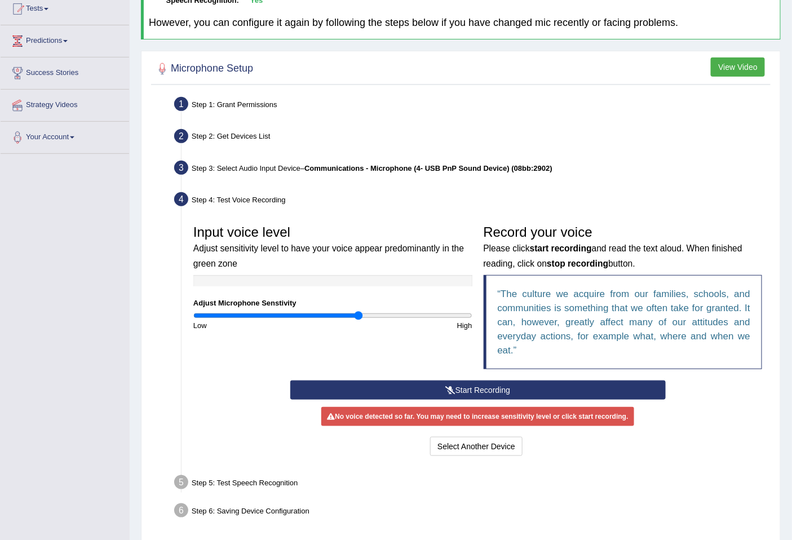
scroll to position [167, 0]
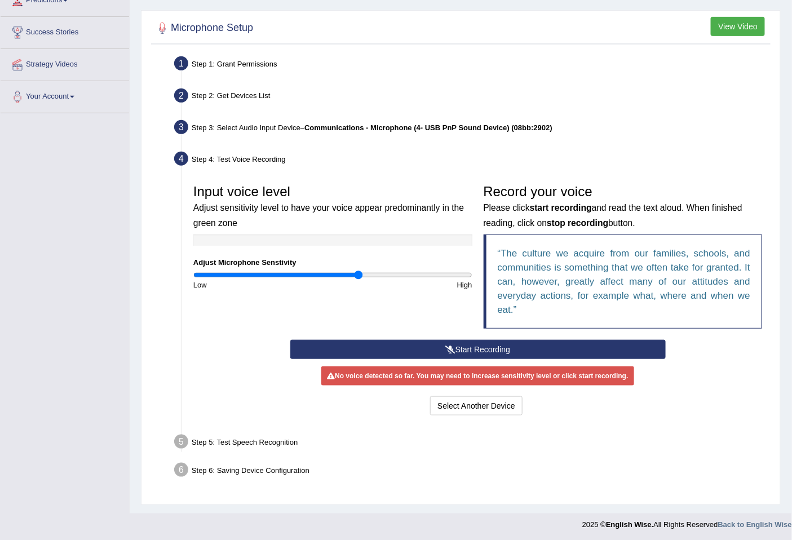
click at [480, 351] on button "Start Recording" at bounding box center [477, 349] width 375 height 19
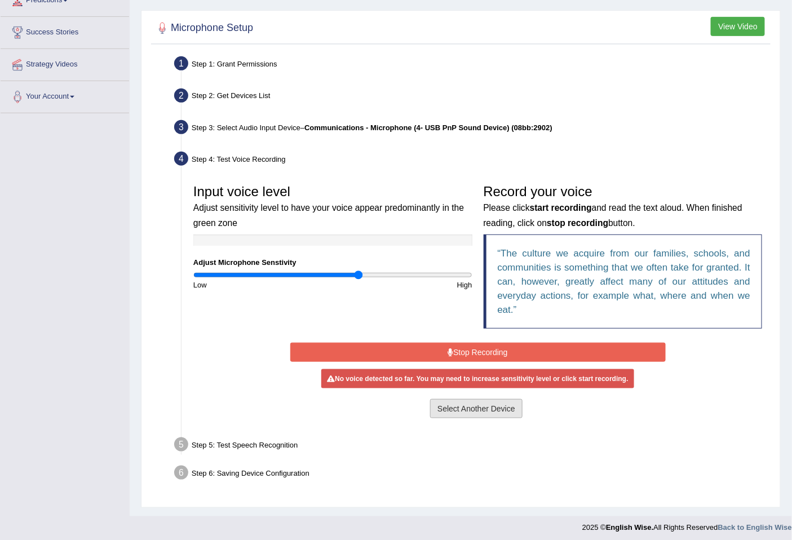
click at [475, 414] on button "Select Another Device" at bounding box center [476, 408] width 92 height 19
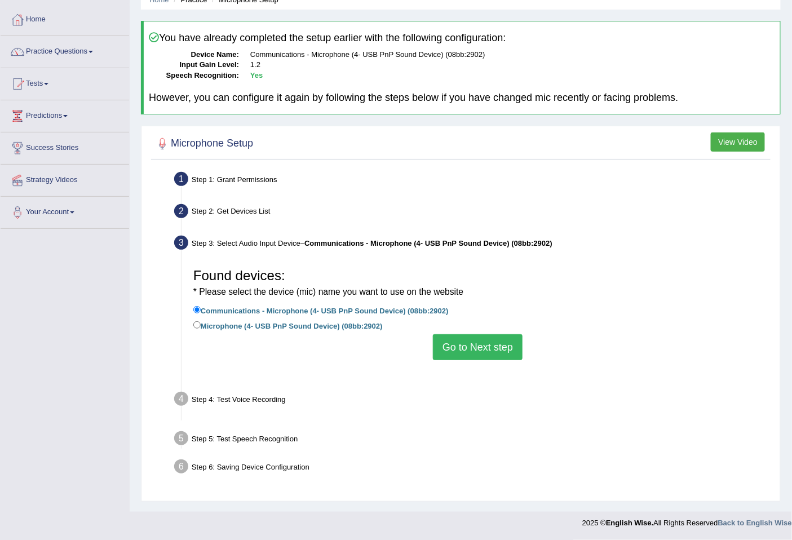
scroll to position [51, 0]
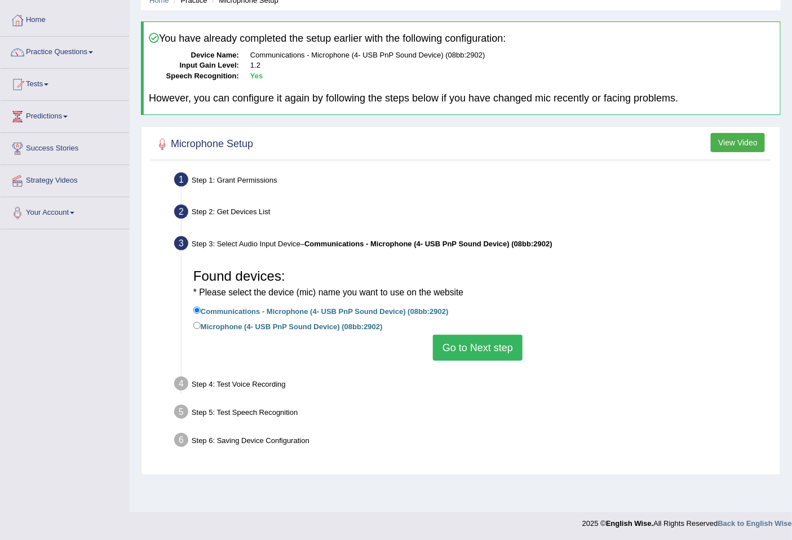
click at [461, 345] on button "Go to Next step" at bounding box center [478, 348] width 90 height 26
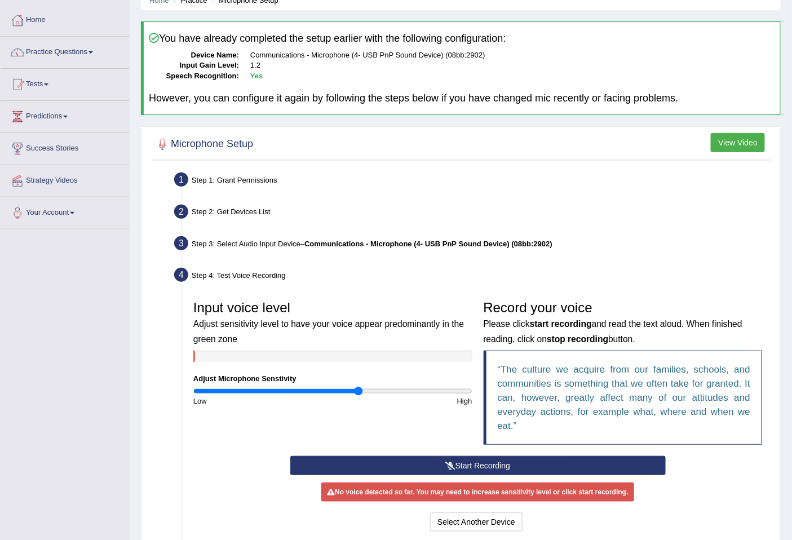
click at [481, 463] on button "Start Recording" at bounding box center [477, 465] width 375 height 19
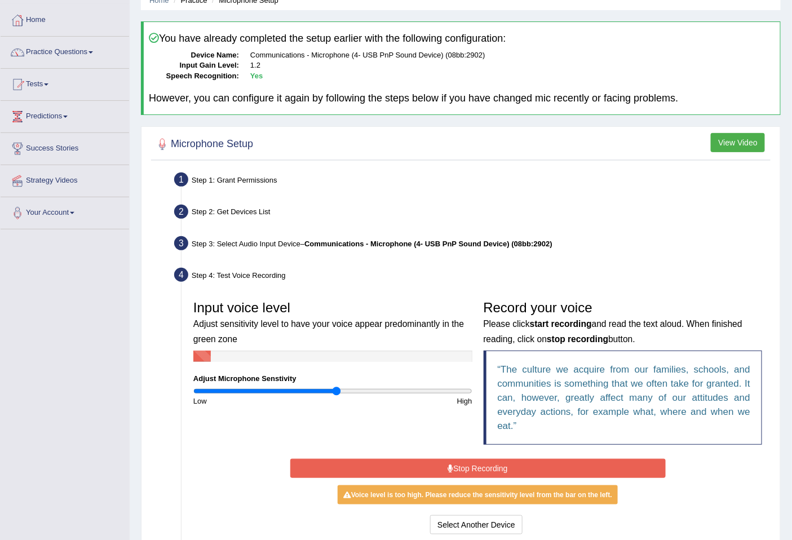
type input "1.04"
click at [338, 390] on input "range" at bounding box center [332, 391] width 279 height 9
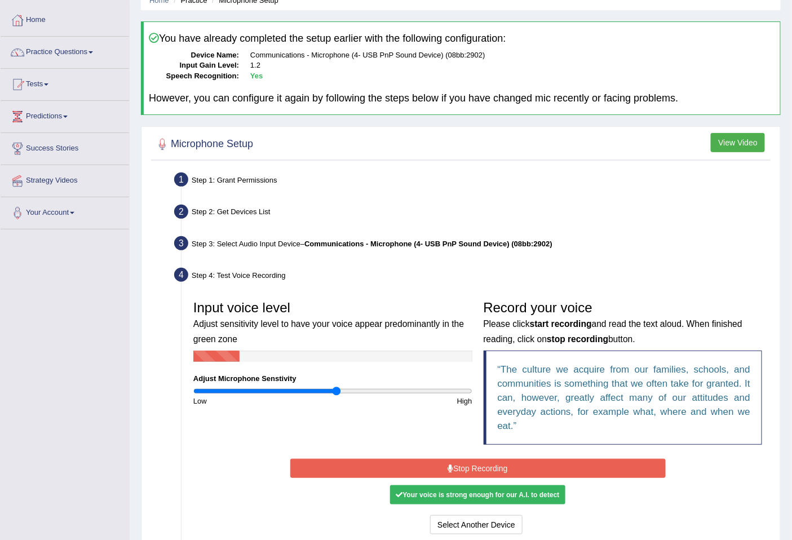
click at [465, 472] on button "Stop Recording" at bounding box center [477, 468] width 375 height 19
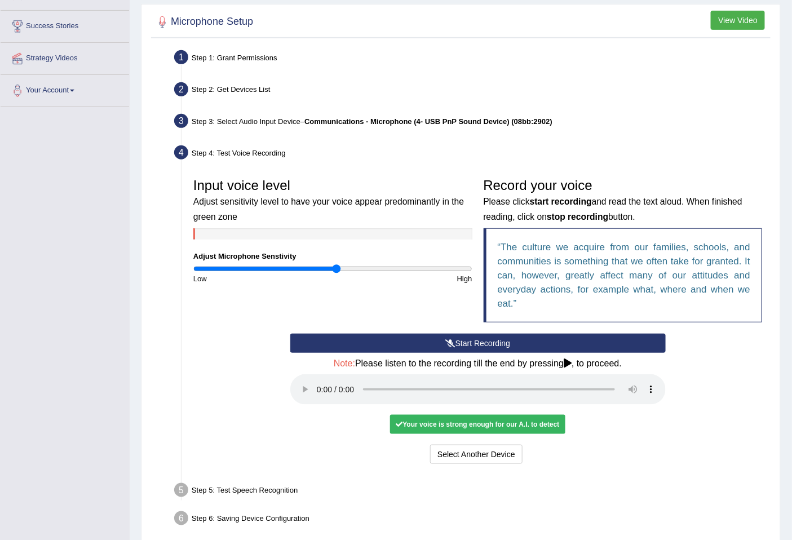
scroll to position [222, 0]
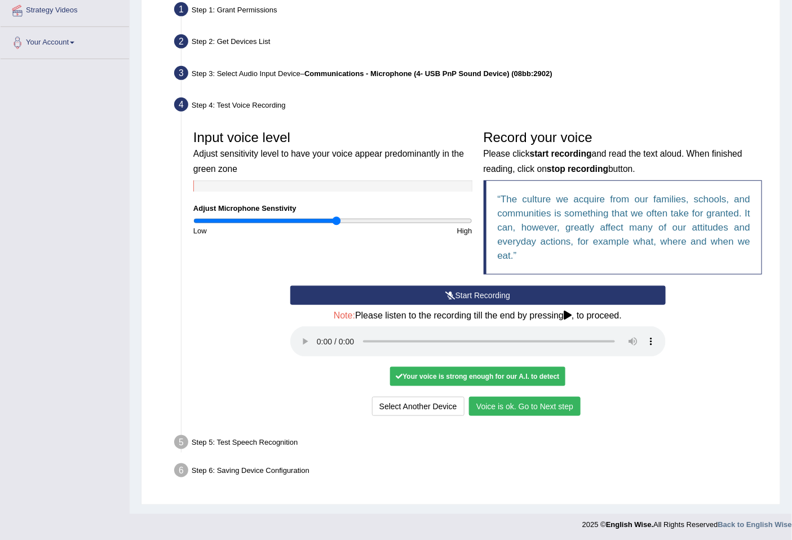
click at [538, 410] on button "Voice is ok. Go to Next step" at bounding box center [525, 406] width 112 height 19
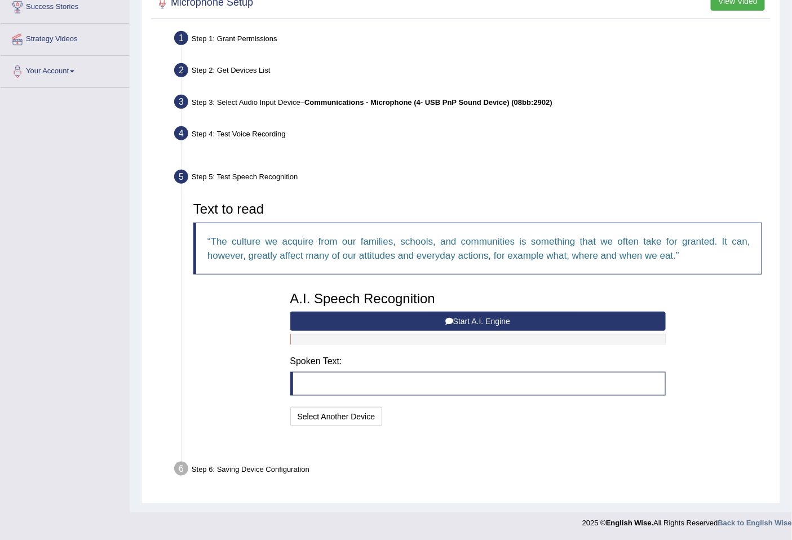
scroll to position [164, 0]
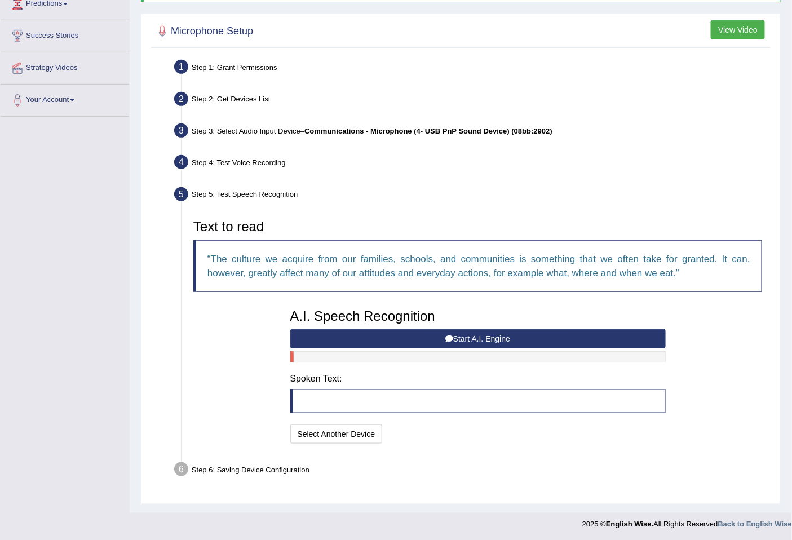
click at [523, 333] on button "Start A.I. Engine" at bounding box center [477, 338] width 375 height 19
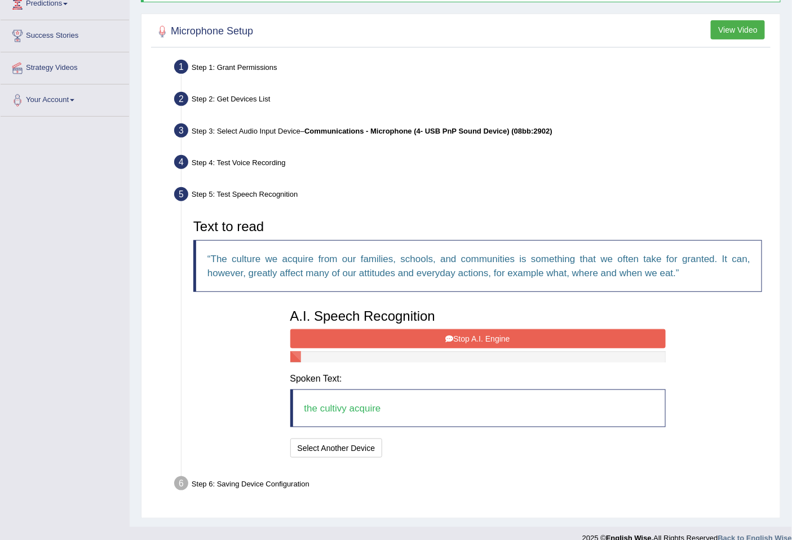
click at [523, 333] on button "Stop A.I. Engine" at bounding box center [477, 338] width 375 height 19
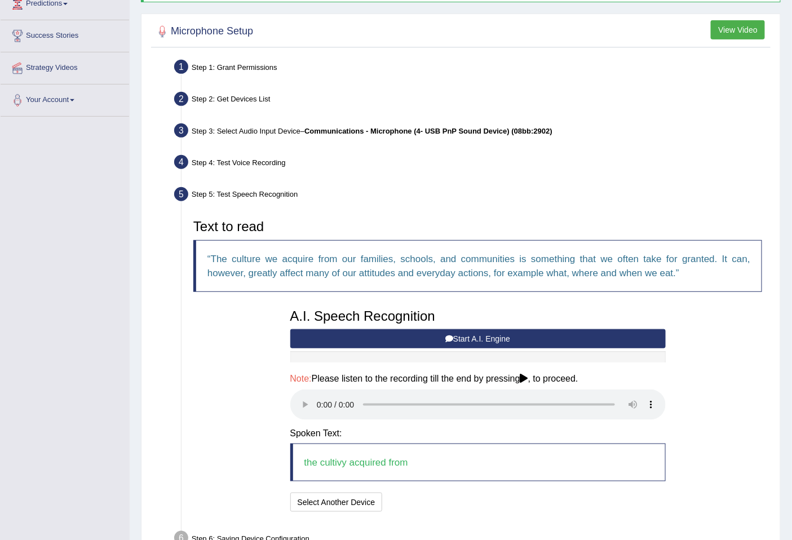
scroll to position [232, 0]
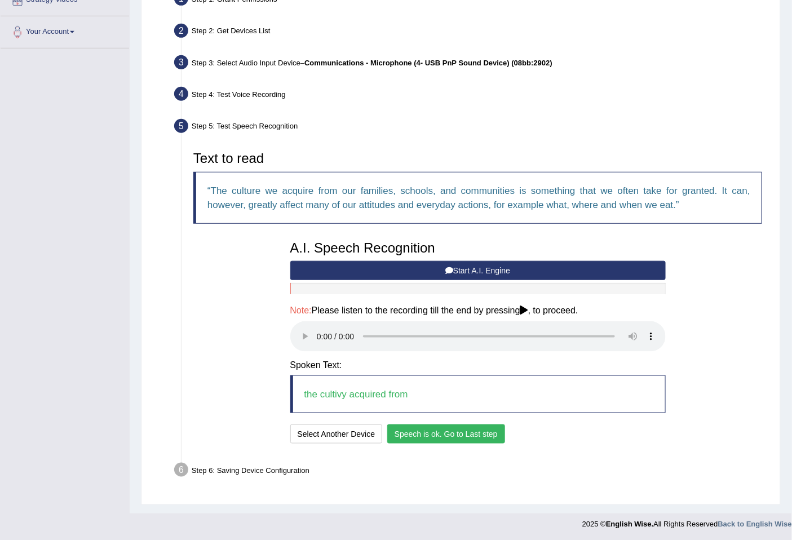
click at [422, 430] on button "Speech is ok. Go to Last step" at bounding box center [446, 434] width 118 height 19
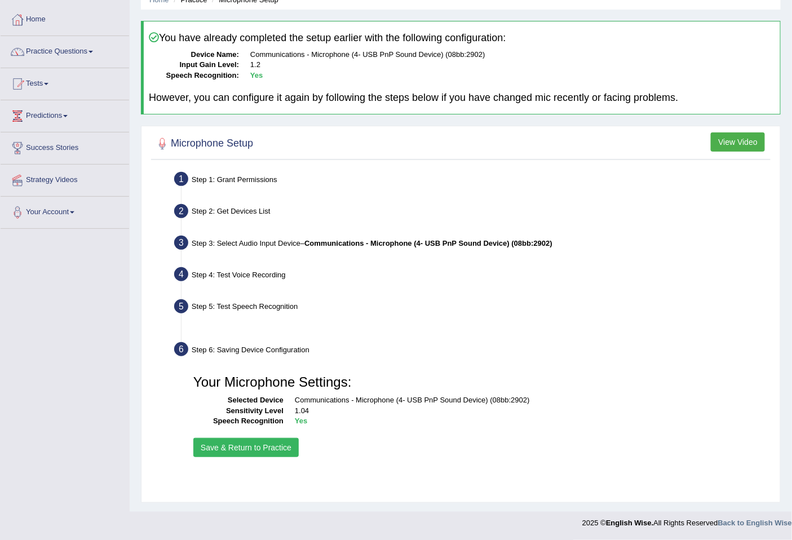
scroll to position [51, 0]
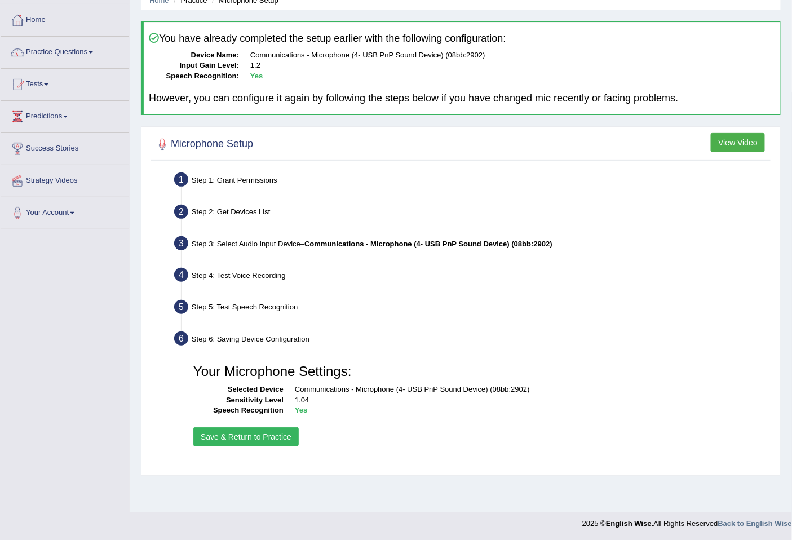
click at [268, 432] on button "Save & Return to Practice" at bounding box center [245, 436] width 105 height 19
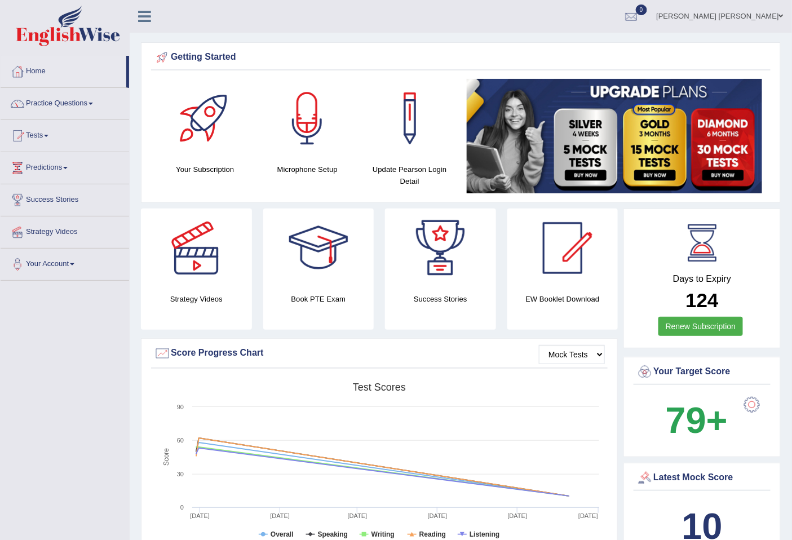
click at [41, 133] on link "Tests" at bounding box center [65, 134] width 129 height 28
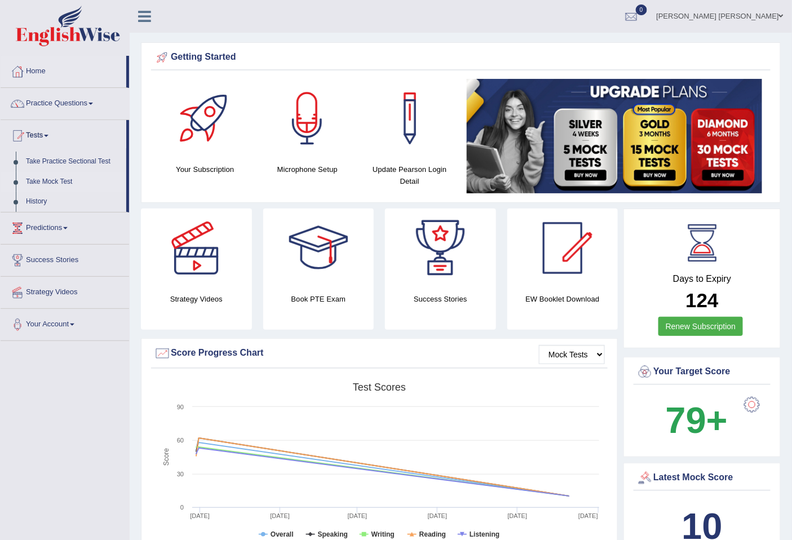
click at [46, 177] on link "Take Mock Test" at bounding box center [73, 182] width 105 height 20
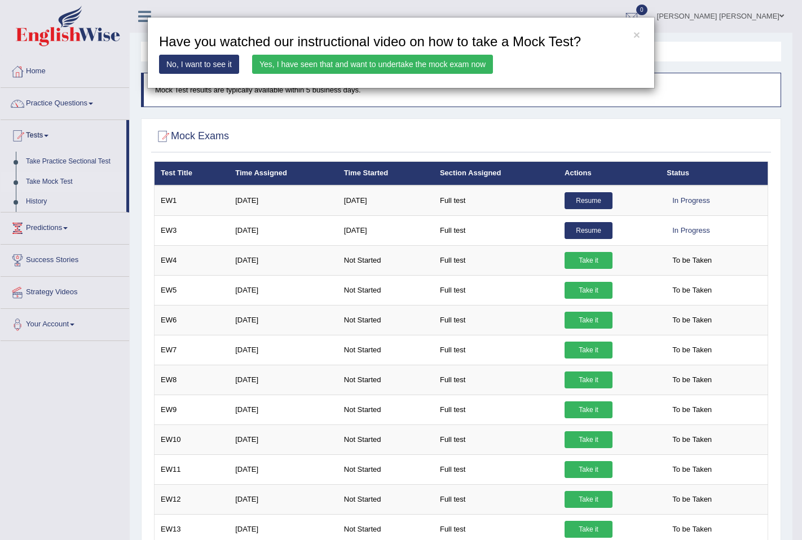
click at [466, 67] on link "Yes, I have seen that and want to undertake the mock exam now" at bounding box center [372, 64] width 241 height 19
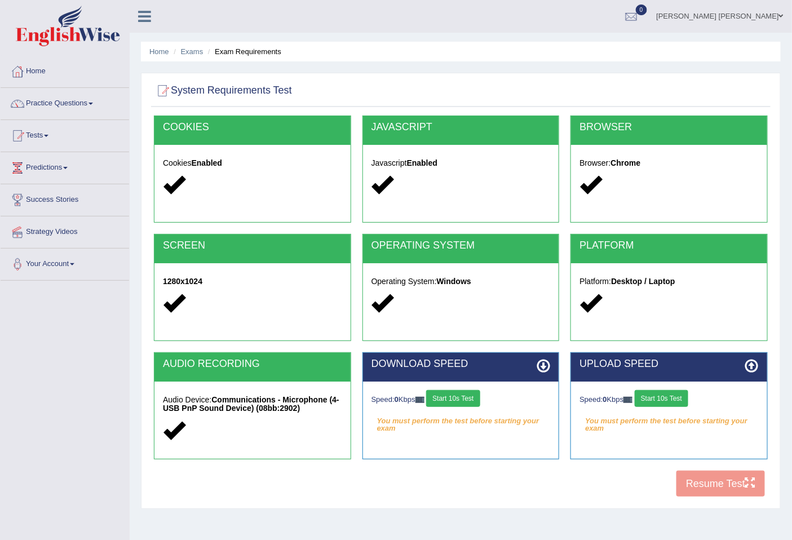
click at [475, 391] on button "Start 10s Test" at bounding box center [453, 398] width 54 height 17
click at [664, 401] on div "Speed: 0 Kbps Start 10s Test" at bounding box center [669, 400] width 179 height 20
click at [664, 401] on button "Start 10s Test" at bounding box center [662, 398] width 54 height 17
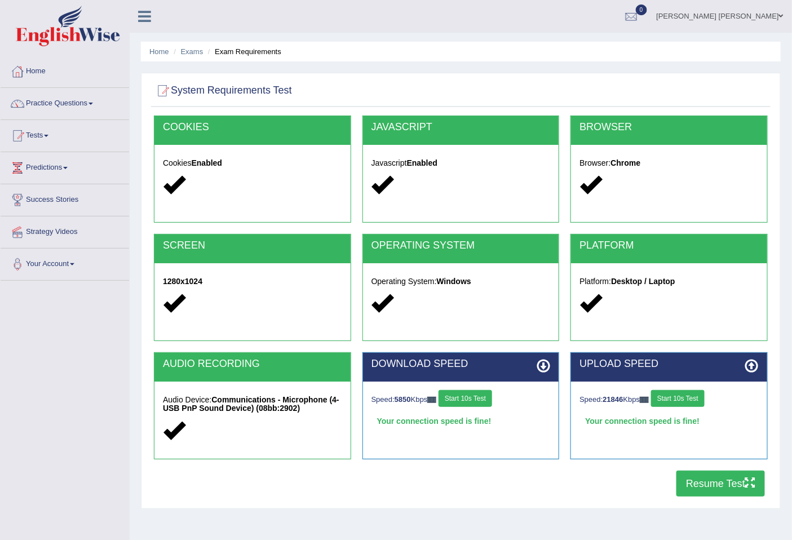
click at [719, 483] on button "Resume Test" at bounding box center [721, 484] width 89 height 26
click at [82, 103] on link "Practice Questions" at bounding box center [65, 102] width 129 height 28
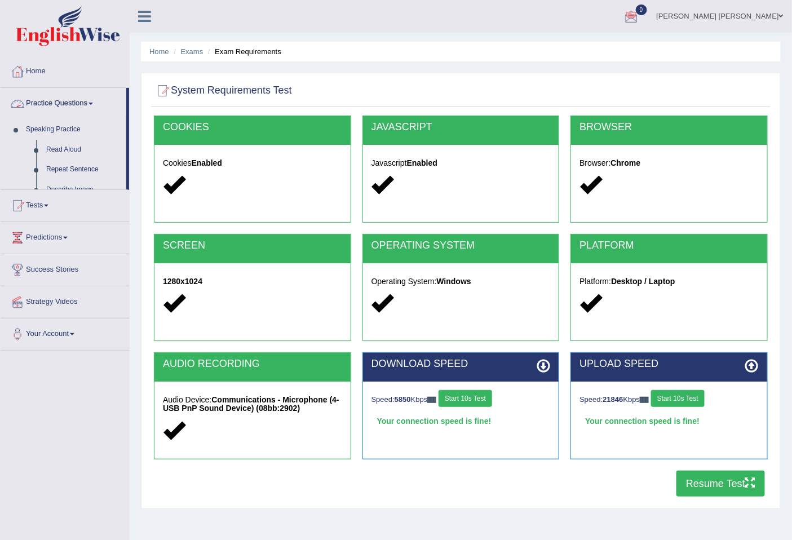
click at [82, 103] on link "Practice Questions" at bounding box center [64, 102] width 126 height 28
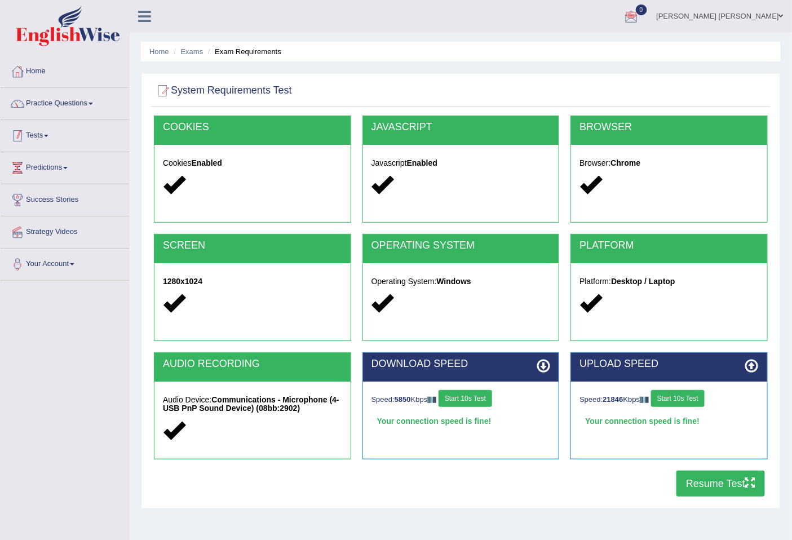
click at [53, 135] on link "Tests" at bounding box center [65, 134] width 129 height 28
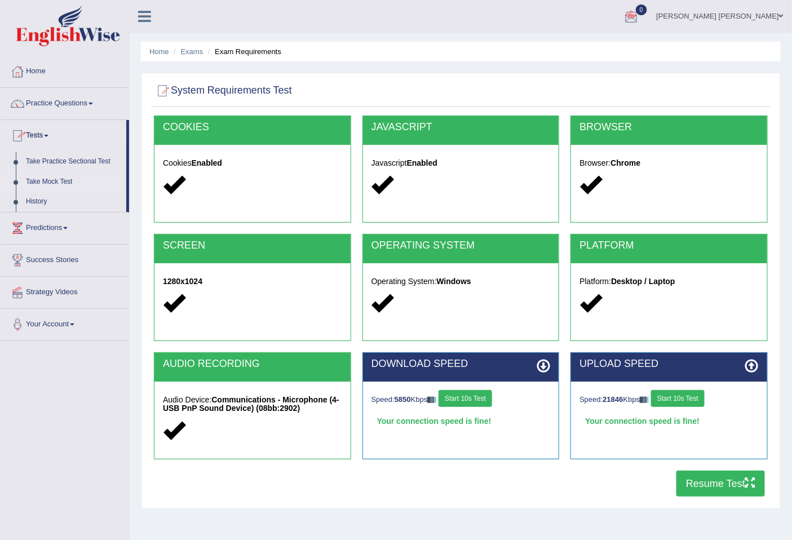
click at [62, 175] on link "Take Mock Test" at bounding box center [73, 182] width 105 height 20
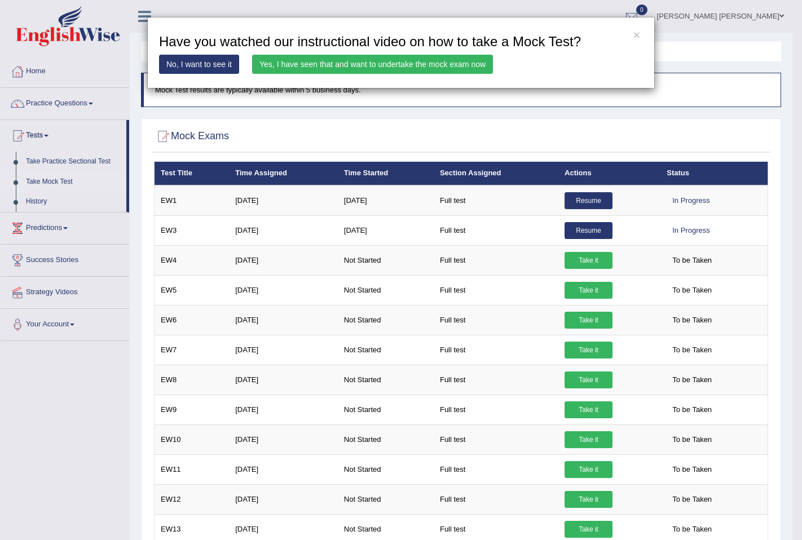
click at [385, 53] on div "× Have you watched our instructional video on how to take a Mock Test? No, I wa…" at bounding box center [400, 53] width 507 height 72
click at [378, 65] on link "Yes, I have seen that and want to undertake the mock exam now" at bounding box center [372, 64] width 241 height 19
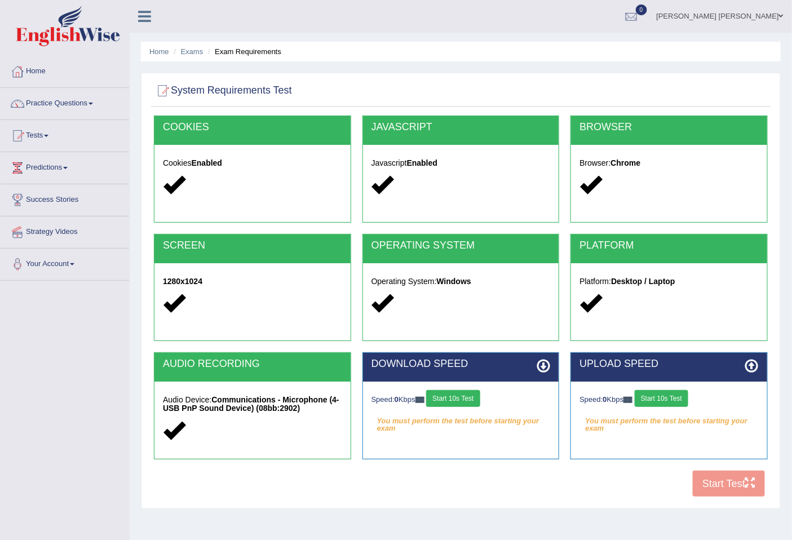
click at [467, 405] on button "Start 10s Test" at bounding box center [453, 398] width 54 height 17
click at [670, 396] on button "Start 10s Test" at bounding box center [662, 398] width 54 height 17
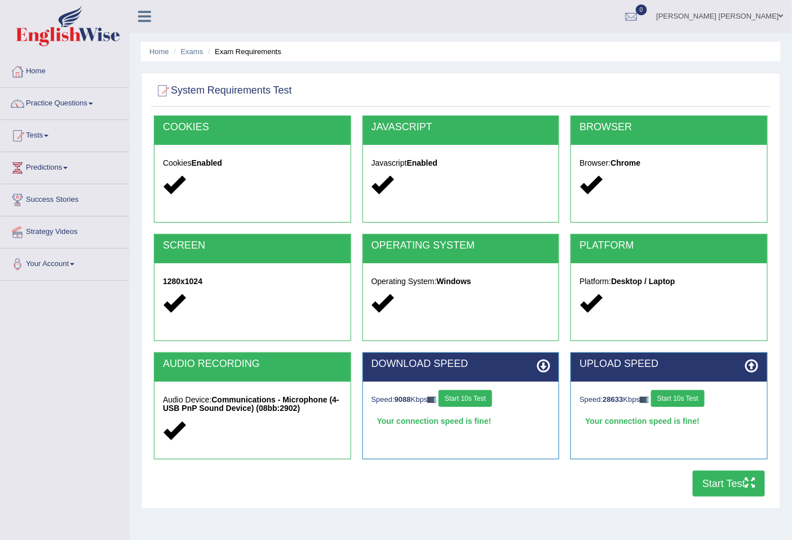
click at [731, 486] on button "Start Test" at bounding box center [729, 484] width 72 height 26
